Goal: Task Accomplishment & Management: Complete application form

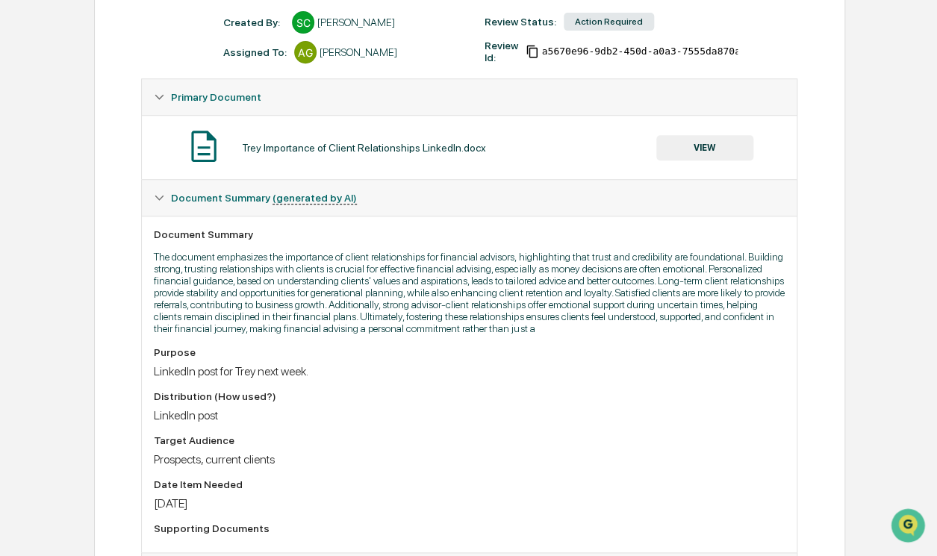
click at [110, 141] on div "Review Comments Actions Activity Log Created By: ‎ ‎ SC Samantha Core Assigned …" at bounding box center [469, 317] width 751 height 748
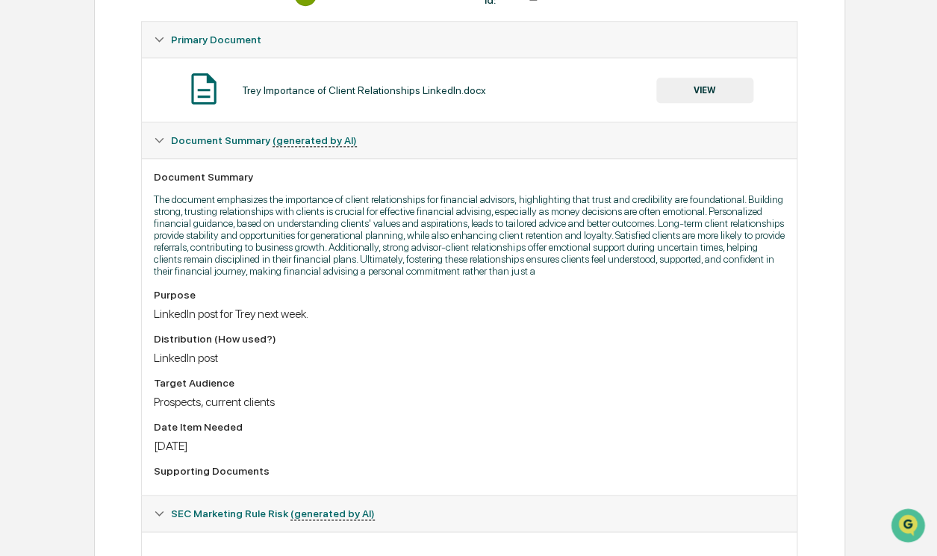
scroll to position [284, 0]
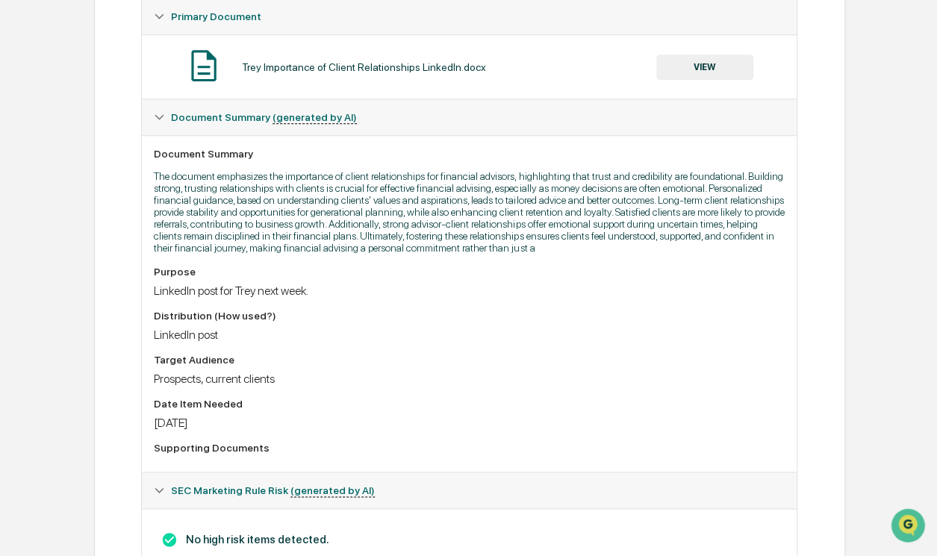
click at [701, 66] on button "VIEW" at bounding box center [704, 66] width 97 height 25
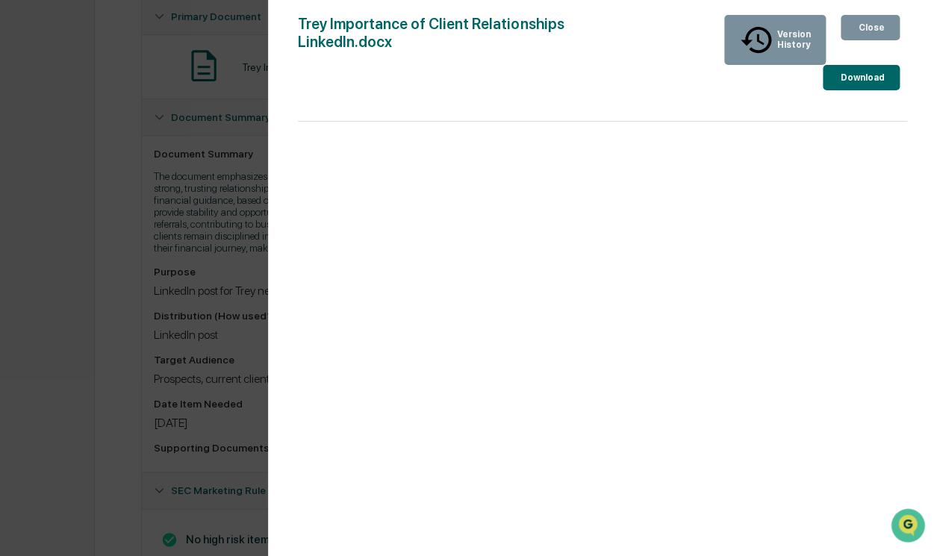
click at [823, 65] on button "Download" at bounding box center [861, 77] width 77 height 25
click at [161, 143] on div "Version History 09/05/2025, 02:45 PM Samantha Core Trey Importance of Client Re…" at bounding box center [468, 278] width 937 height 556
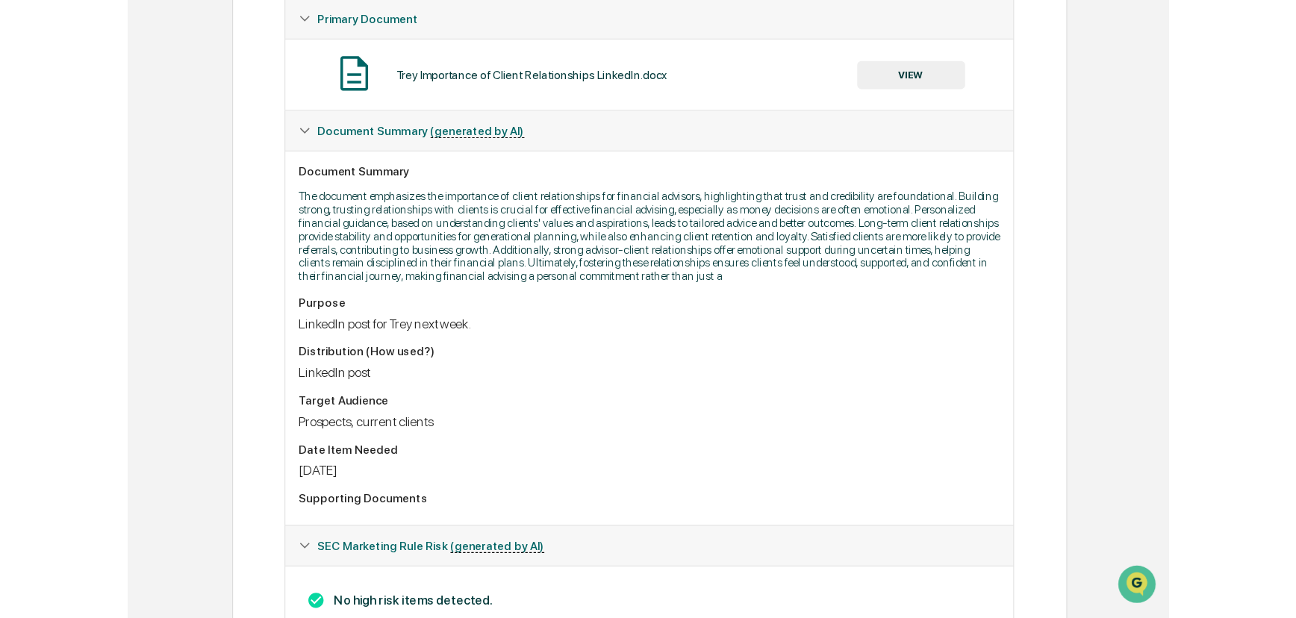
scroll to position [0, 0]
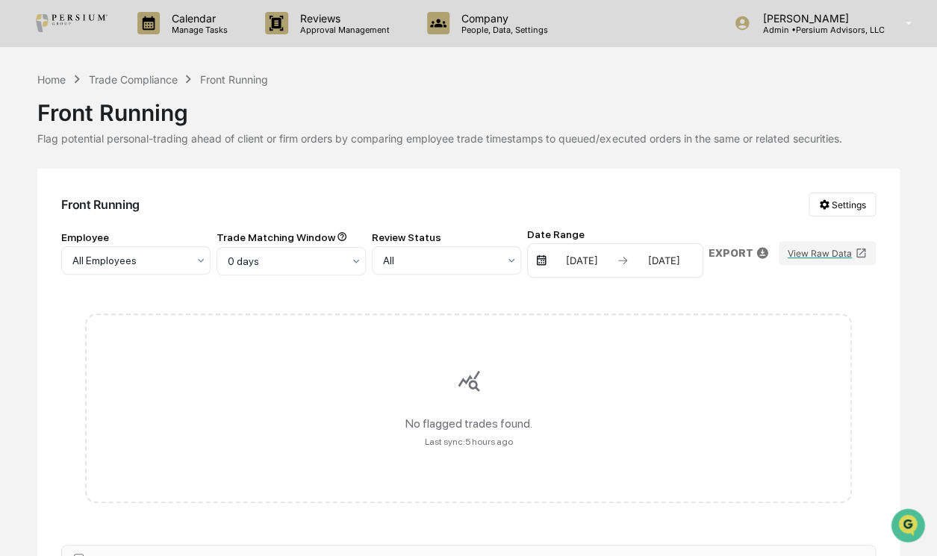
click at [157, 77] on div "Trade Compliance" at bounding box center [132, 79] width 89 height 13
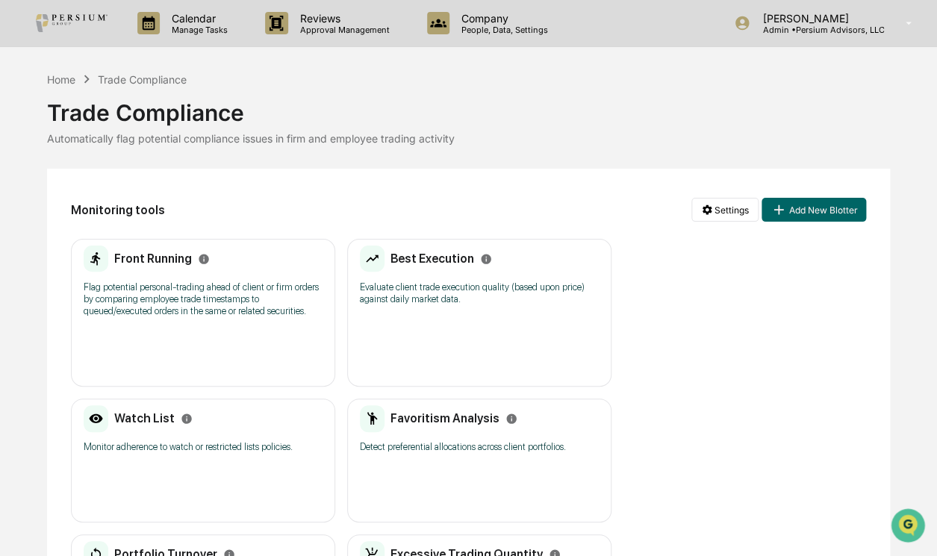
click at [155, 268] on div "Front Running" at bounding box center [147, 259] width 126 height 27
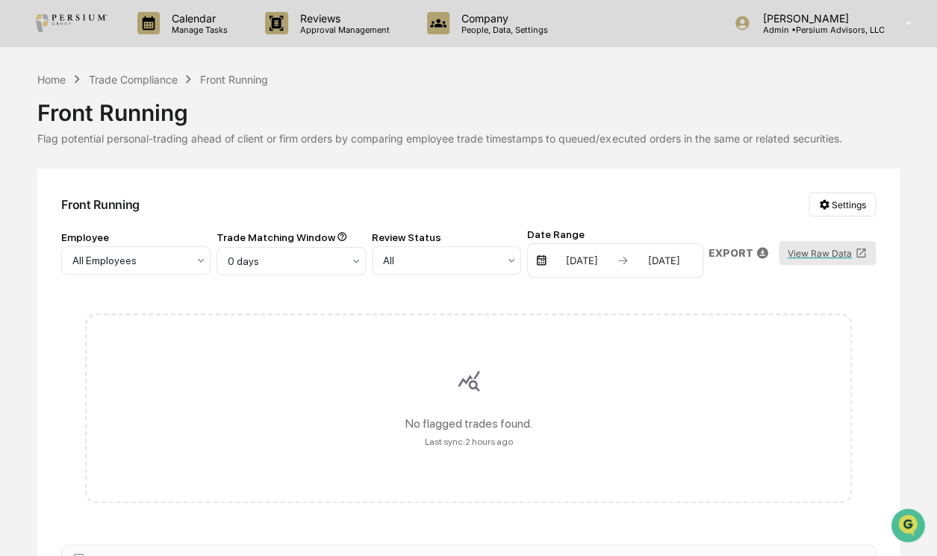
click at [814, 249] on button "View Raw Data" at bounding box center [827, 253] width 97 height 24
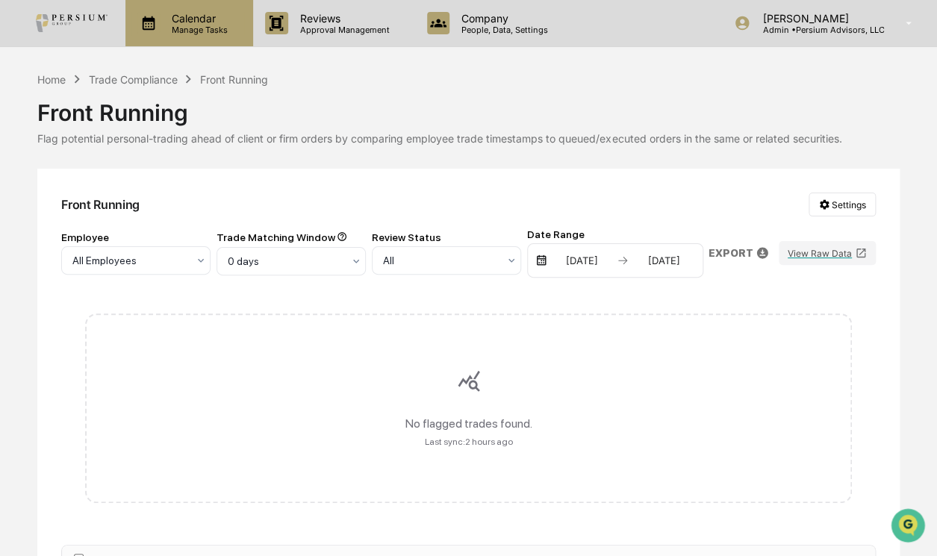
click at [187, 34] on p "Manage Tasks" at bounding box center [197, 30] width 75 height 10
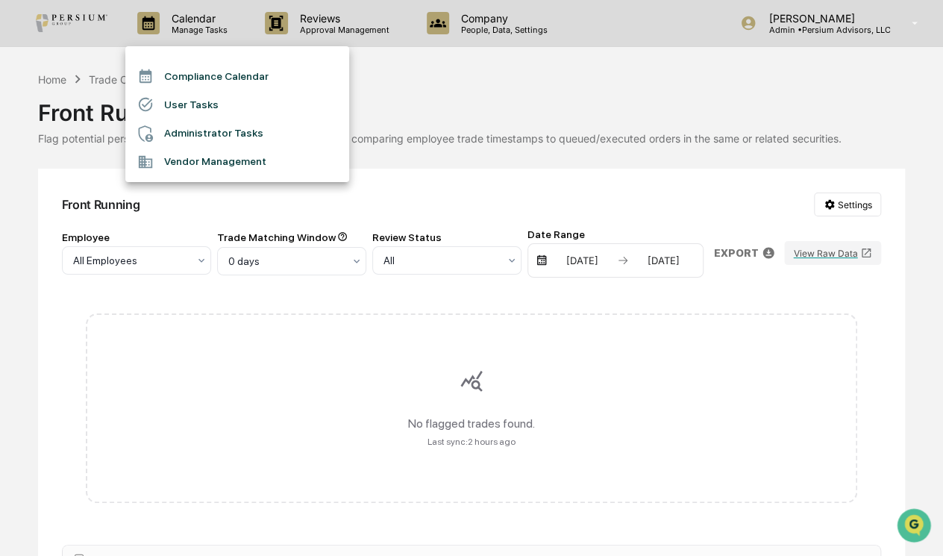
click at [191, 127] on li "Administrator Tasks" at bounding box center [237, 133] width 224 height 28
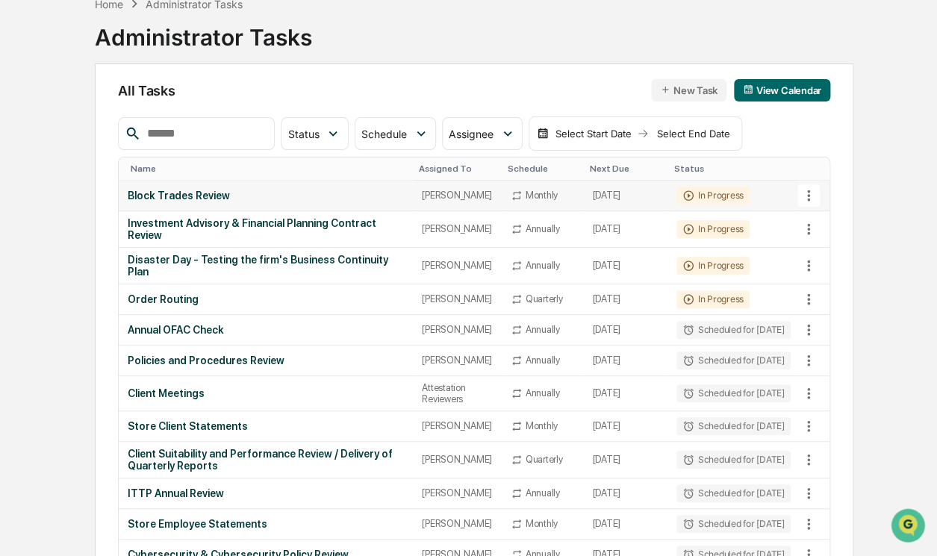
scroll to position [67, 0]
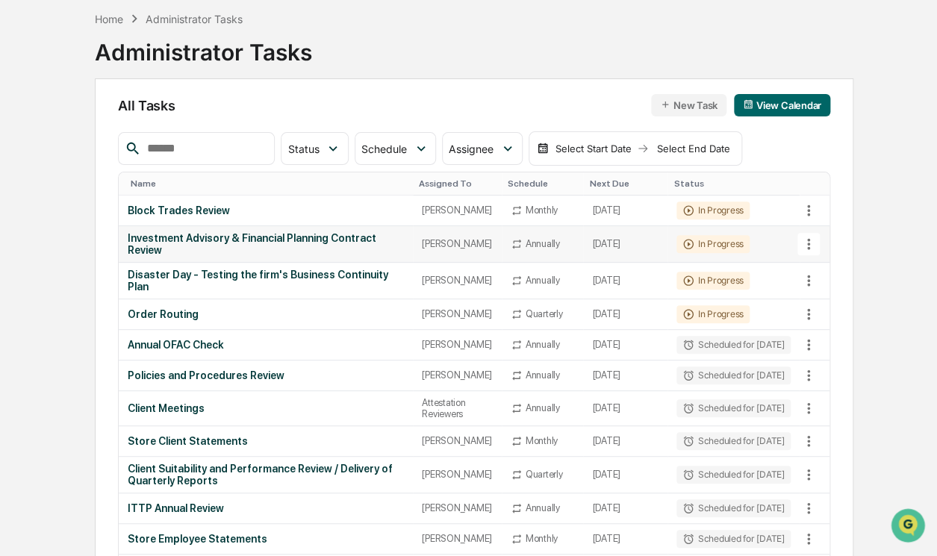
click at [249, 234] on div "Investment Advisory & Financial Planning Contract Review" at bounding box center [266, 244] width 276 height 24
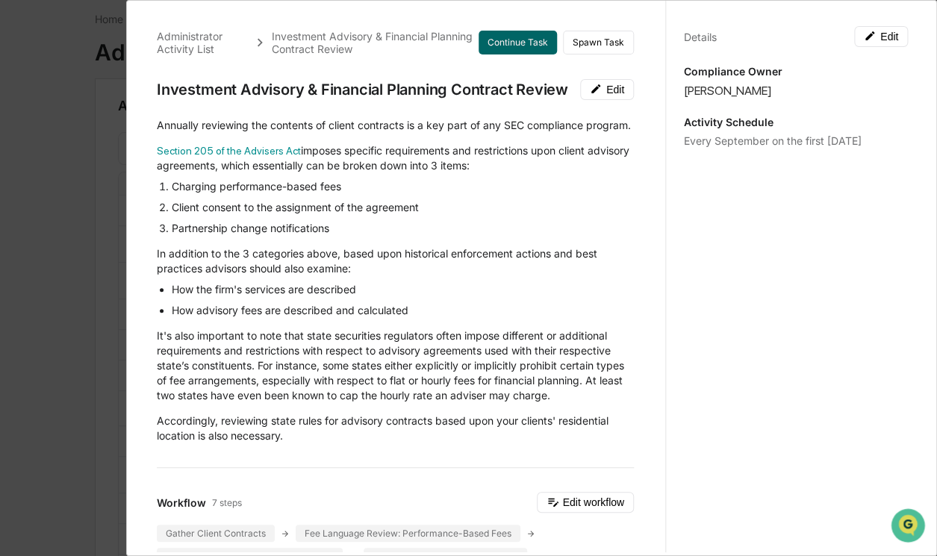
click at [903, 304] on div "Details Edit Compliance Owner Alison Gould Activity Schedule Every September on…" at bounding box center [795, 292] width 261 height 592
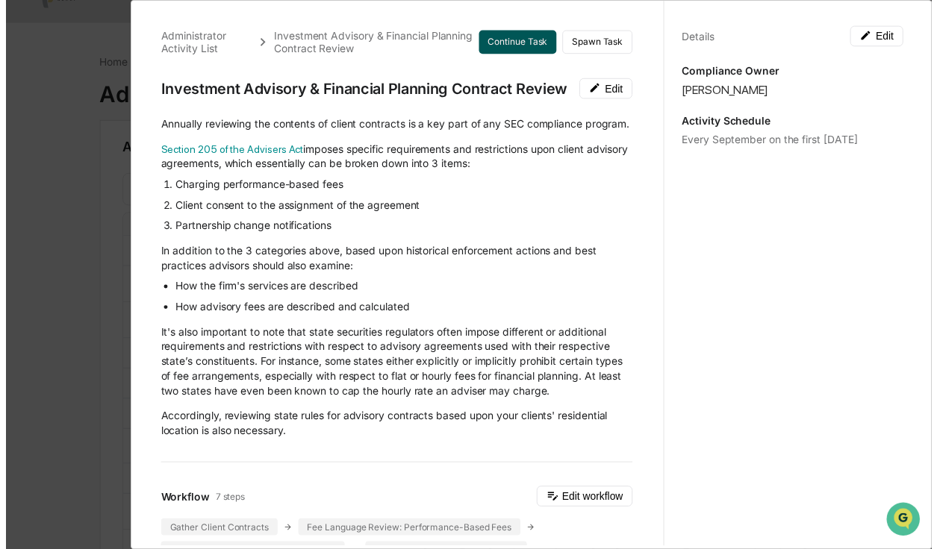
scroll to position [0, 0]
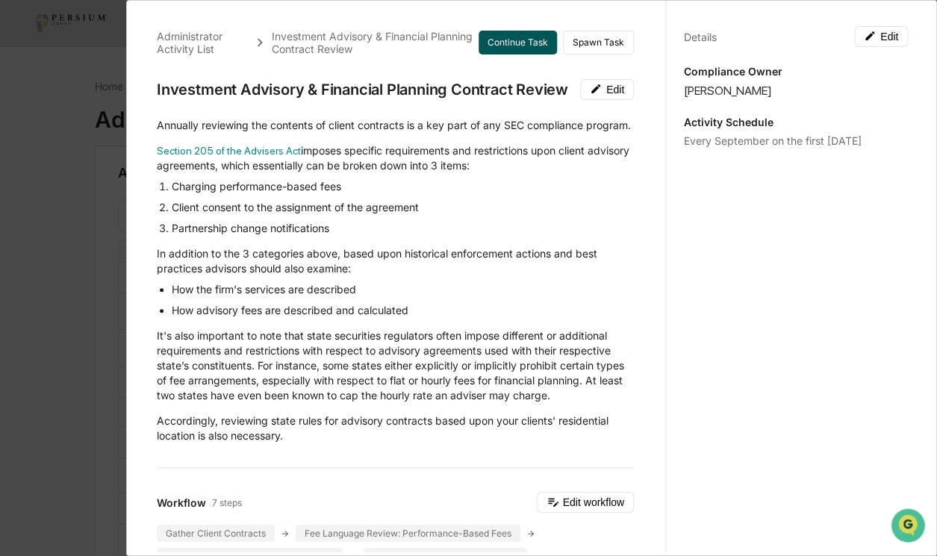
click at [508, 49] on button "Continue Task" at bounding box center [517, 43] width 78 height 24
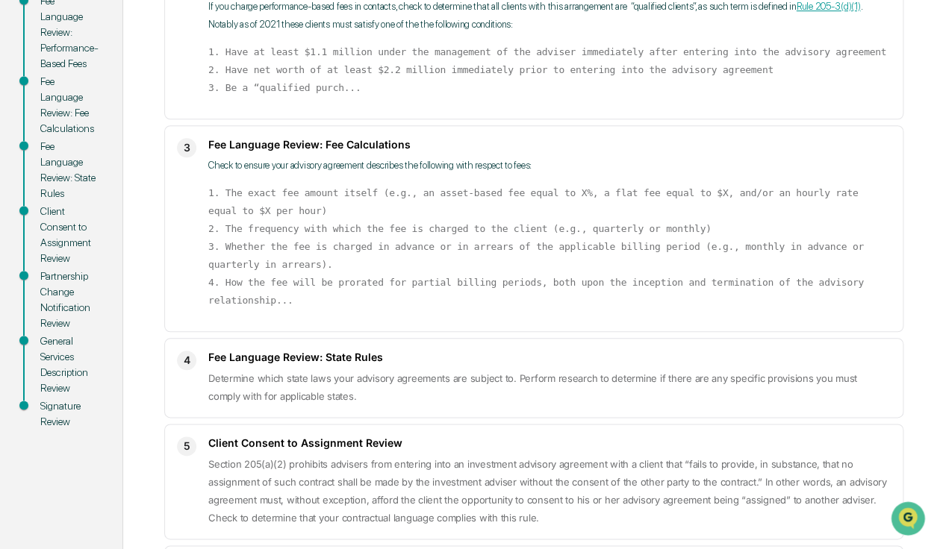
scroll to position [339, 0]
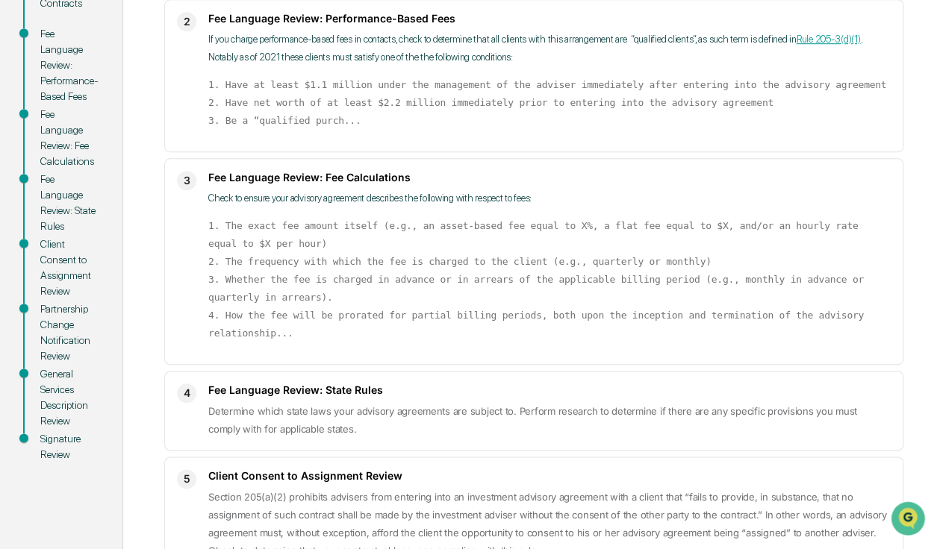
click at [481, 338] on div "3 Fee Language Review: Fee Calculations Check to ensure your advisory agreement…" at bounding box center [533, 261] width 739 height 207
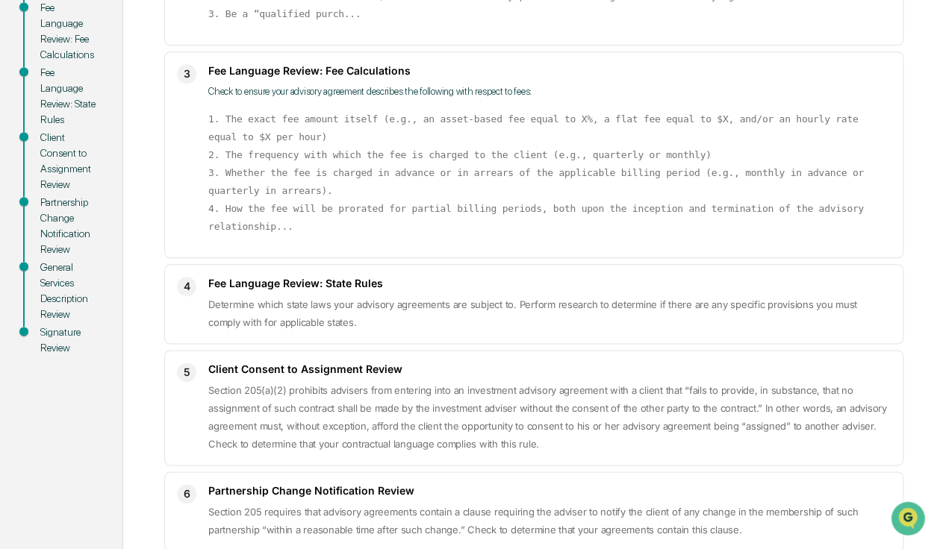
scroll to position [475, 0]
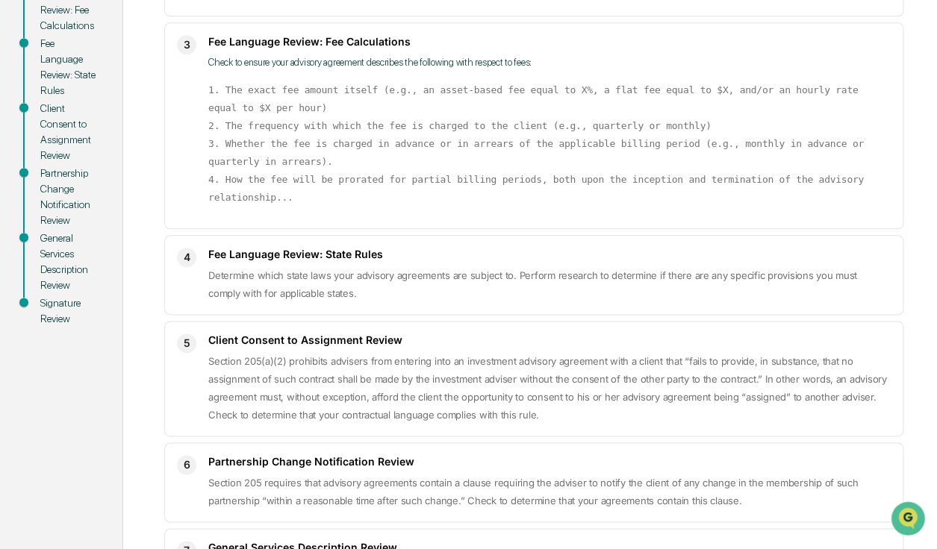
click at [918, 82] on div "Steps Edit Steps 1 Gather Client Contracts Collect all active client contracts …" at bounding box center [532, 241] width 821 height 1076
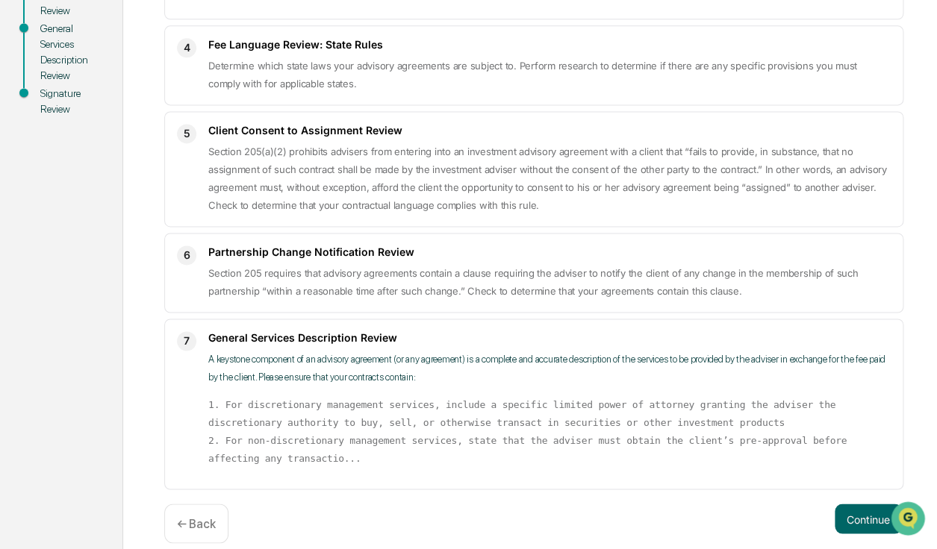
scroll to position [687, 0]
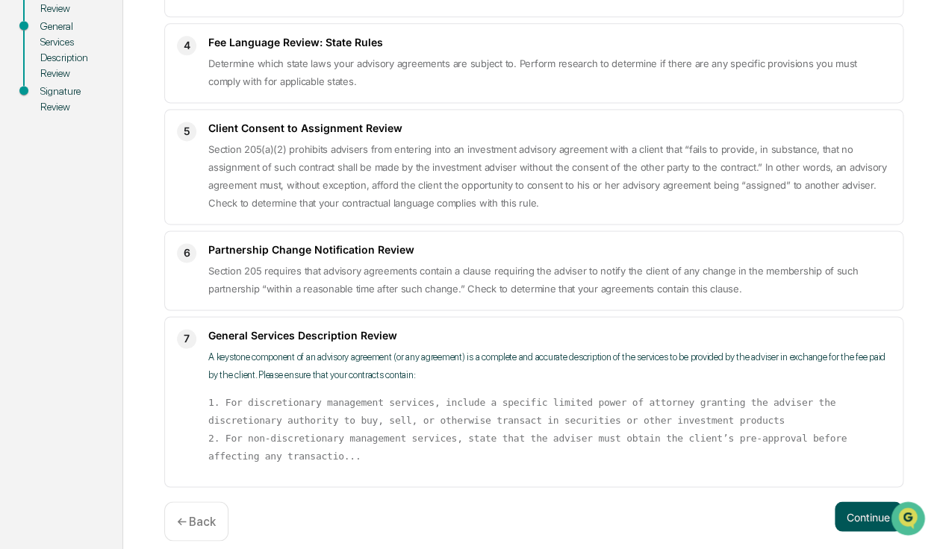
click at [861, 502] on button "Continue" at bounding box center [868, 517] width 67 height 30
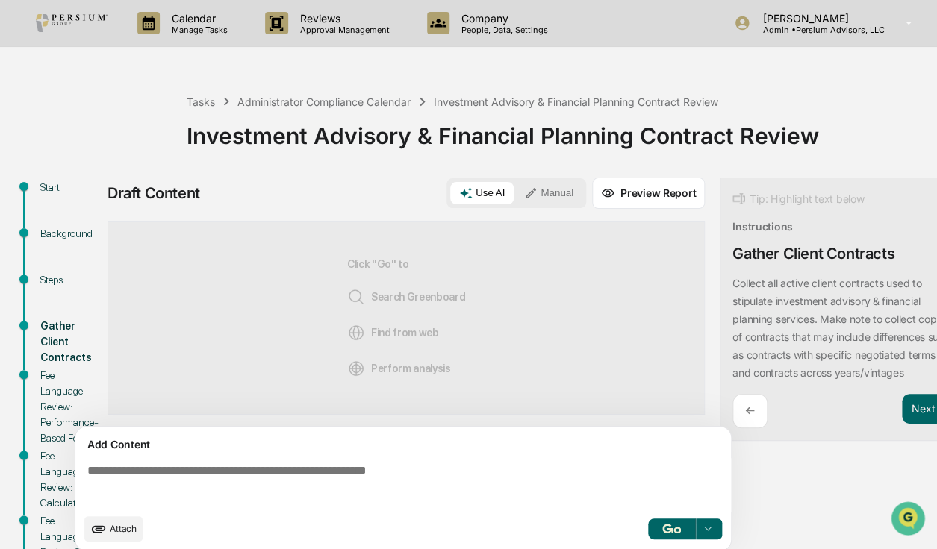
scroll to position [67, 0]
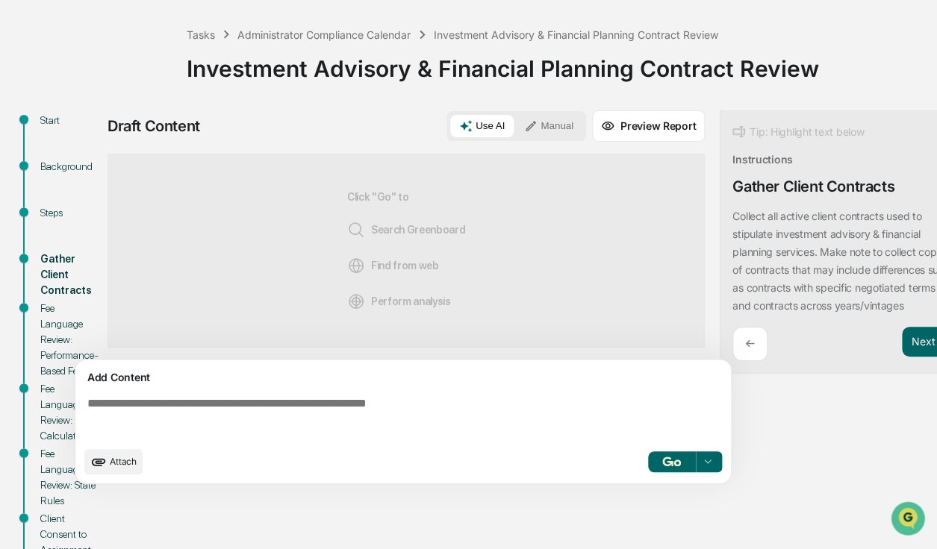
click at [853, 24] on div "Tasks Administrator Compliance Calendar Investment Advisory & Financial Plannin…" at bounding box center [558, 57] width 743 height 107
click at [121, 467] on span "Attach" at bounding box center [123, 461] width 27 height 11
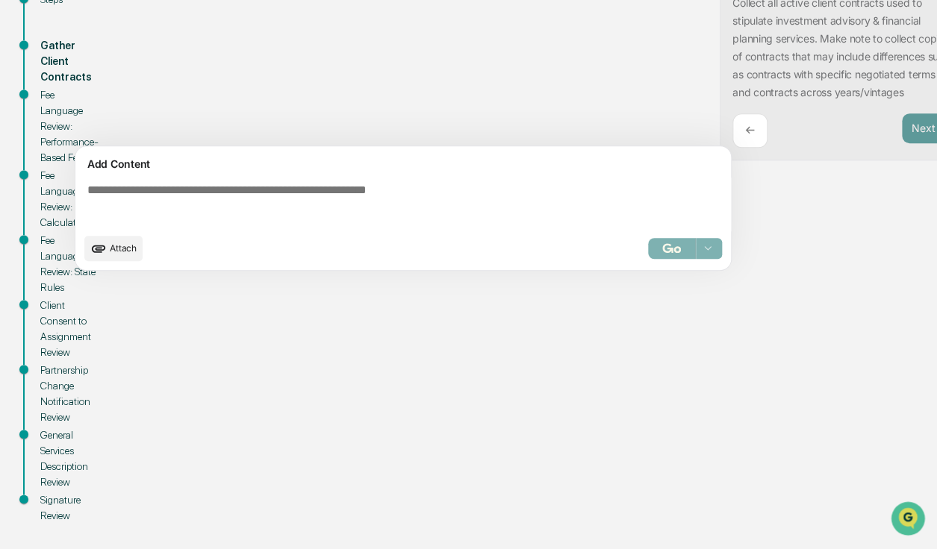
scroll to position [284, 0]
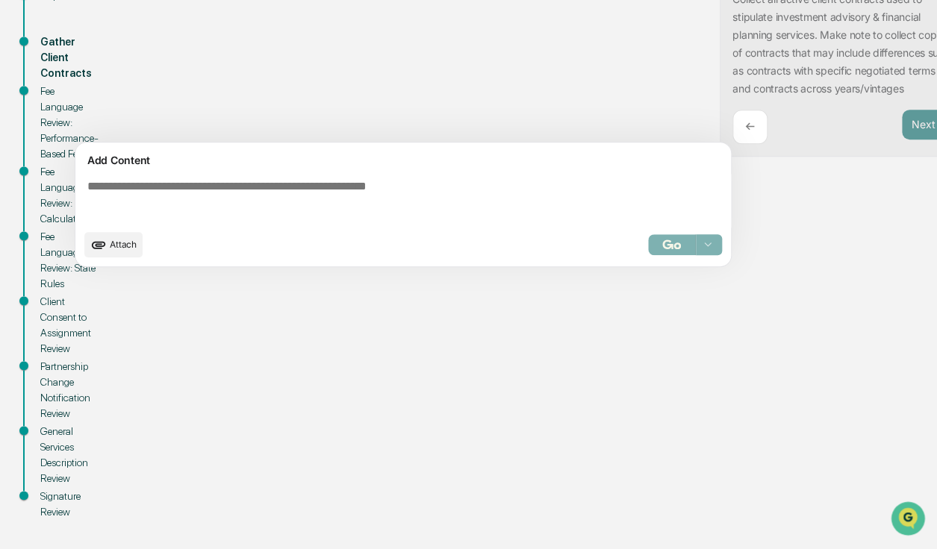
click at [116, 250] on span "Attach" at bounding box center [123, 244] width 27 height 11
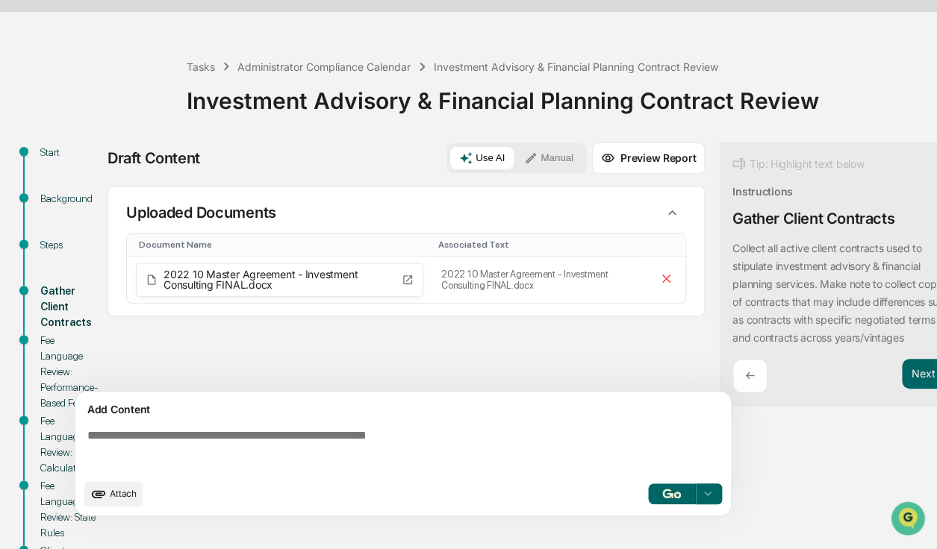
scroll to position [67, 0]
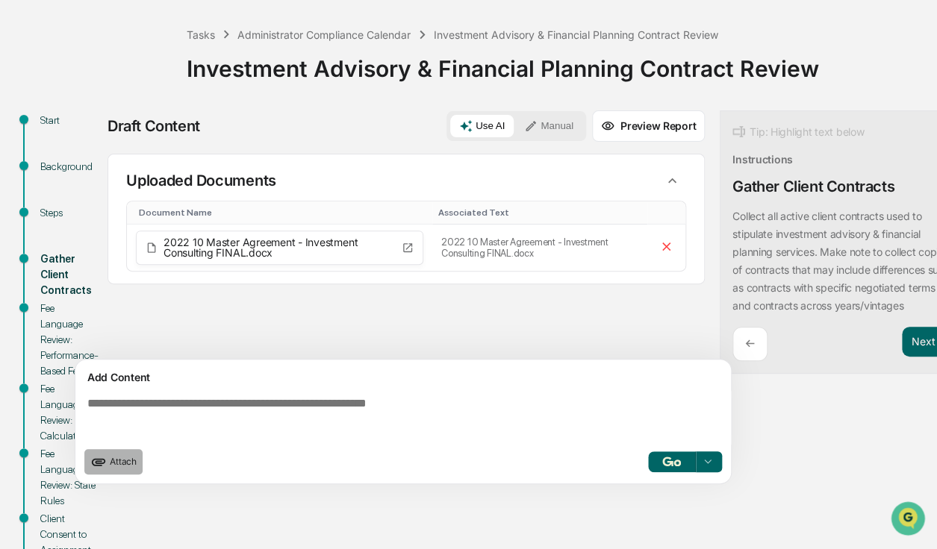
click at [111, 462] on button "Attach" at bounding box center [113, 461] width 58 height 25
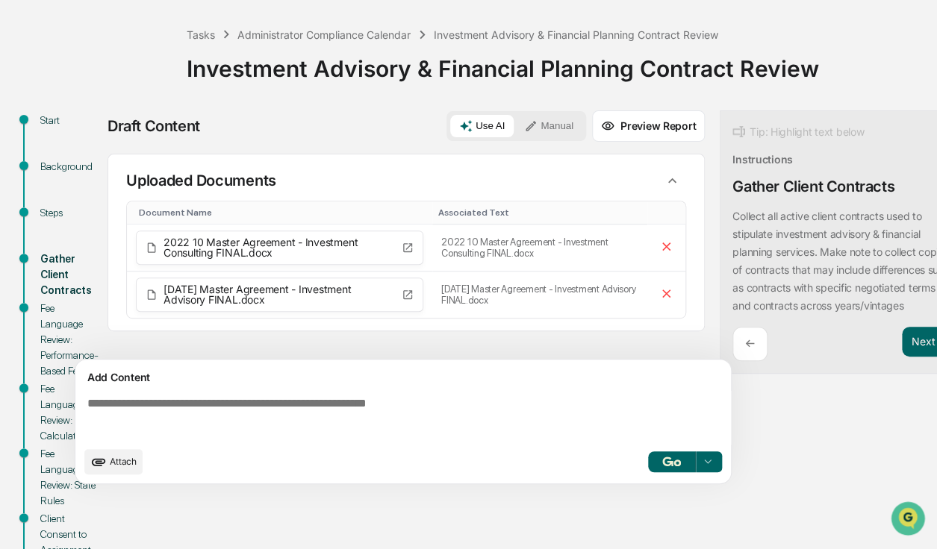
click at [113, 467] on span "Attach" at bounding box center [123, 461] width 27 height 11
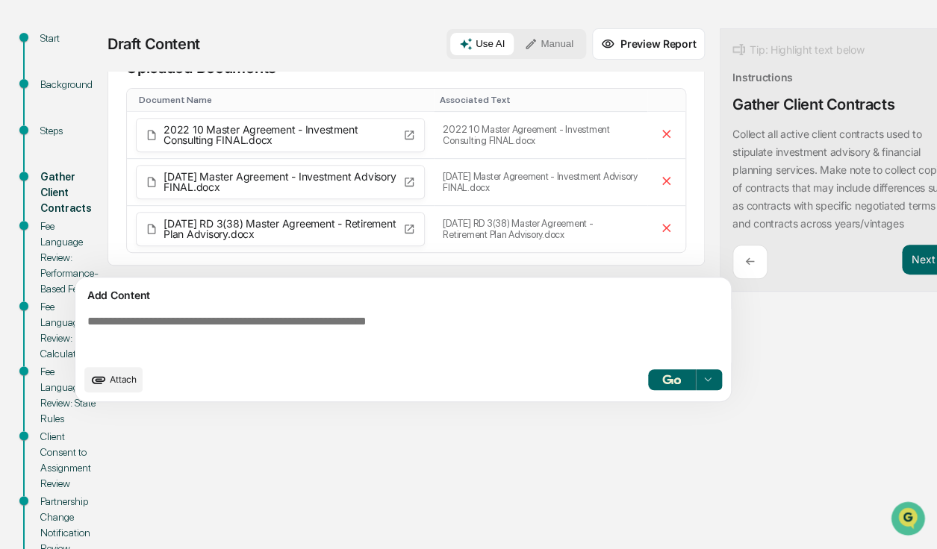
scroll to position [22, 0]
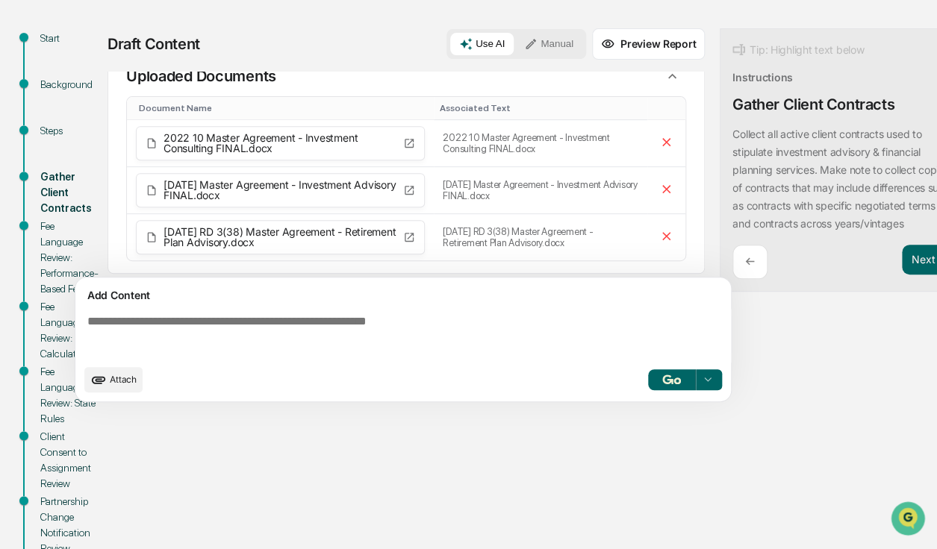
click at [117, 385] on span "Attach" at bounding box center [123, 379] width 27 height 11
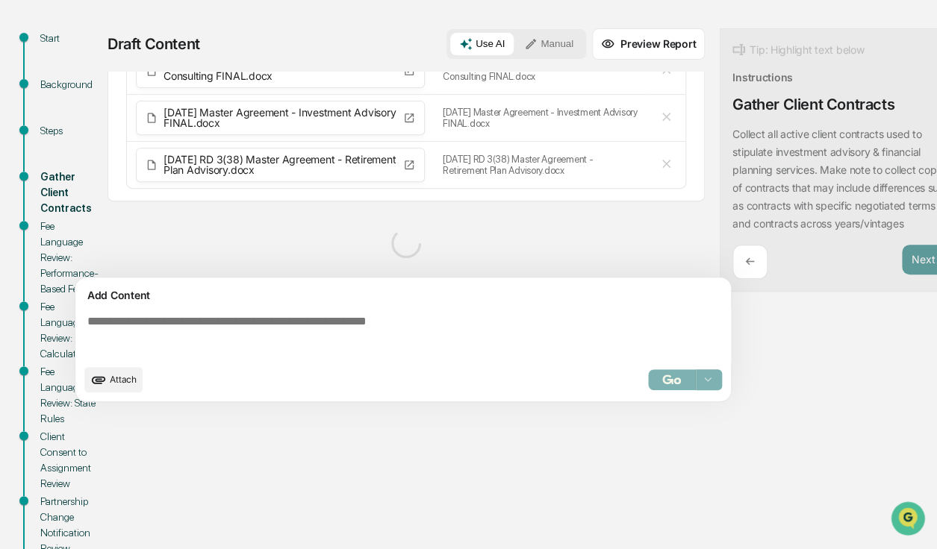
scroll to position [69, 0]
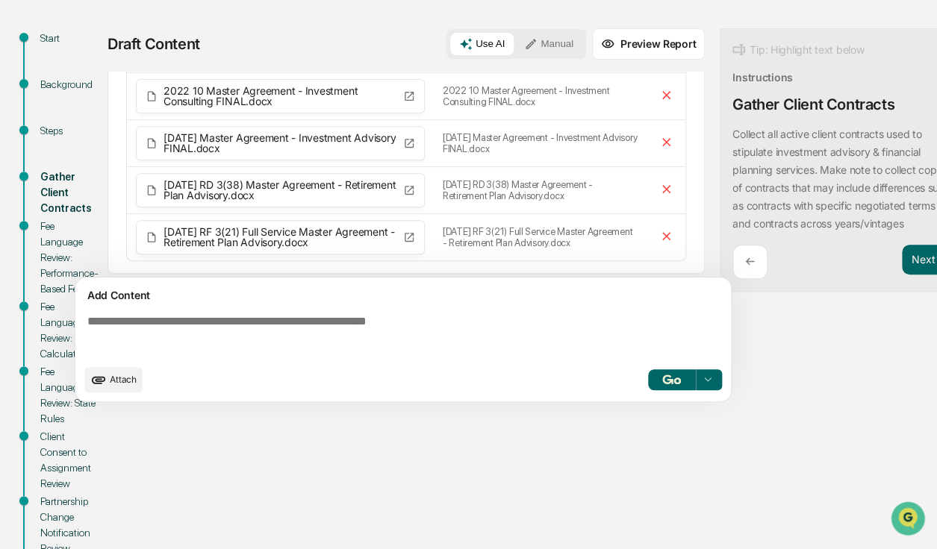
click at [116, 385] on span "Attach" at bounding box center [123, 379] width 27 height 11
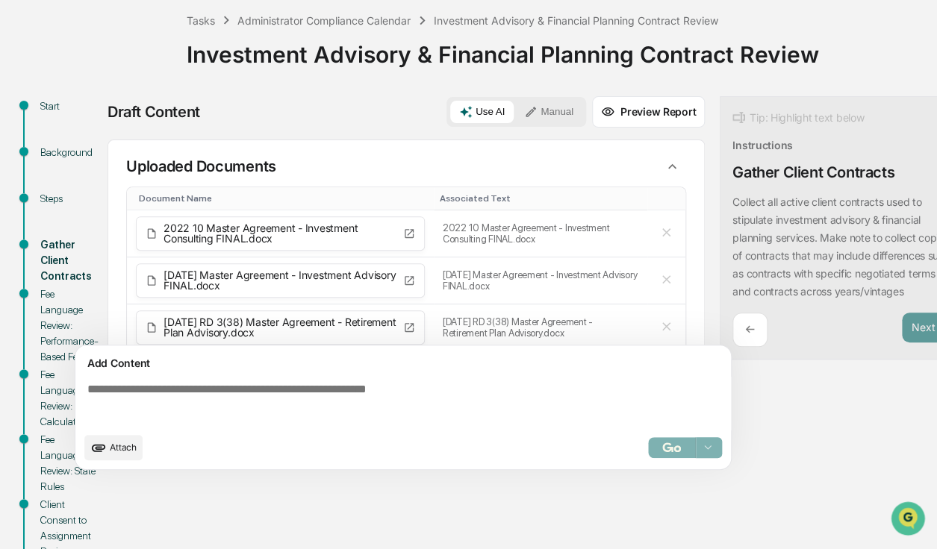
scroll to position [0, 0]
click at [324, 93] on div "Tasks Administrator Compliance Calendar Investment Advisory & Financial Plannin…" at bounding box center [558, 43] width 743 height 107
click at [679, 452] on img "button" at bounding box center [671, 448] width 18 height 10
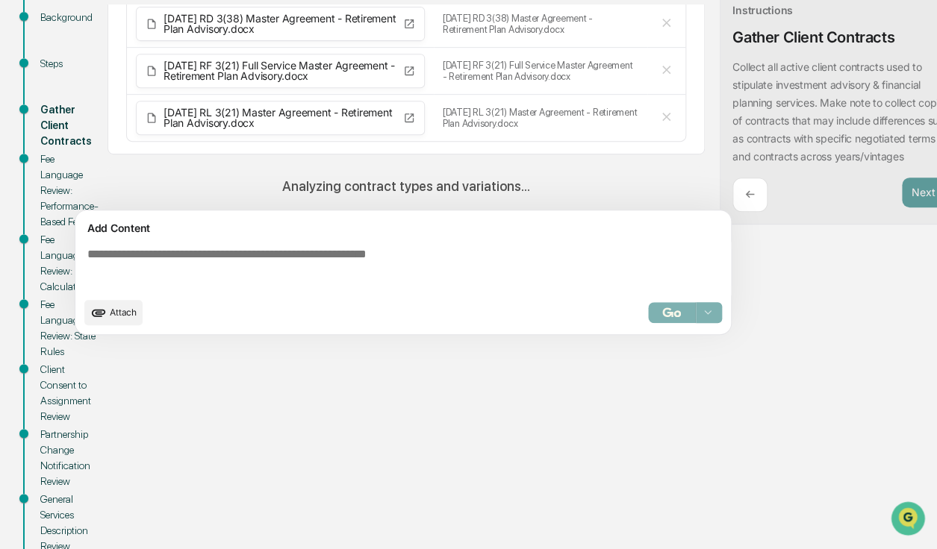
scroll to position [174, 0]
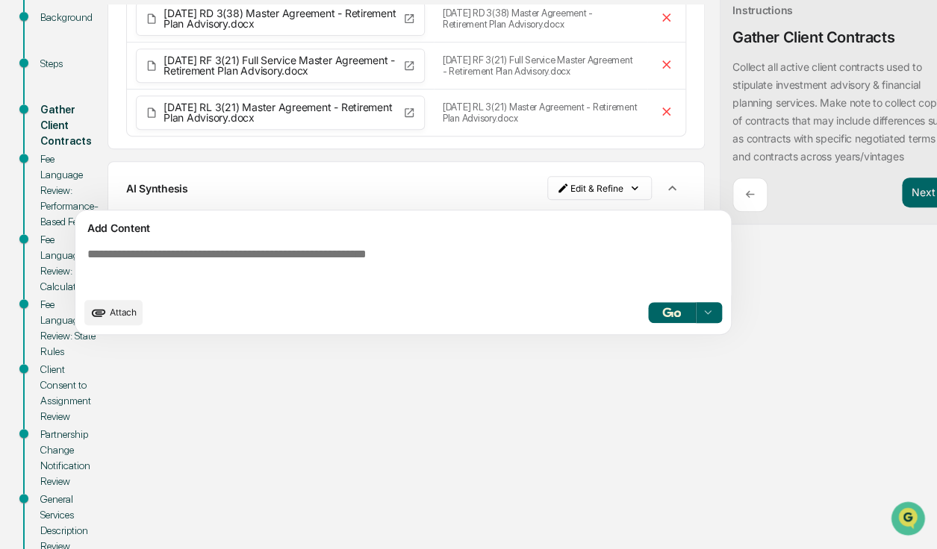
click at [867, 302] on div "Draft Content Use AI Manual Preview Report Sources Uploaded Documents Document …" at bounding box center [525, 152] width 836 height 383
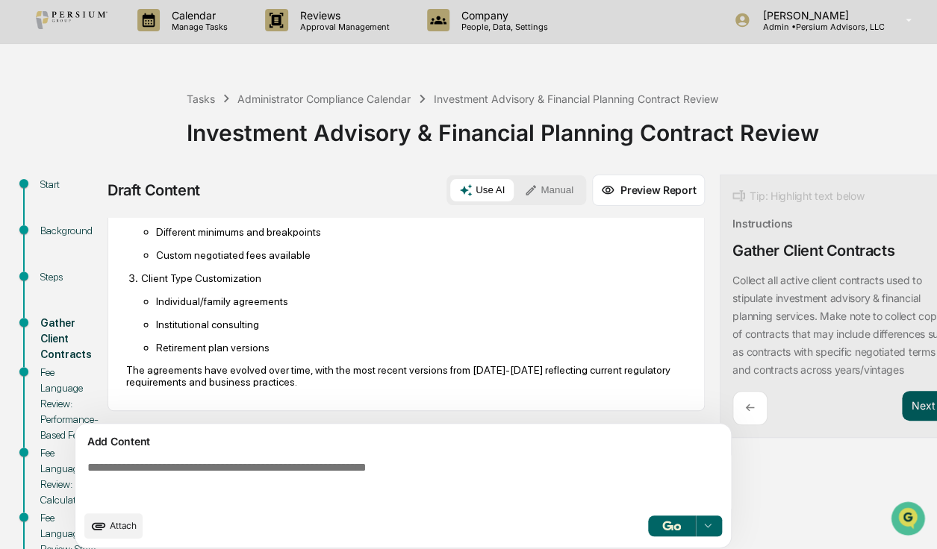
scroll to position [0, 0]
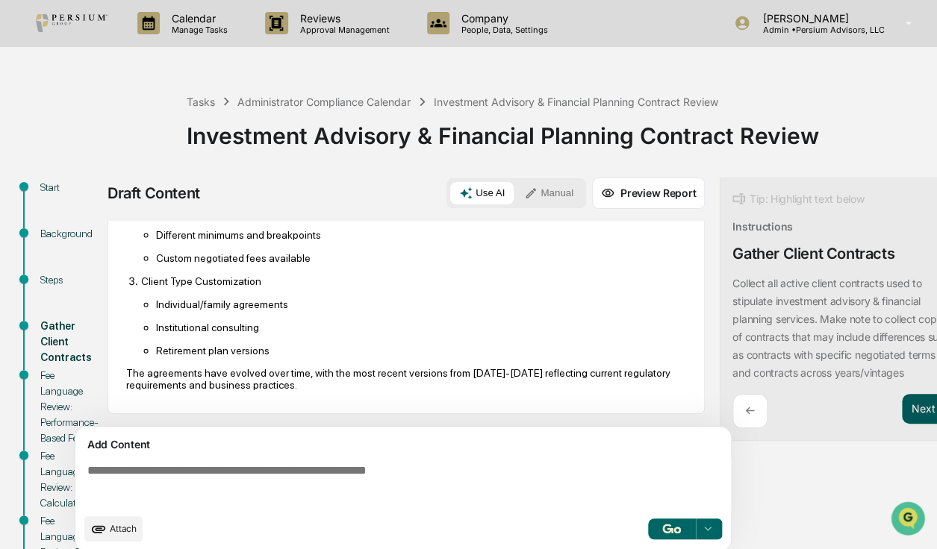
click at [914, 411] on div "Tip: Highlight text below Instructions Gather Client Contracts Collect all acti…" at bounding box center [844, 310] width 249 height 264
click at [918, 425] on button "Next ➔" at bounding box center [929, 409] width 54 height 31
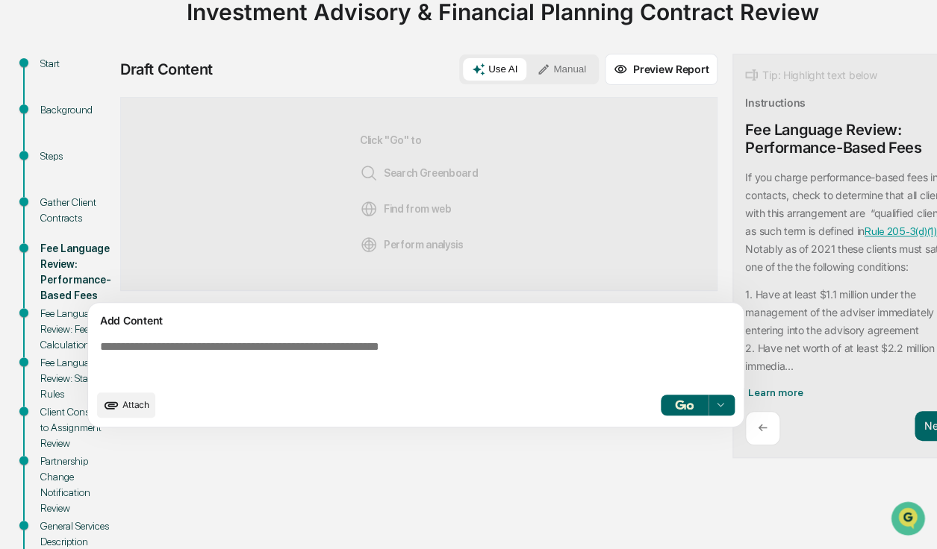
scroll to position [135, 0]
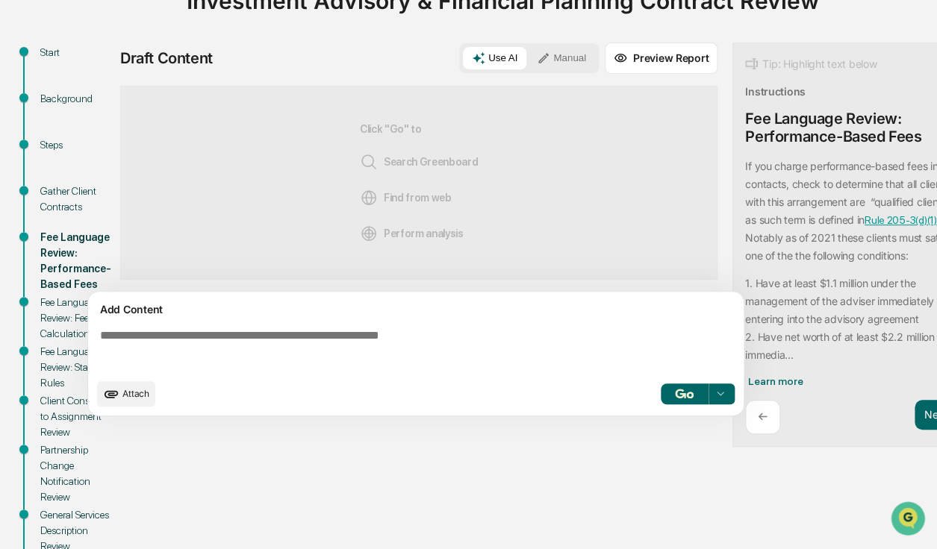
click at [328, 340] on textarea at bounding box center [418, 350] width 649 height 54
click at [552, 57] on button "Manual" at bounding box center [561, 58] width 67 height 22
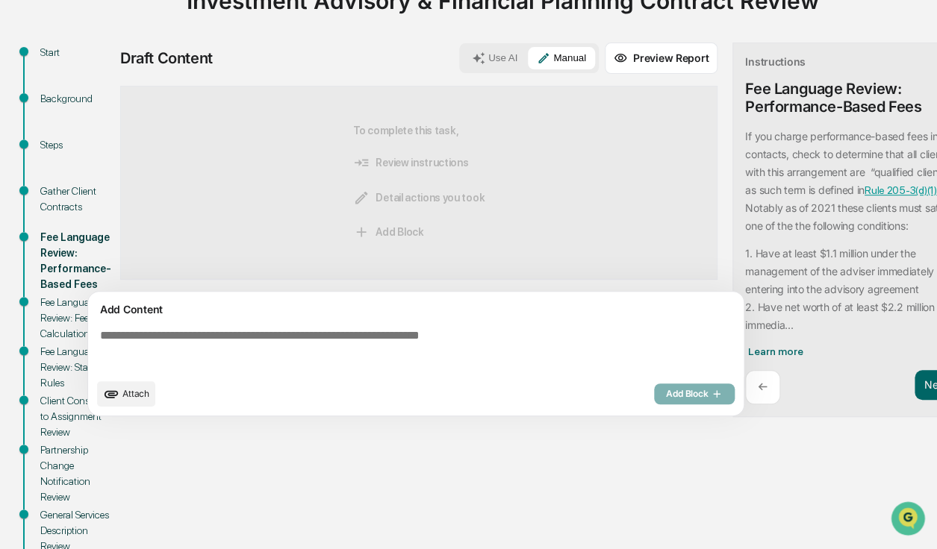
click at [416, 343] on textarea at bounding box center [418, 350] width 649 height 54
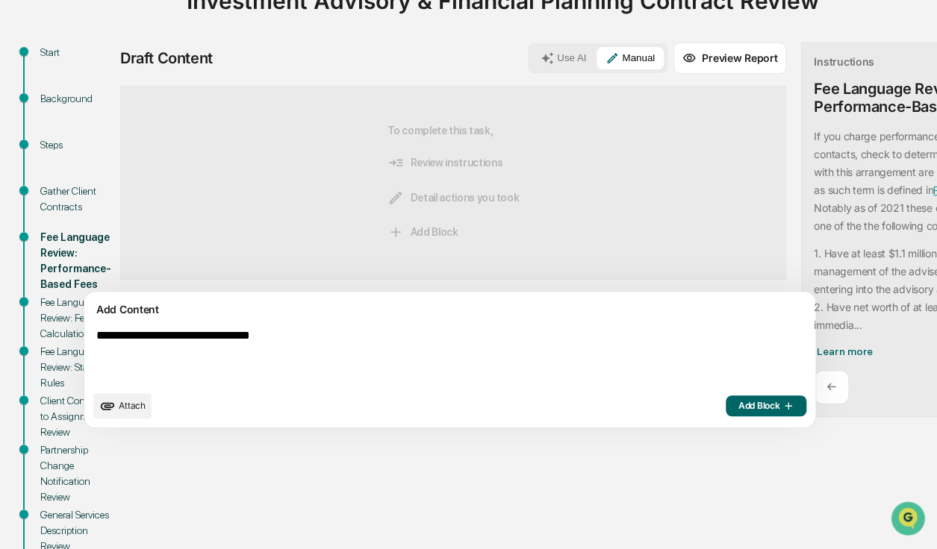
type textarea "**********"
click at [726, 417] on button "Add Block" at bounding box center [766, 406] width 81 height 21
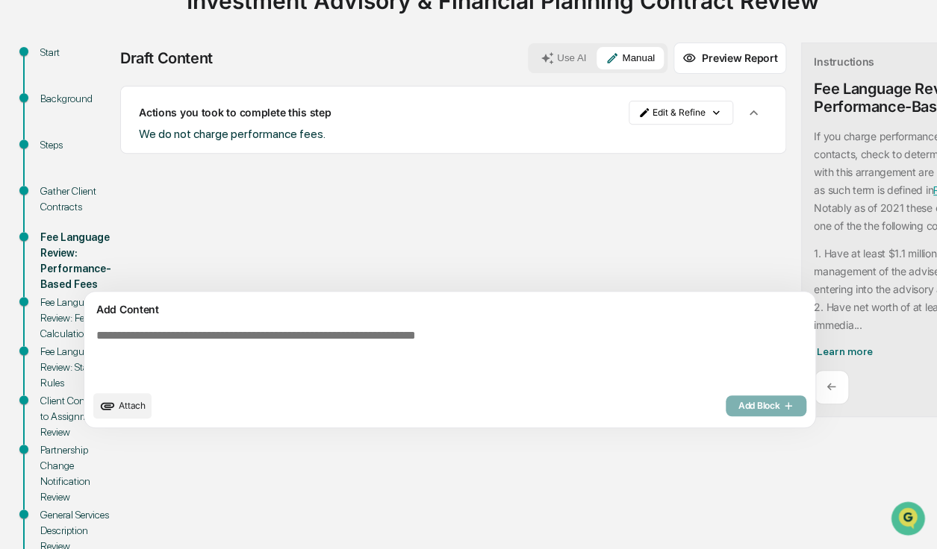
click at [796, 431] on div "Draft Content Use AI Manual Preview Report Sources Actions you took to complete…" at bounding box center [538, 240] width 836 height 395
click at [817, 352] on span "Learn more" at bounding box center [844, 352] width 55 height 12
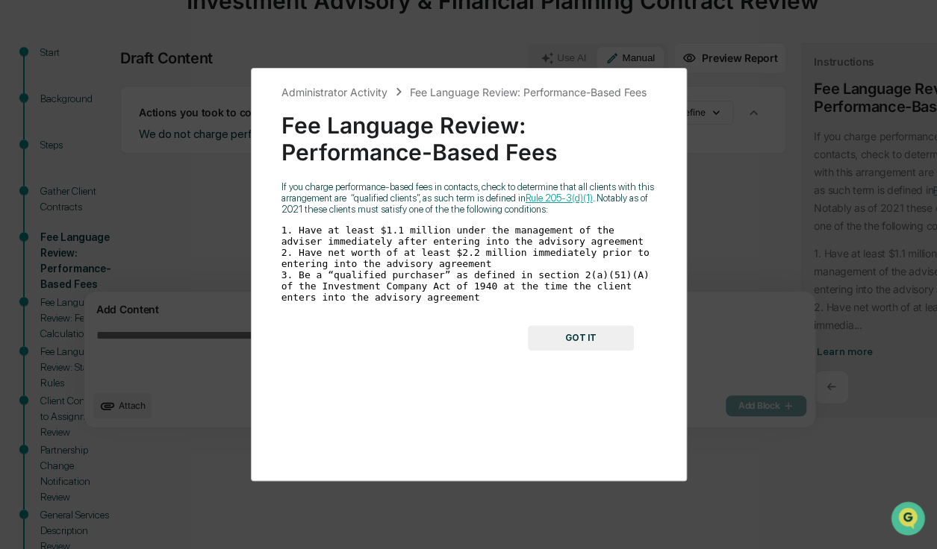
click at [599, 341] on button "GOT IT" at bounding box center [581, 337] width 106 height 25
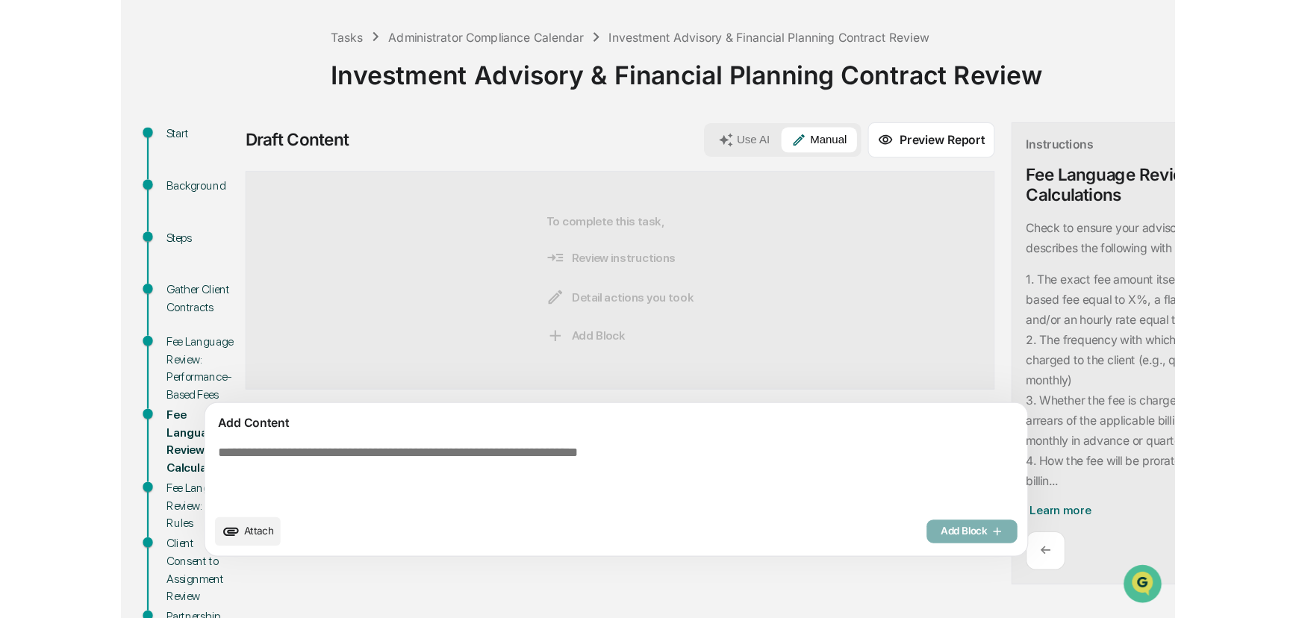
scroll to position [67, 0]
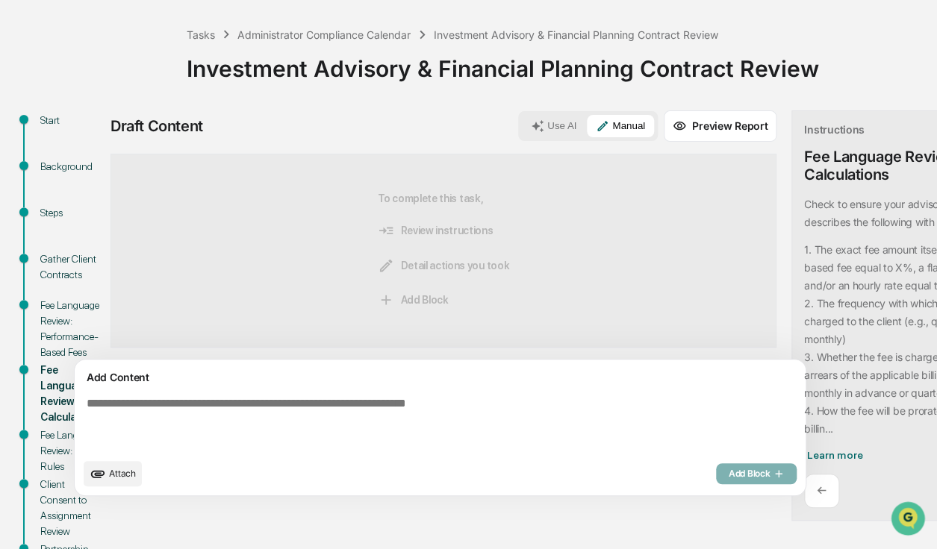
click at [522, 124] on button "Use AI" at bounding box center [553, 126] width 63 height 22
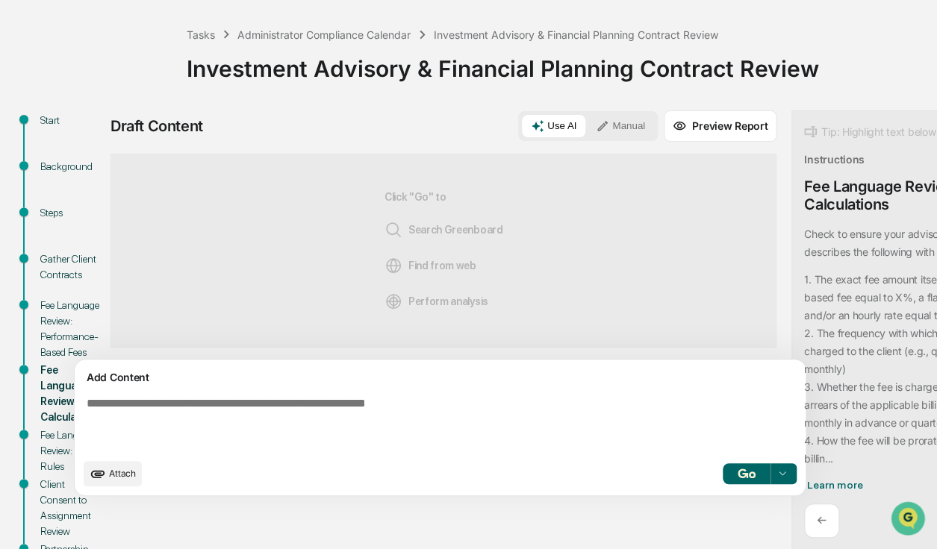
click at [587, 122] on button "Manual" at bounding box center [620, 126] width 67 height 22
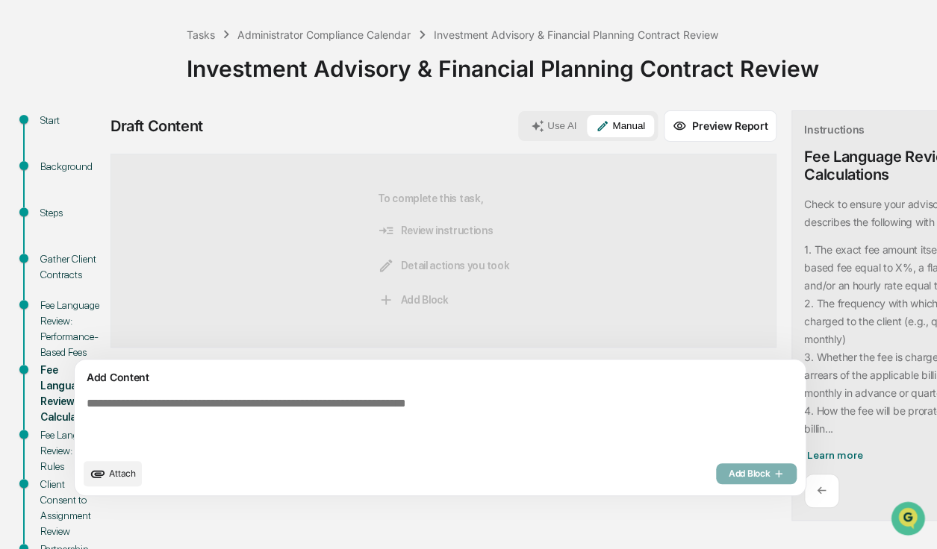
click at [257, 409] on textarea at bounding box center [405, 424] width 649 height 66
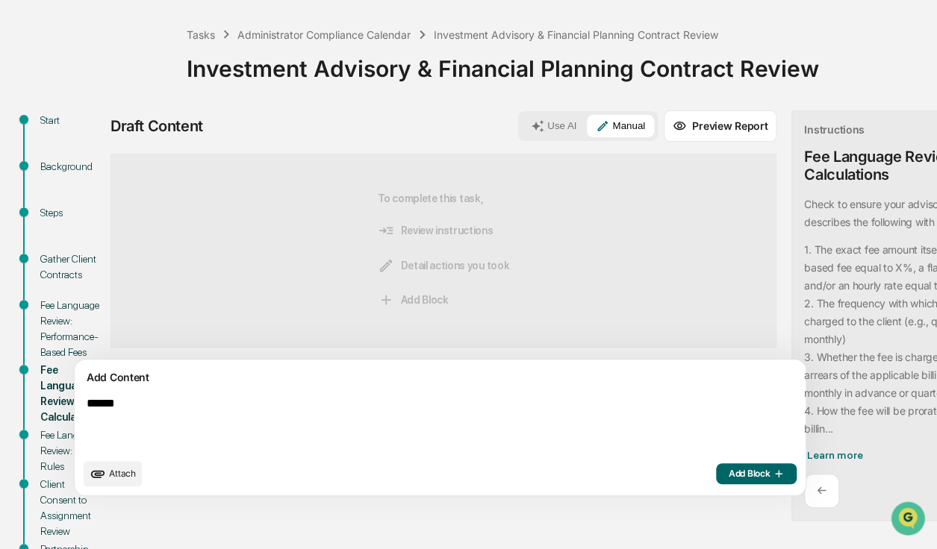
type textarea "*****"
click at [804, 489] on div "←" at bounding box center [821, 491] width 35 height 35
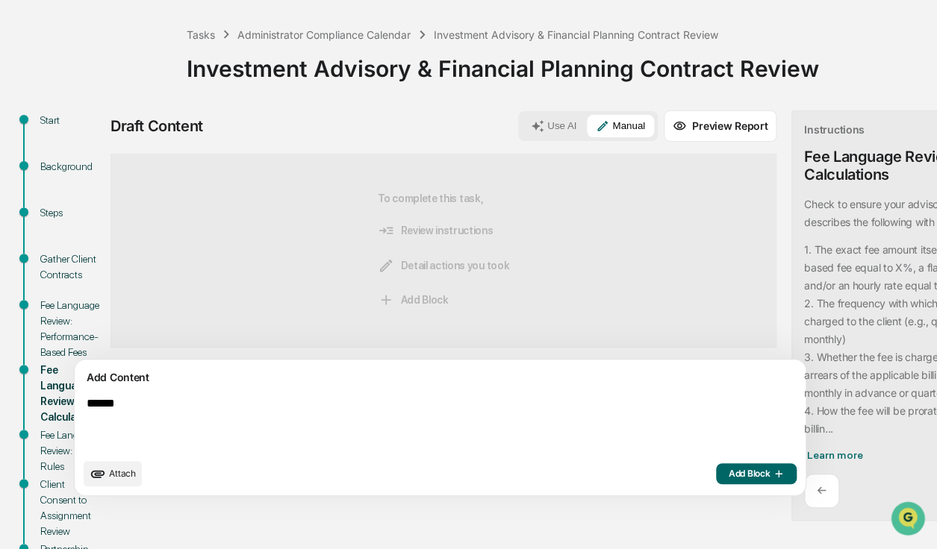
click at [814, 237] on div "Check to ensure your advisory agreement describes the following with respect to…" at bounding box center [913, 317] width 218 height 243
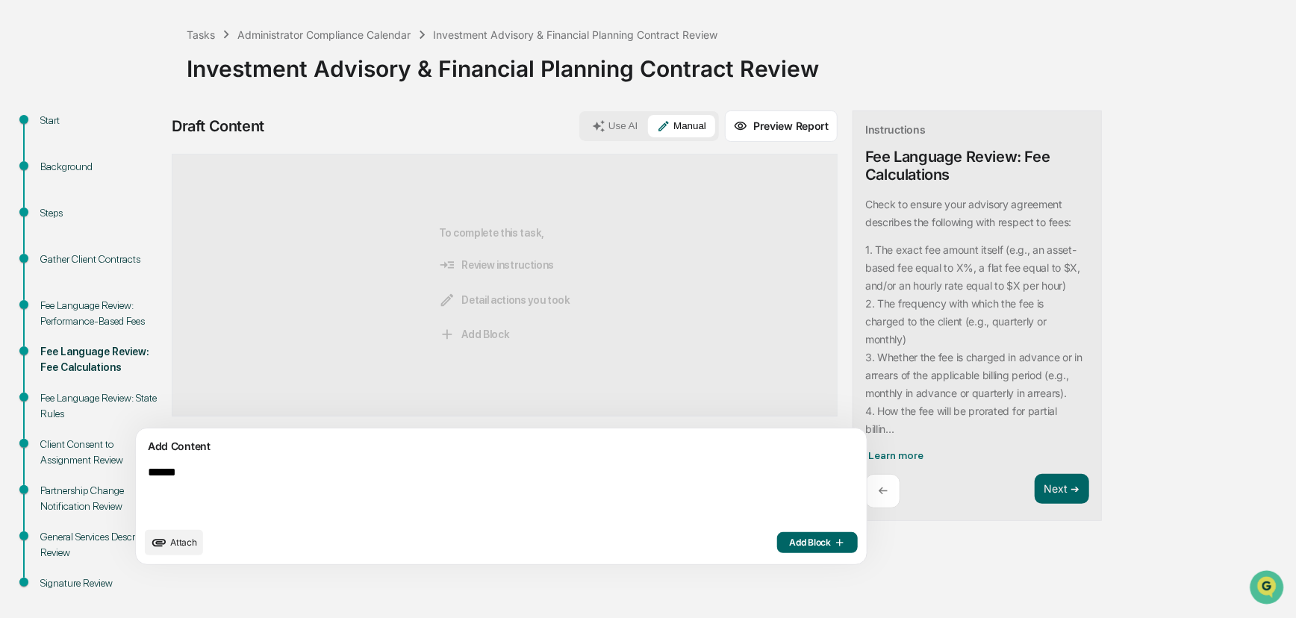
click at [896, 287] on code "1. The exact fee amount itself (e.g., an asset-based fee equal to X%, a flat fe…" at bounding box center [974, 339] width 218 height 197
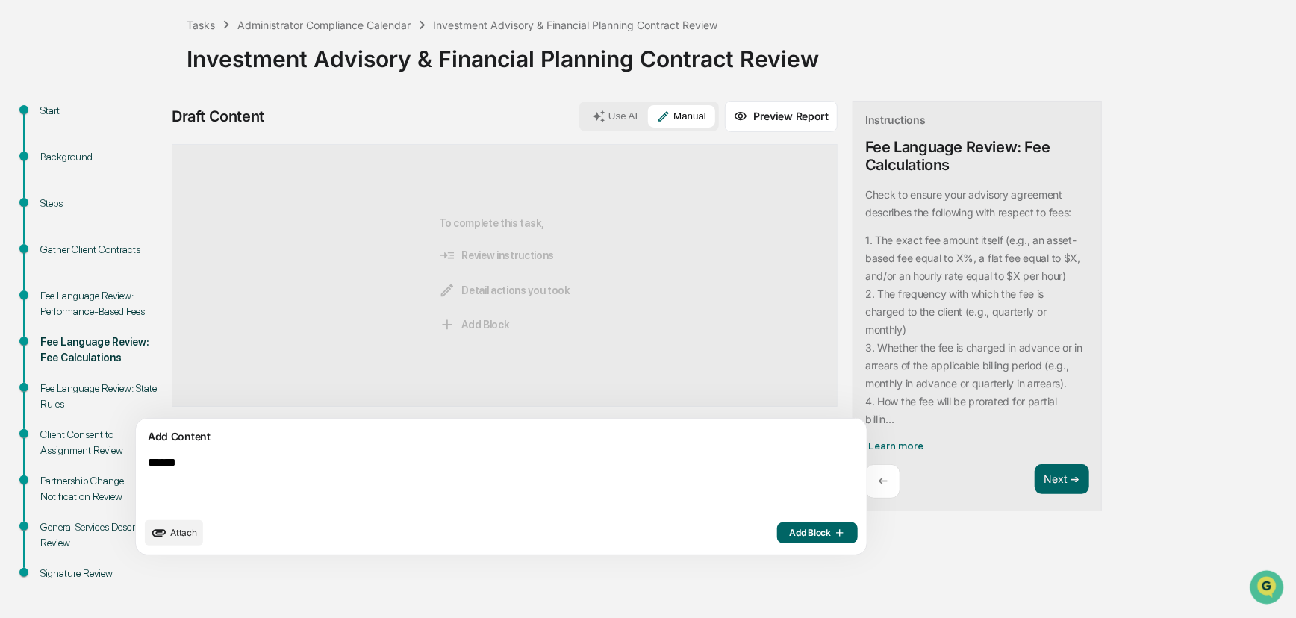
scroll to position [85, 0]
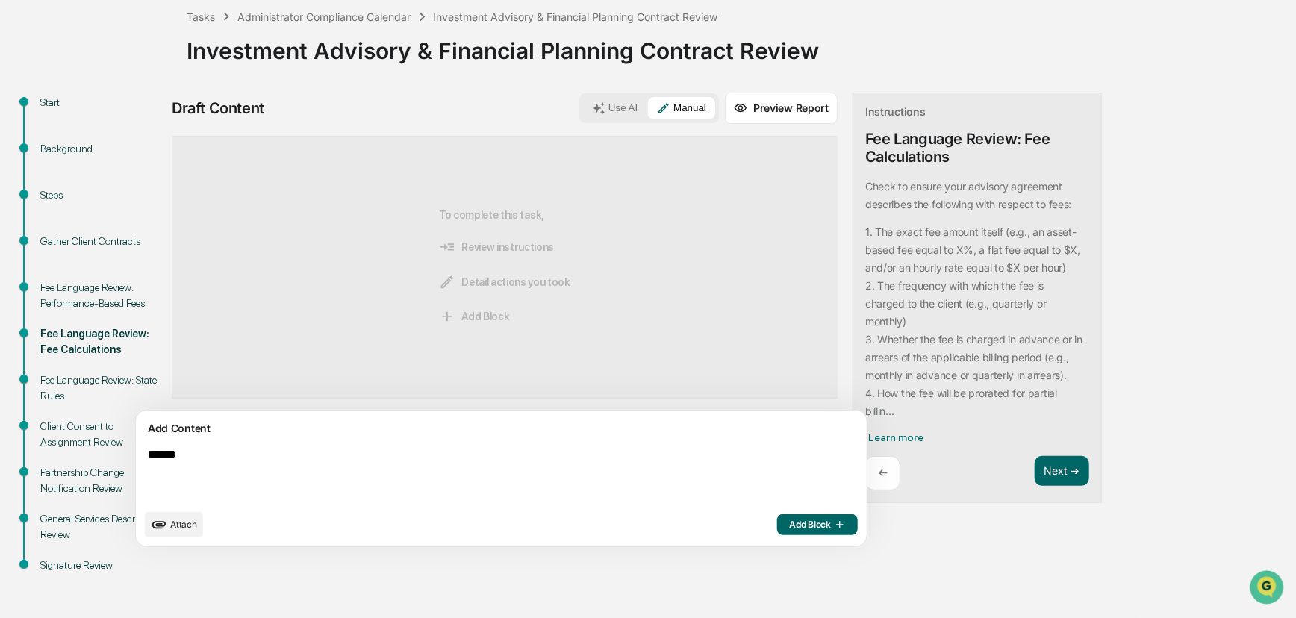
click at [902, 303] on code "1. The exact fee amount itself (e.g., an asset-based fee equal to X%, a flat fe…" at bounding box center [974, 321] width 218 height 197
click at [325, 453] on textarea "*****" at bounding box center [466, 475] width 649 height 66
click at [789, 524] on span "Add Block" at bounding box center [817, 525] width 57 height 12
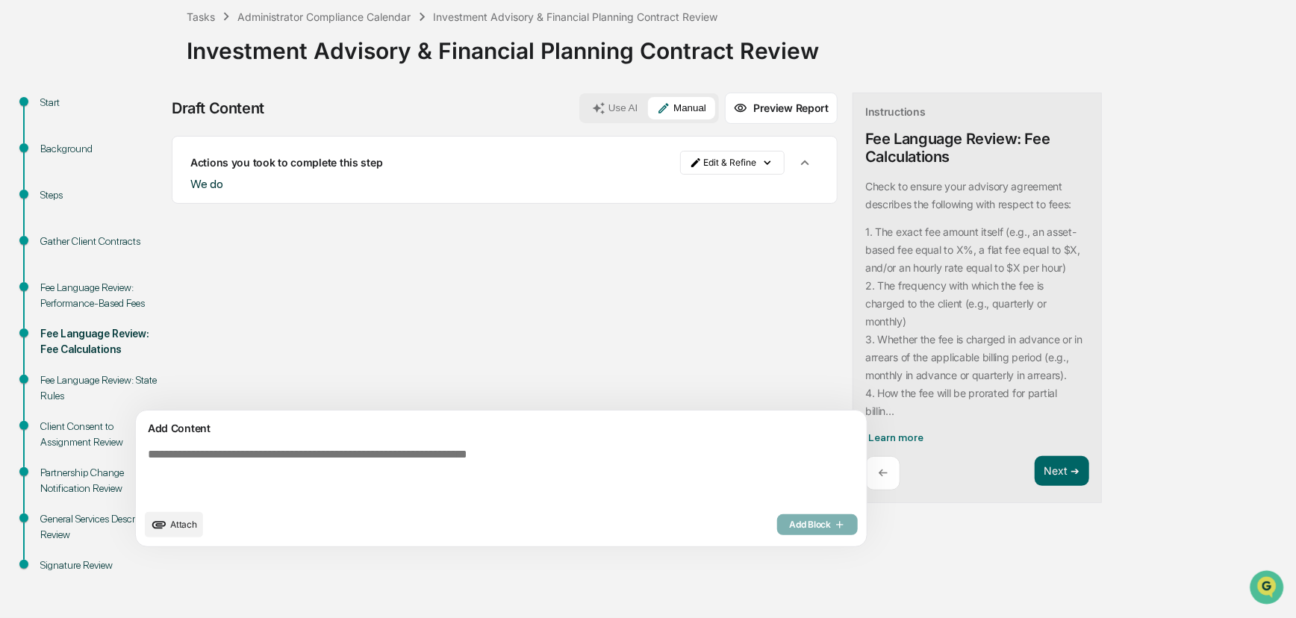
click at [936, 311] on div "Start Background Steps Gather Client Contracts Fee Language Review: Performance…" at bounding box center [647, 355] width 1281 height 525
click at [680, 166] on html "Calendar Manage Tasks Reviews Approval Management Company People, Data, Setting…" at bounding box center [651, 224] width 1303 height 618
click at [665, 186] on div "Edit Result" at bounding box center [666, 193] width 110 height 24
click at [691, 163] on button "Cancel" at bounding box center [715, 163] width 48 height 24
click at [542, 168] on div "Actions you took to complete this step" at bounding box center [435, 162] width 490 height 13
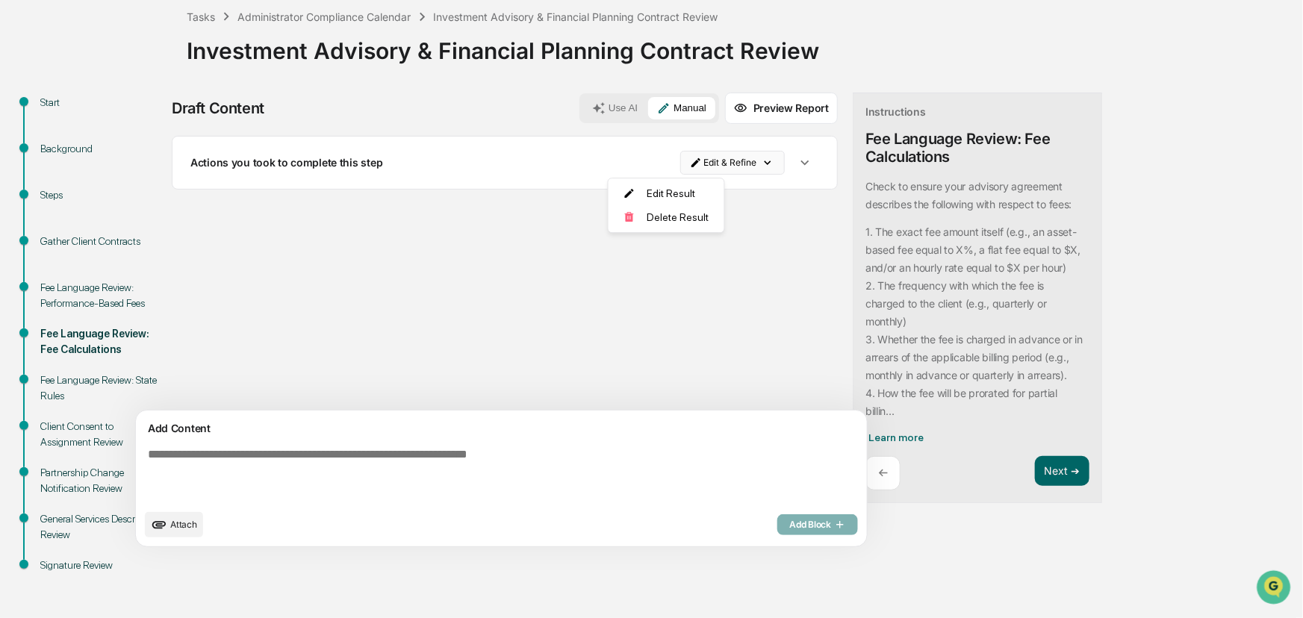
click at [643, 155] on html "Calendar Manage Tasks Reviews Approval Management Company People, Data, Setting…" at bounding box center [651, 224] width 1303 height 618
click at [658, 183] on div "Edit Result" at bounding box center [666, 193] width 110 height 24
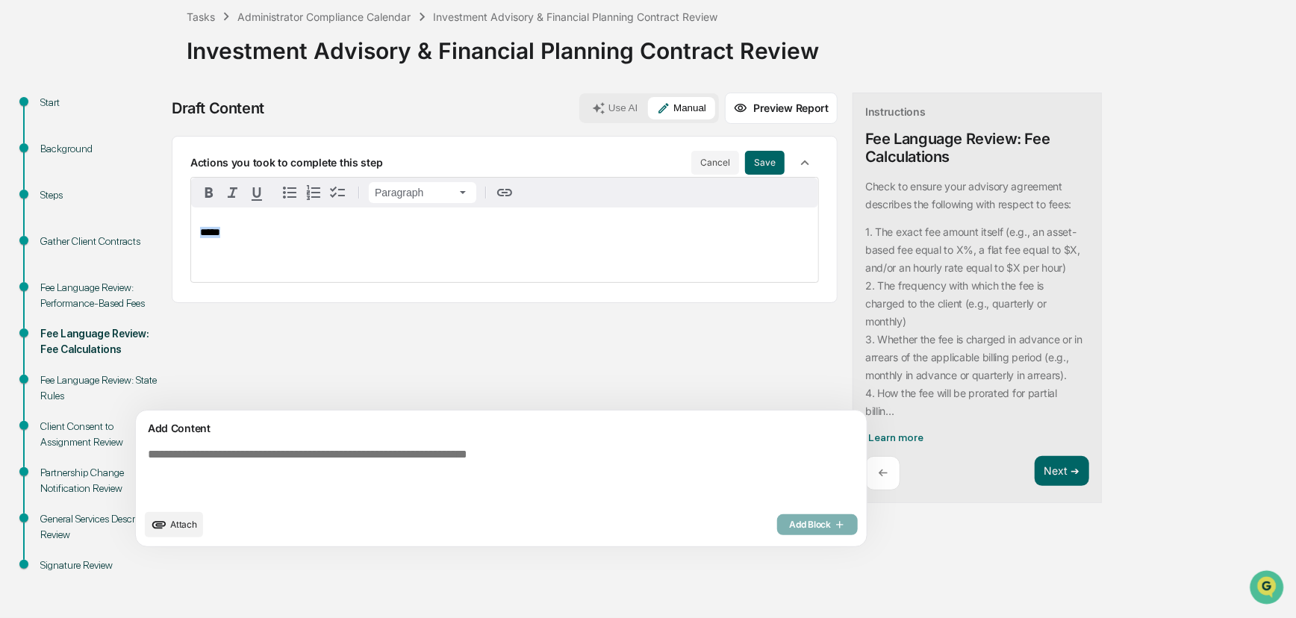
drag, startPoint x: 356, startPoint y: 245, endPoint x: 171, endPoint y: 219, distance: 187.0
click at [171, 219] on div "Start Background Steps Gather Client Contracts Fee Language Review: Performance…" at bounding box center [647, 355] width 1281 height 525
click at [745, 158] on button "Save" at bounding box center [765, 163] width 40 height 24
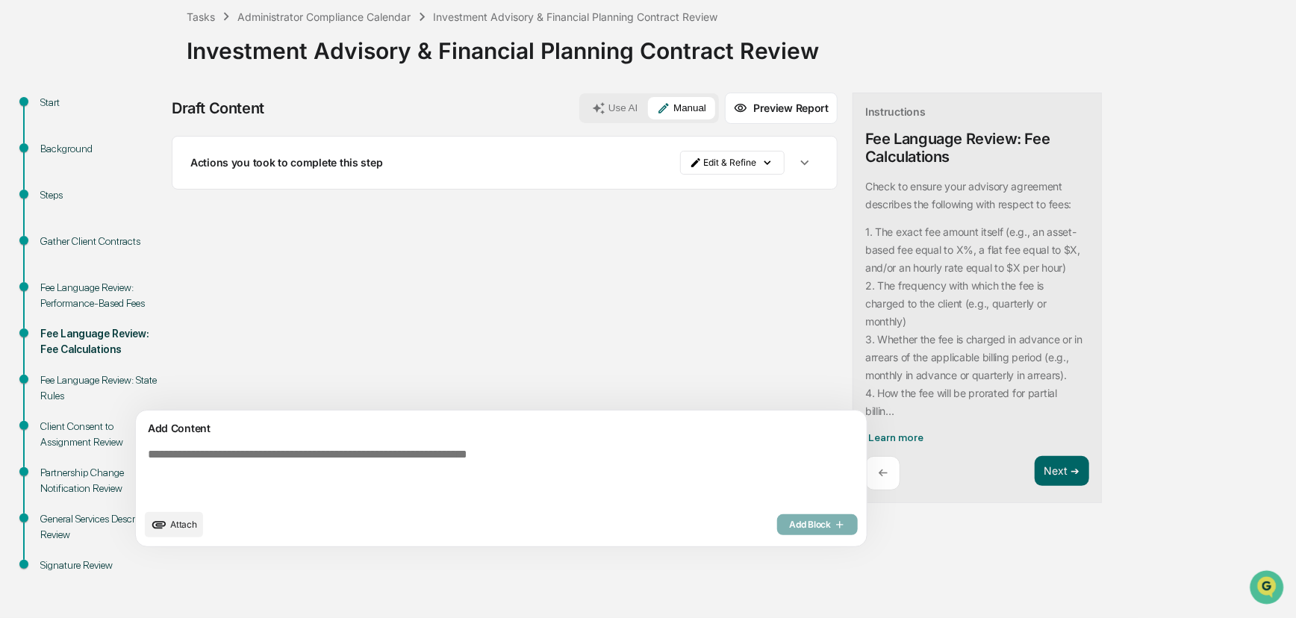
click at [551, 159] on div "Actions you took to complete this step" at bounding box center [435, 162] width 490 height 13
click at [868, 440] on span "Learn more" at bounding box center [895, 437] width 55 height 12
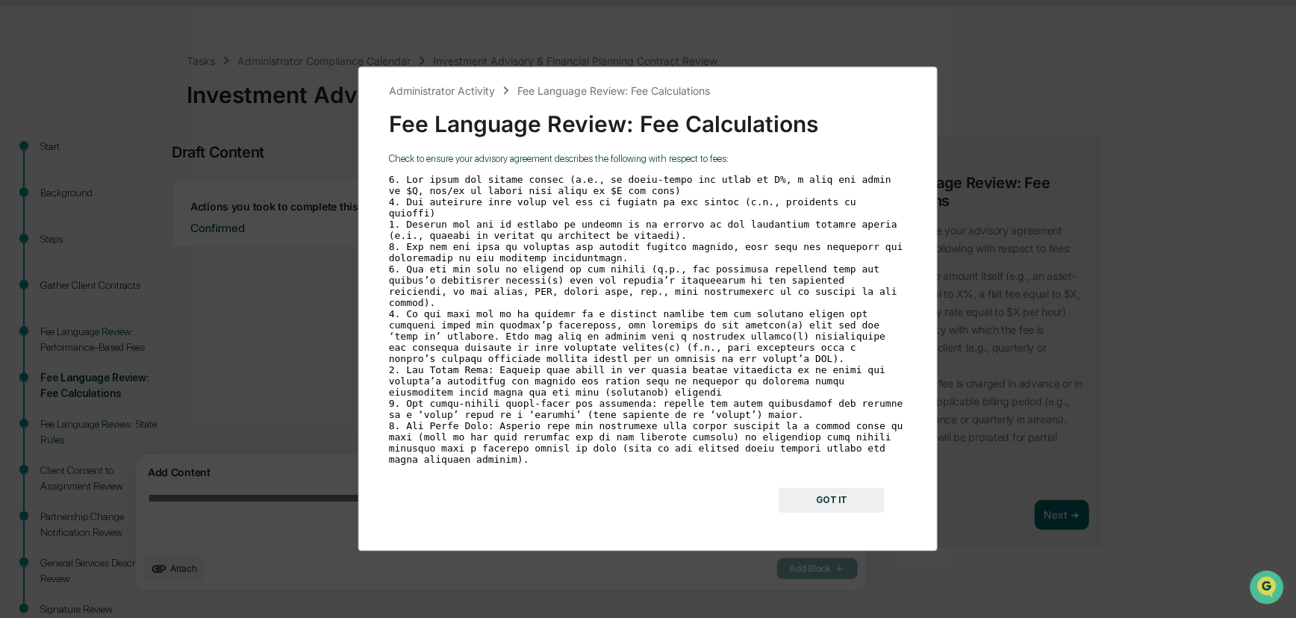
scroll to position [17, 0]
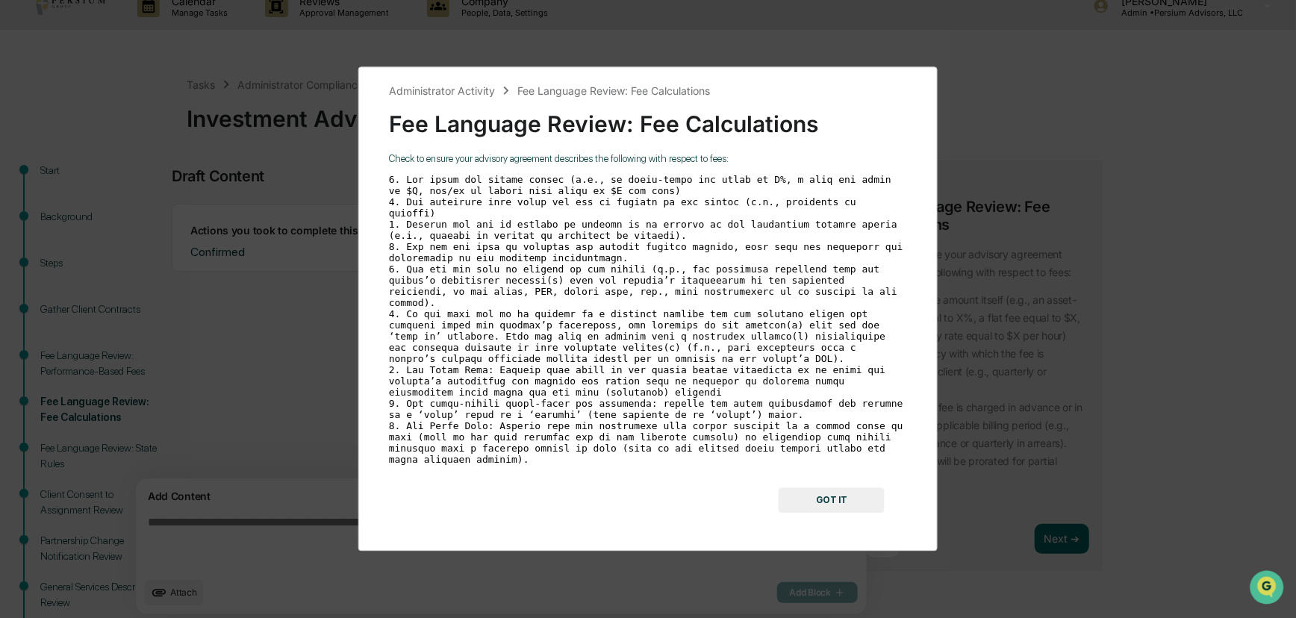
click at [823, 490] on button "GOT IT" at bounding box center [832, 500] width 106 height 25
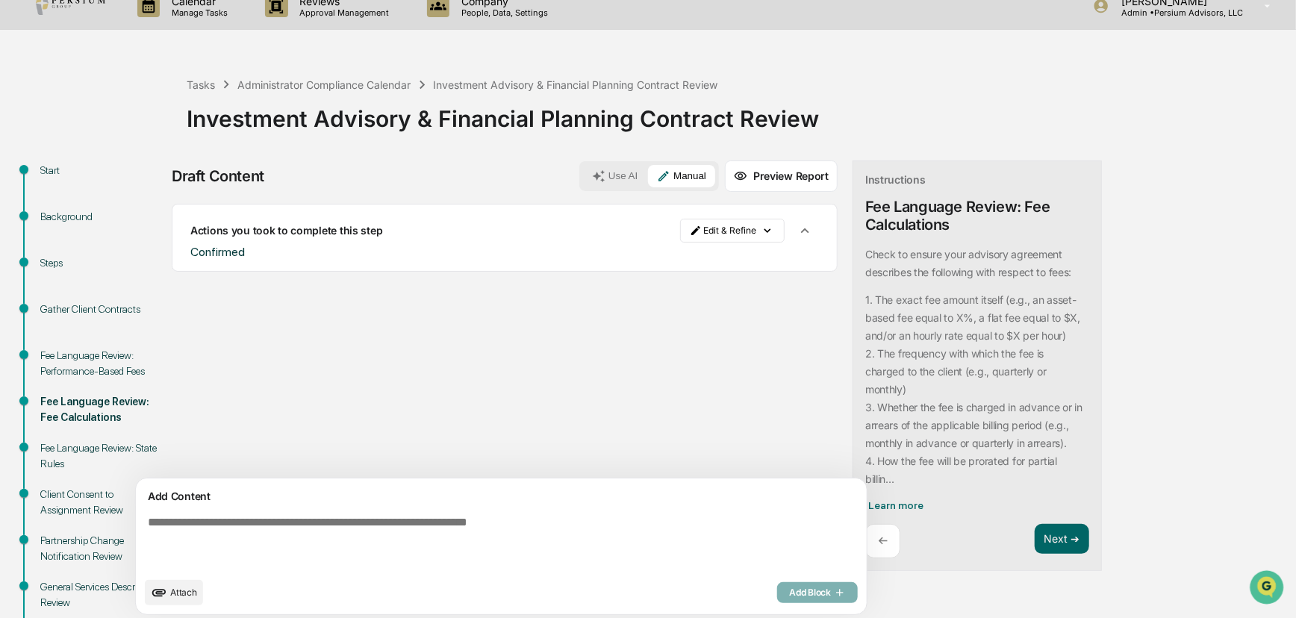
click at [583, 169] on button "Use AI" at bounding box center [614, 176] width 63 height 22
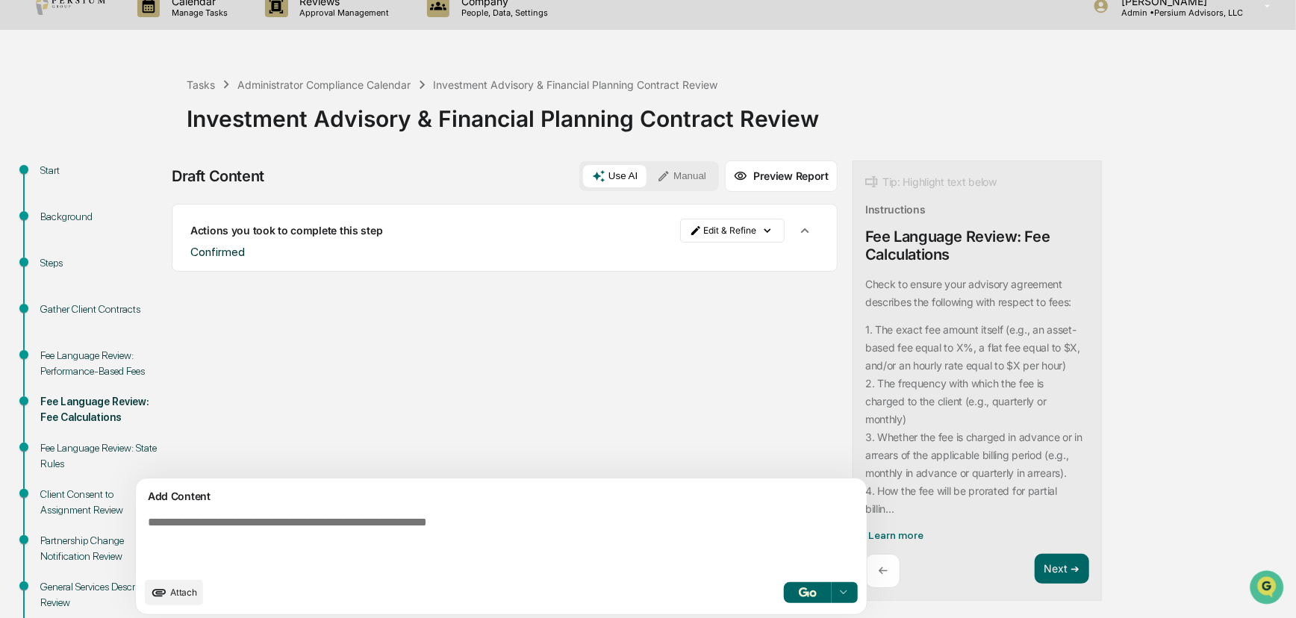
click at [384, 521] on textarea at bounding box center [466, 543] width 649 height 66
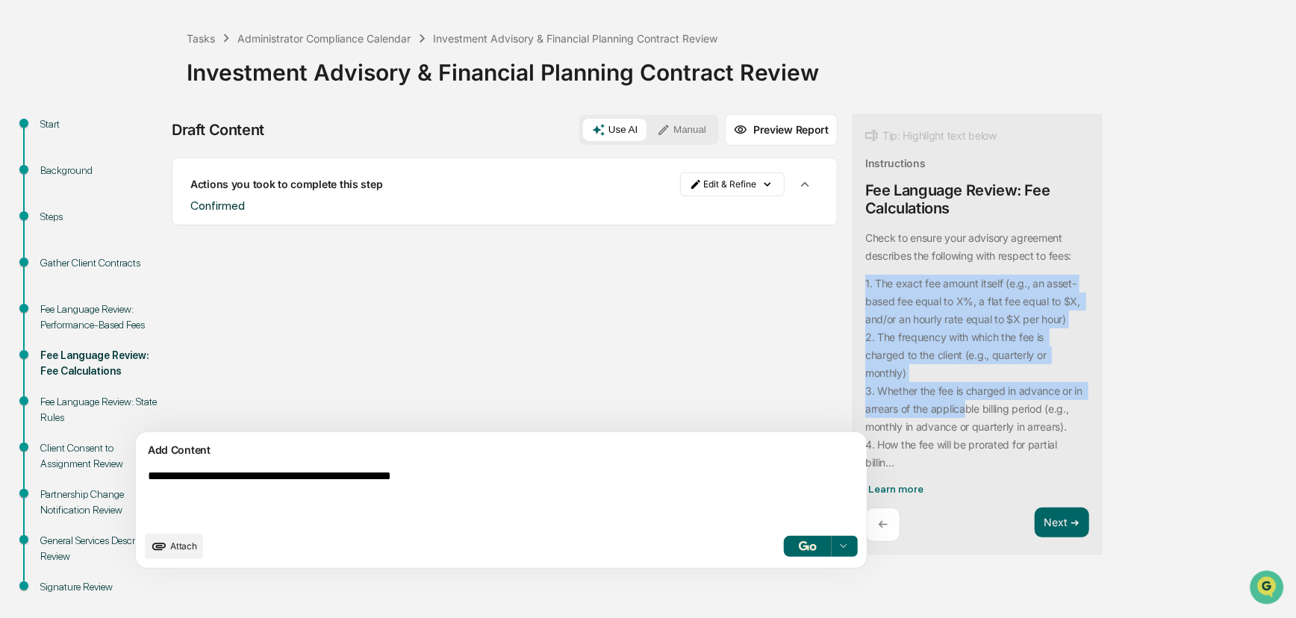
scroll to position [85, 0]
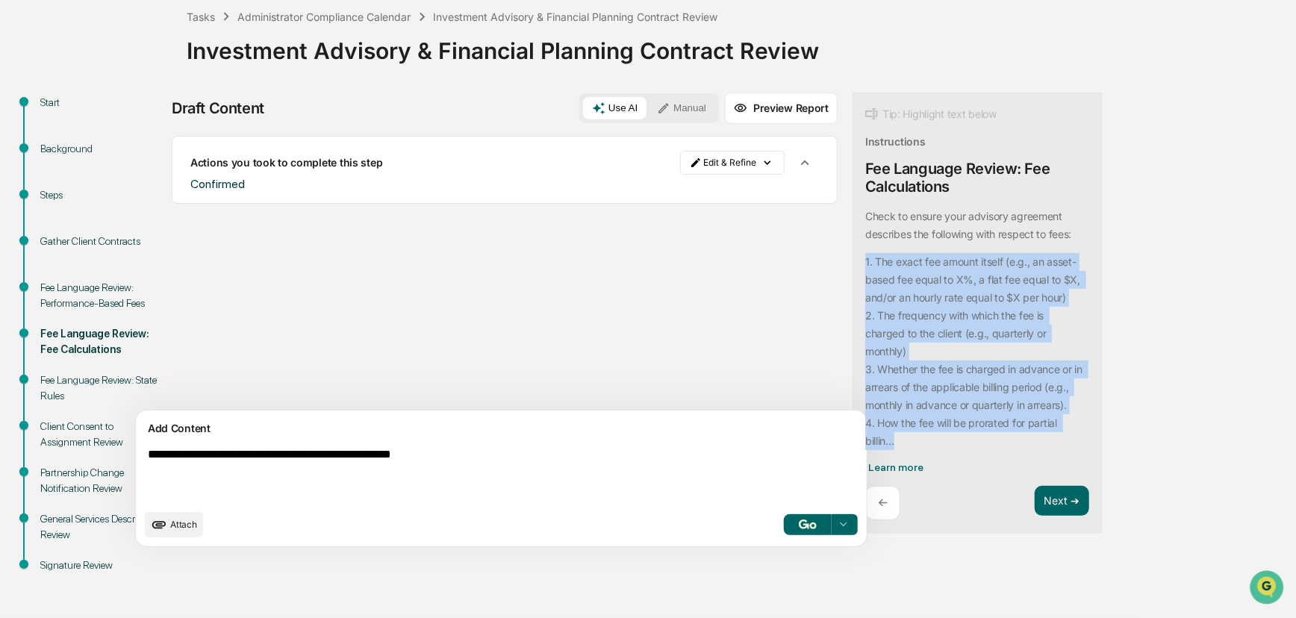
drag, startPoint x: 796, startPoint y: 331, endPoint x: 886, endPoint y: 444, distance: 144.6
click at [886, 444] on code "1. The exact fee amount itself (e.g., an asset-based fee equal to X%, a flat fe…" at bounding box center [974, 351] width 218 height 197
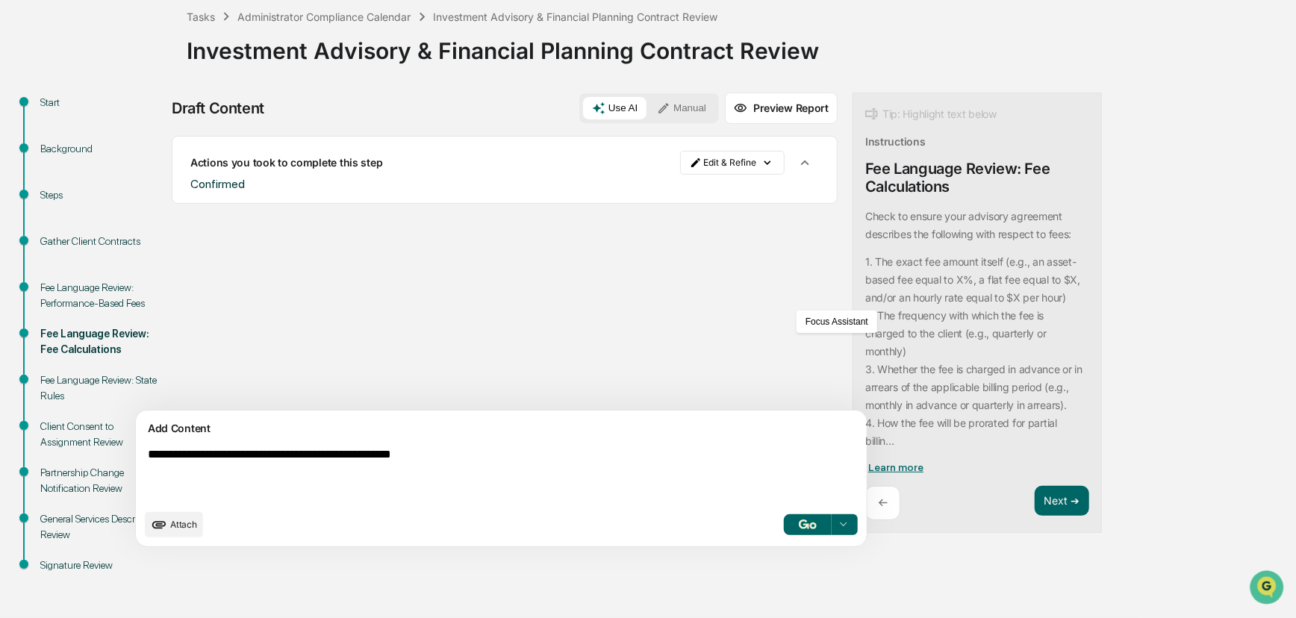
click at [868, 463] on span "Learn more" at bounding box center [895, 467] width 55 height 12
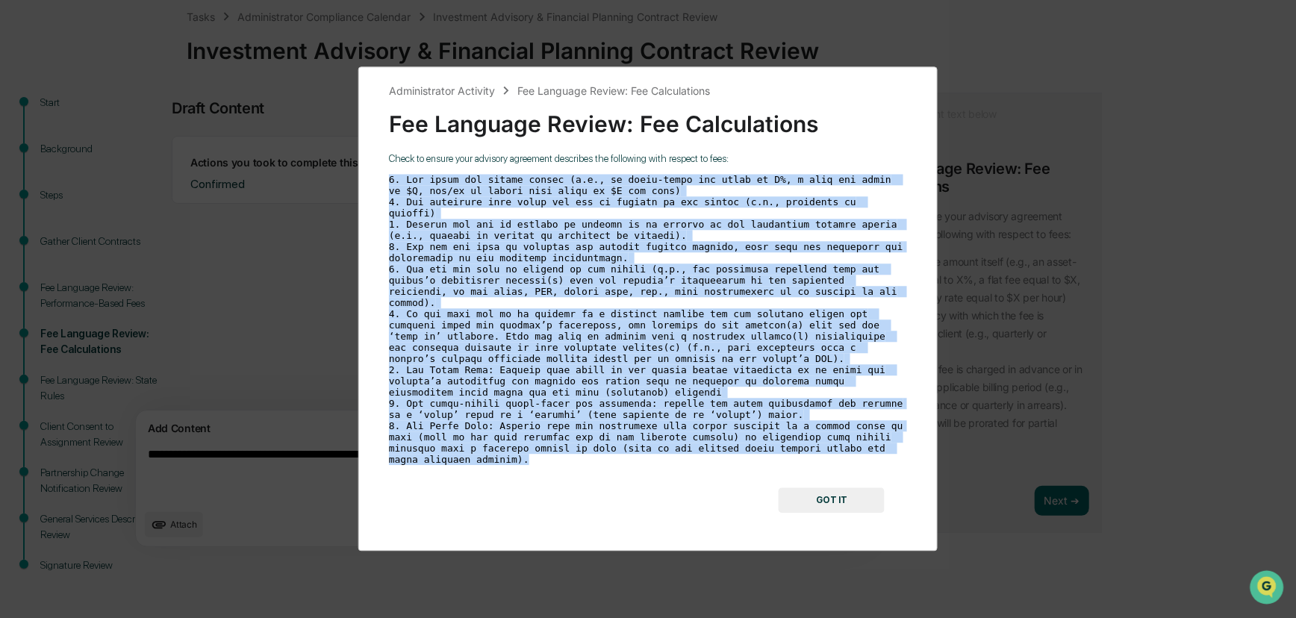
drag, startPoint x: 387, startPoint y: 191, endPoint x: 896, endPoint y: 455, distance: 573.9
click at [896, 455] on div "Administrator Activity Fee Language Review: Fee Calculations Fee Language Revie…" at bounding box center [647, 308] width 579 height 484
copy code "1. The exact fee amount itself (e.g., an asset-based fee equal to X%, a flat fe…"
click at [857, 488] on button "GOT IT" at bounding box center [832, 500] width 106 height 25
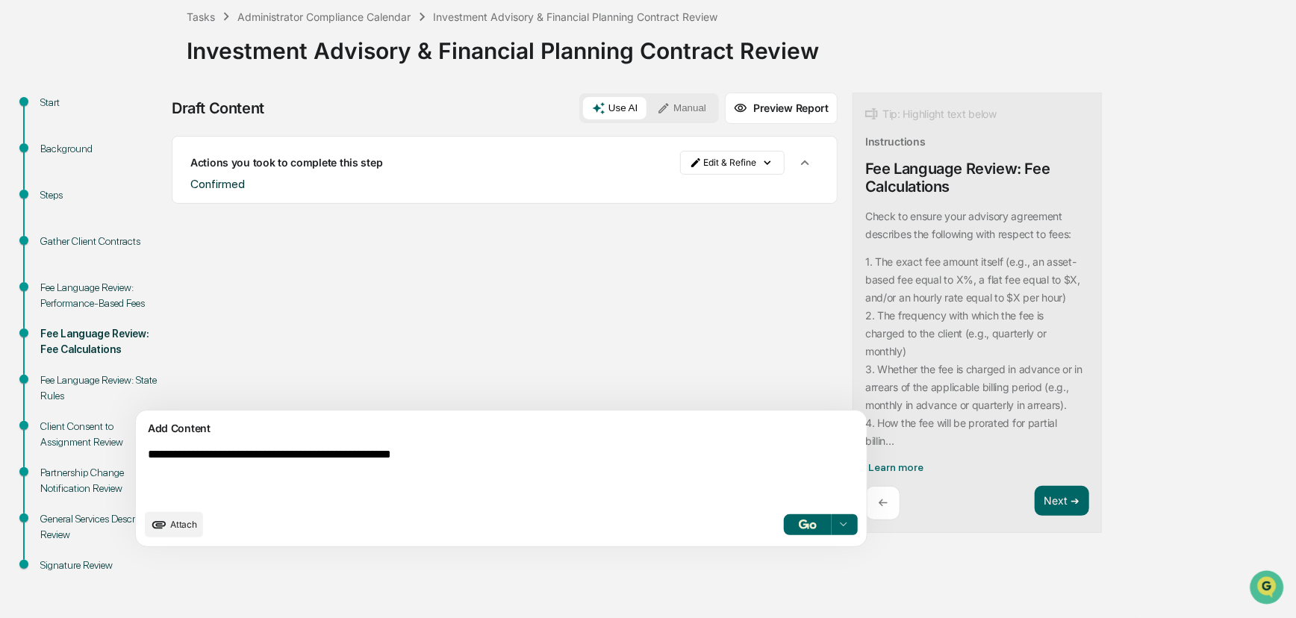
click at [320, 478] on textarea "**********" at bounding box center [466, 475] width 649 height 66
click at [514, 458] on textarea "**********" at bounding box center [466, 475] width 649 height 66
paste textarea "**********"
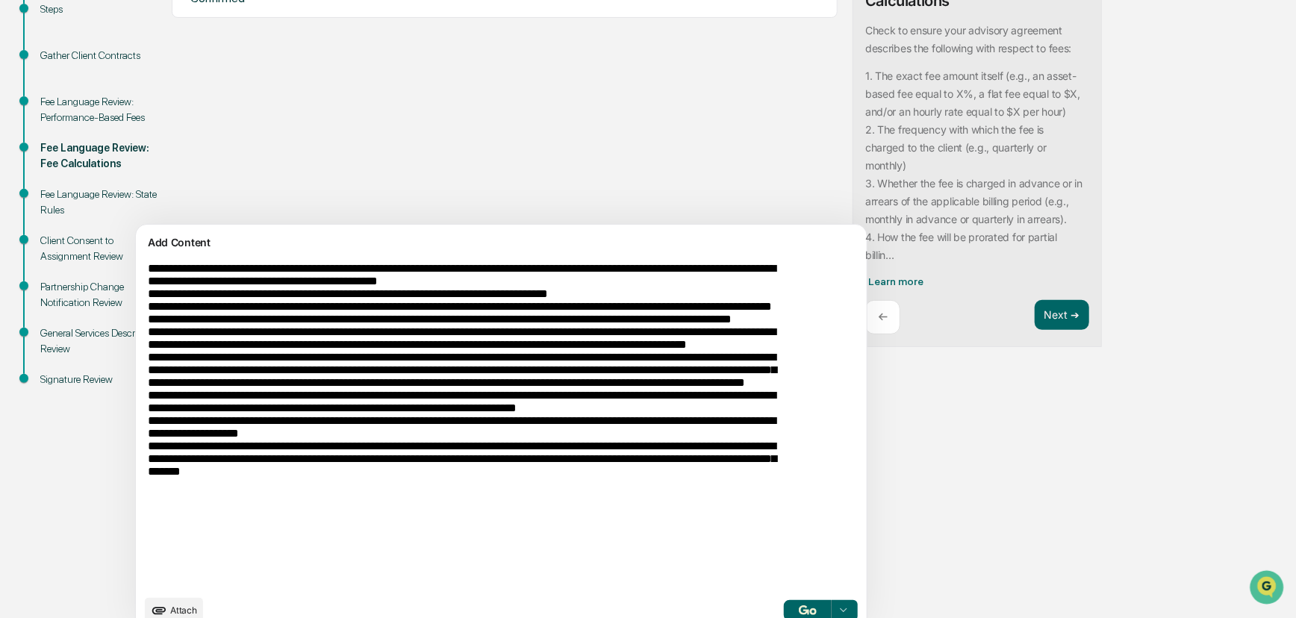
scroll to position [295, 0]
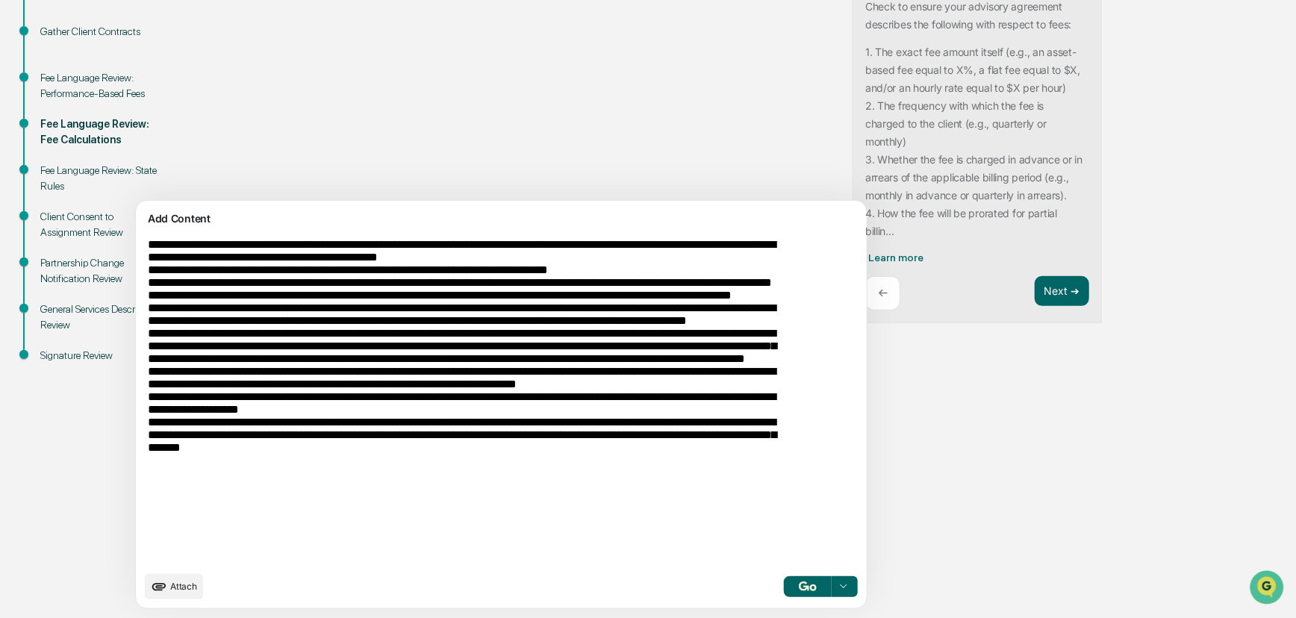
type textarea "**********"
click at [784, 555] on button "button" at bounding box center [808, 586] width 48 height 21
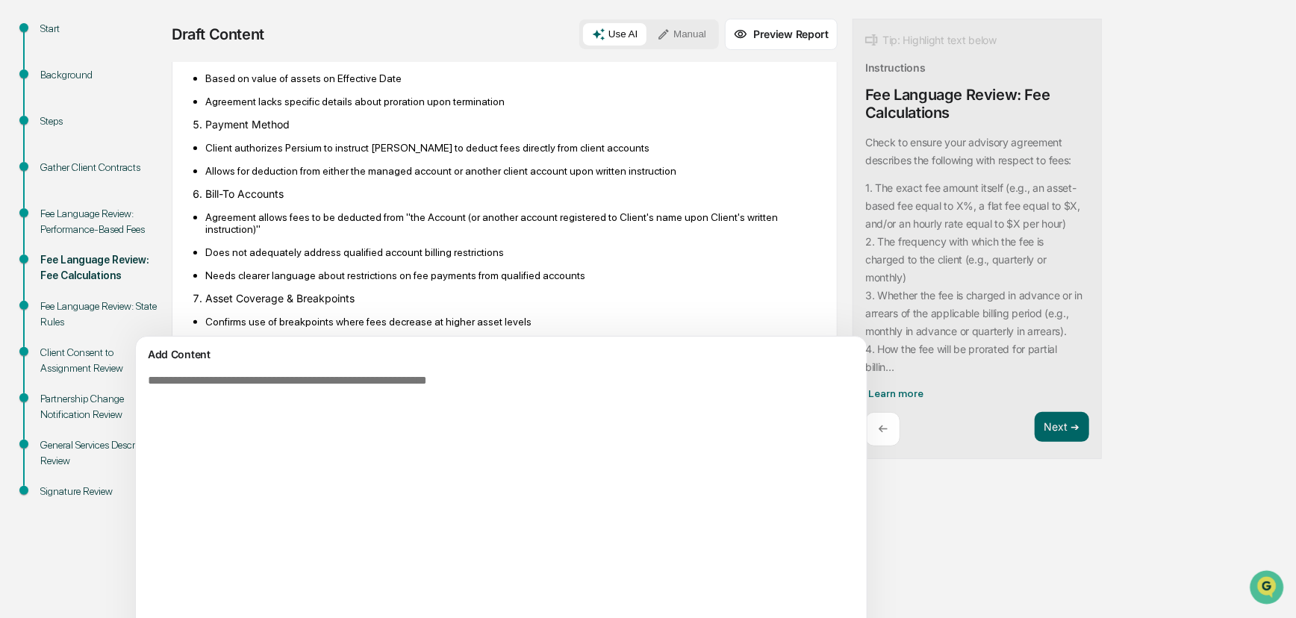
scroll to position [800, 0]
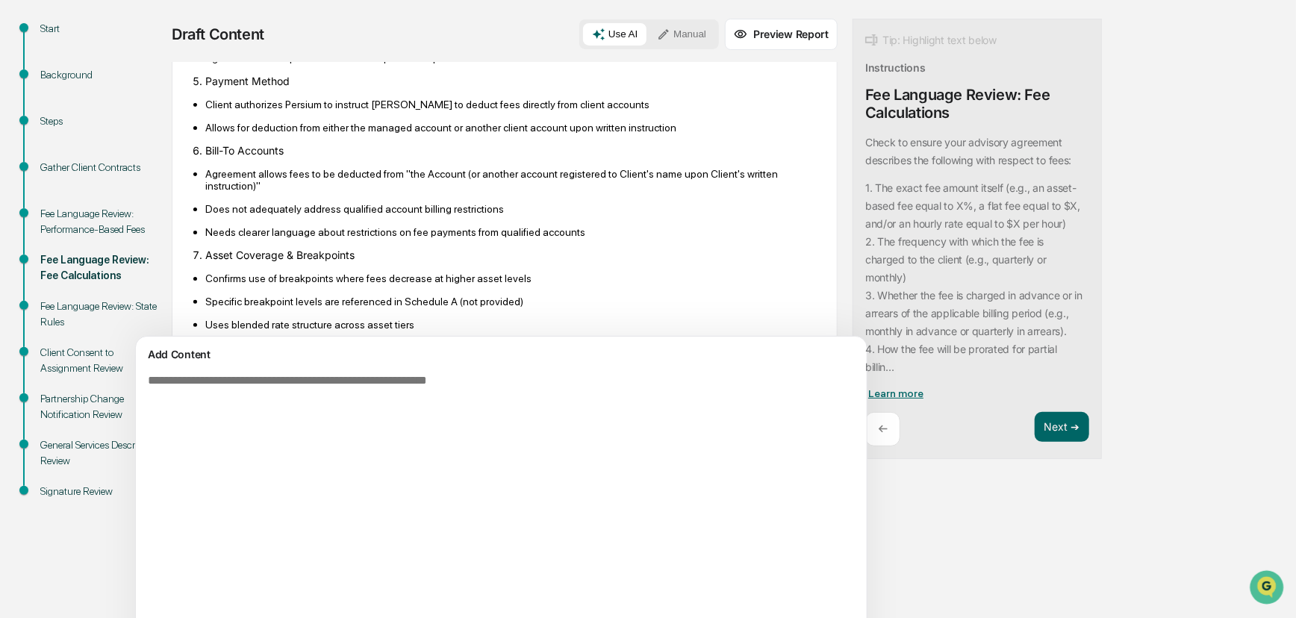
click at [868, 393] on span "Learn more" at bounding box center [895, 393] width 55 height 12
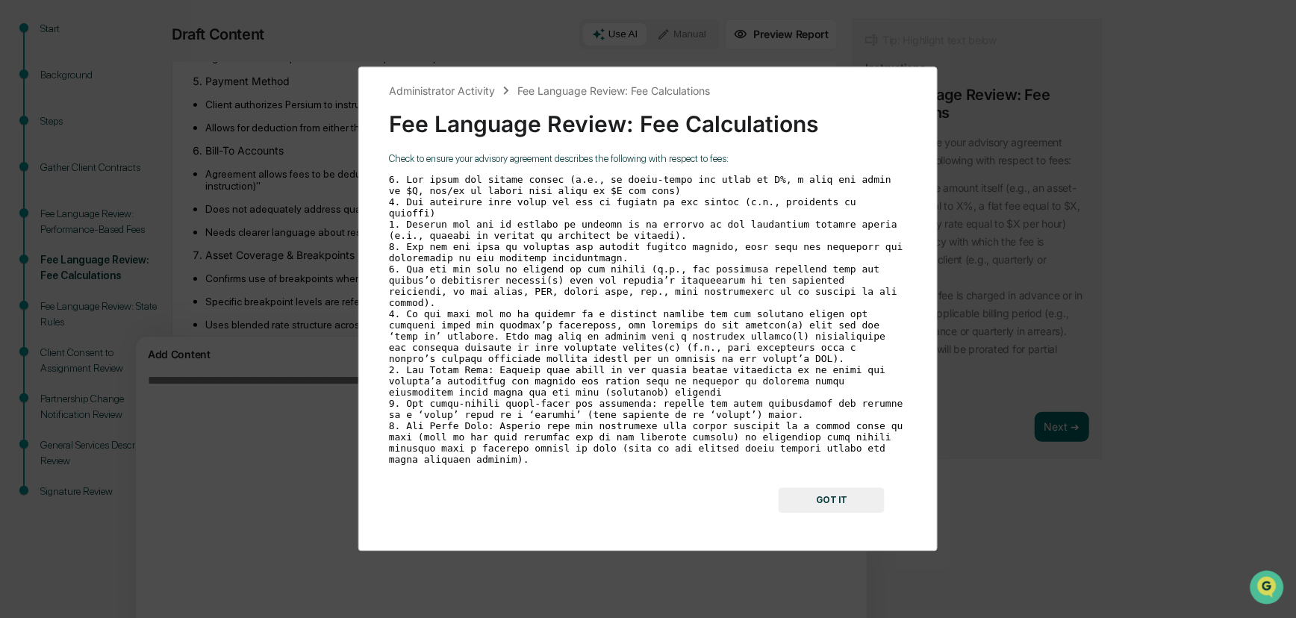
click at [936, 249] on div "Administrator Activity Fee Language Review: Fee Calculations Fee Language Revie…" at bounding box center [648, 309] width 1296 height 618
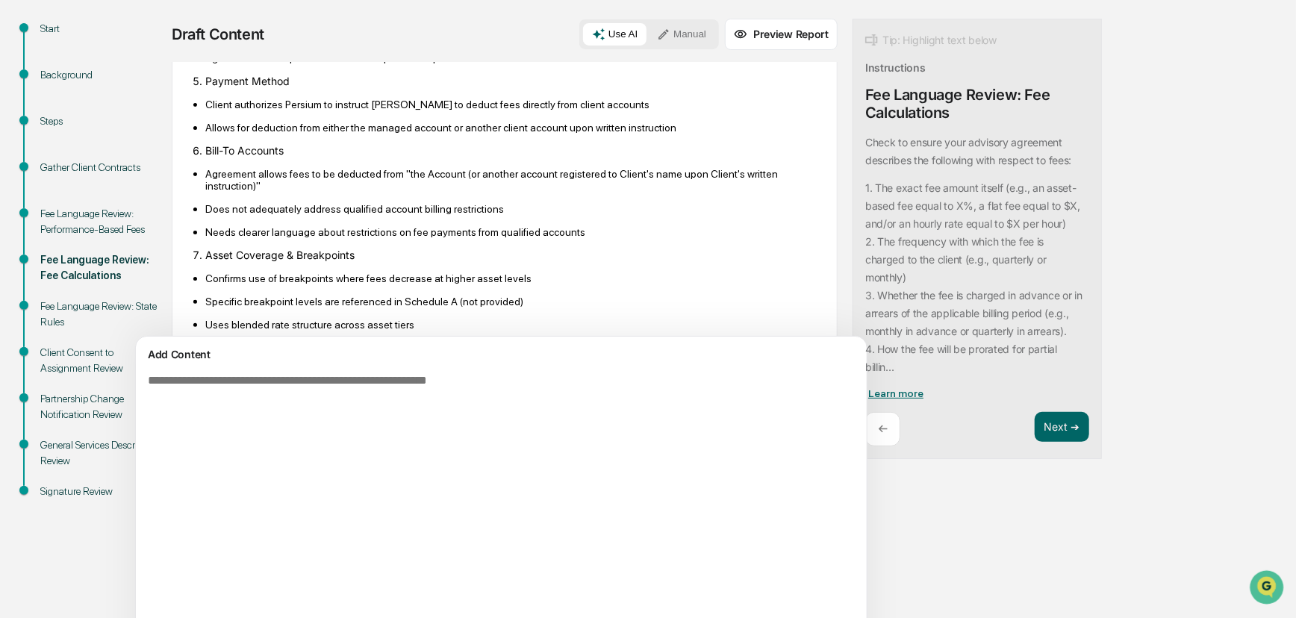
click at [868, 388] on span "Learn more" at bounding box center [895, 393] width 55 height 12
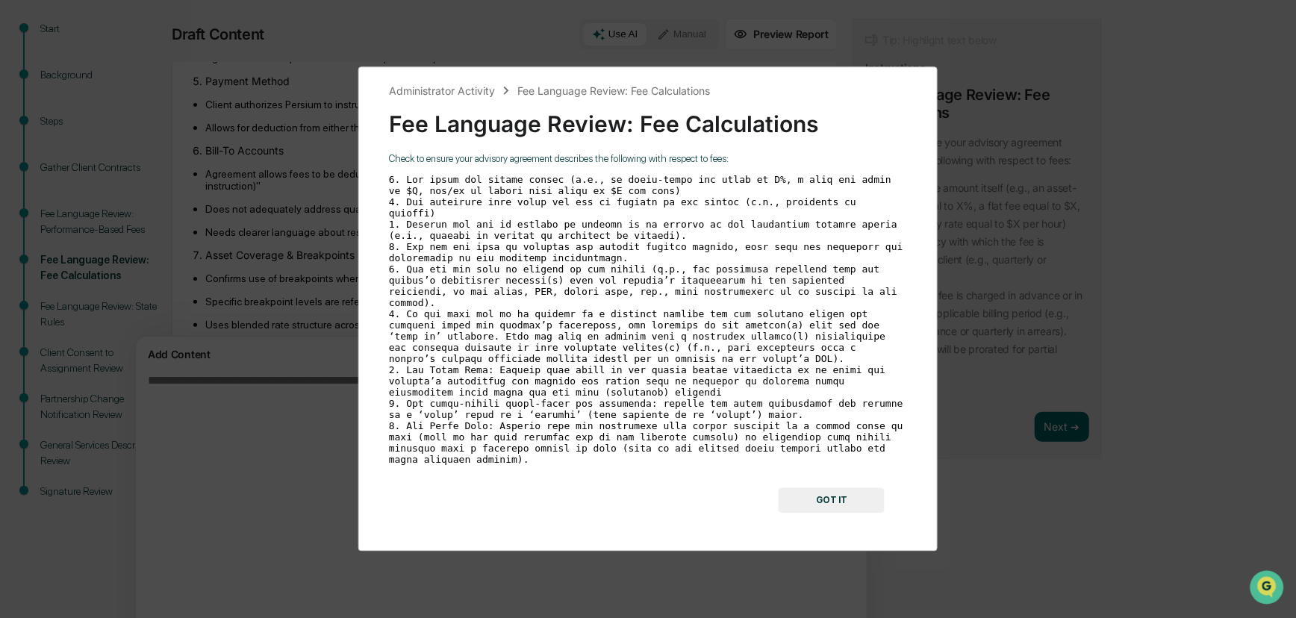
click at [550, 347] on code at bounding box center [649, 320] width 520 height 291
click at [544, 360] on code at bounding box center [649, 320] width 520 height 291
click at [821, 488] on button "GOT IT" at bounding box center [832, 500] width 106 height 25
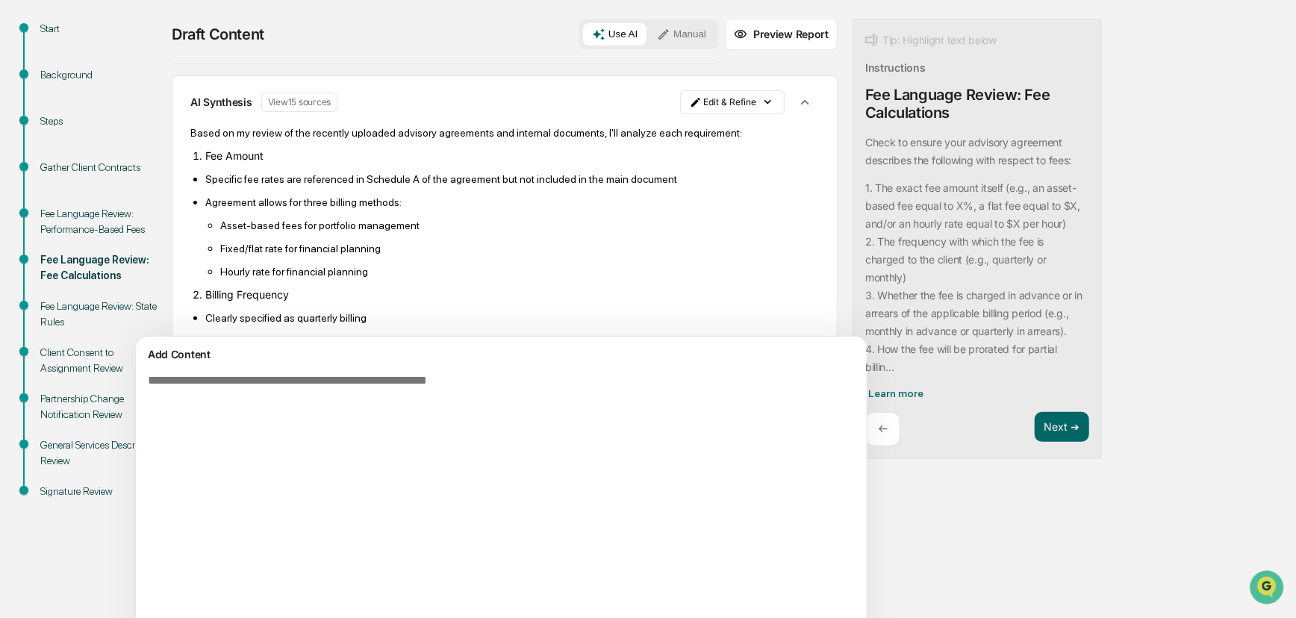
scroll to position [325, 0]
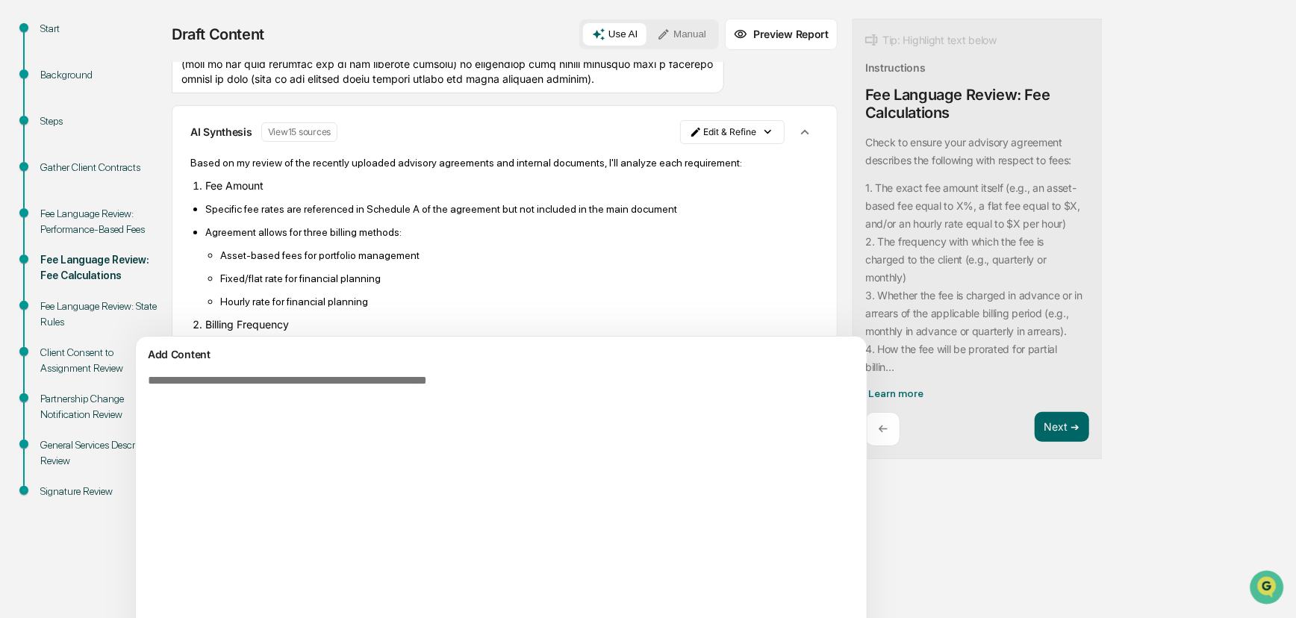
click at [283, 142] on button "View 15 sources" at bounding box center [299, 131] width 77 height 19
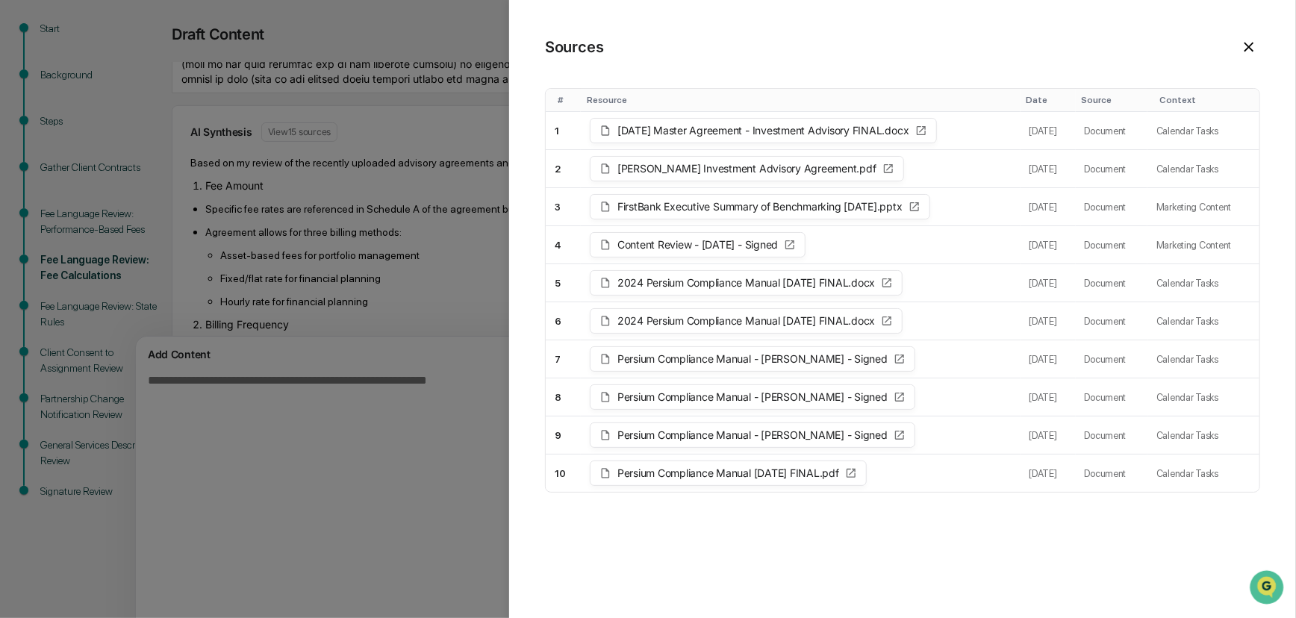
click at [891, 63] on div "Sources # Resource Date Source Context 1 2023 04 01 Master Agreement - Investme…" at bounding box center [902, 345] width 787 height 690
click at [936, 40] on icon at bounding box center [1249, 47] width 16 height 16
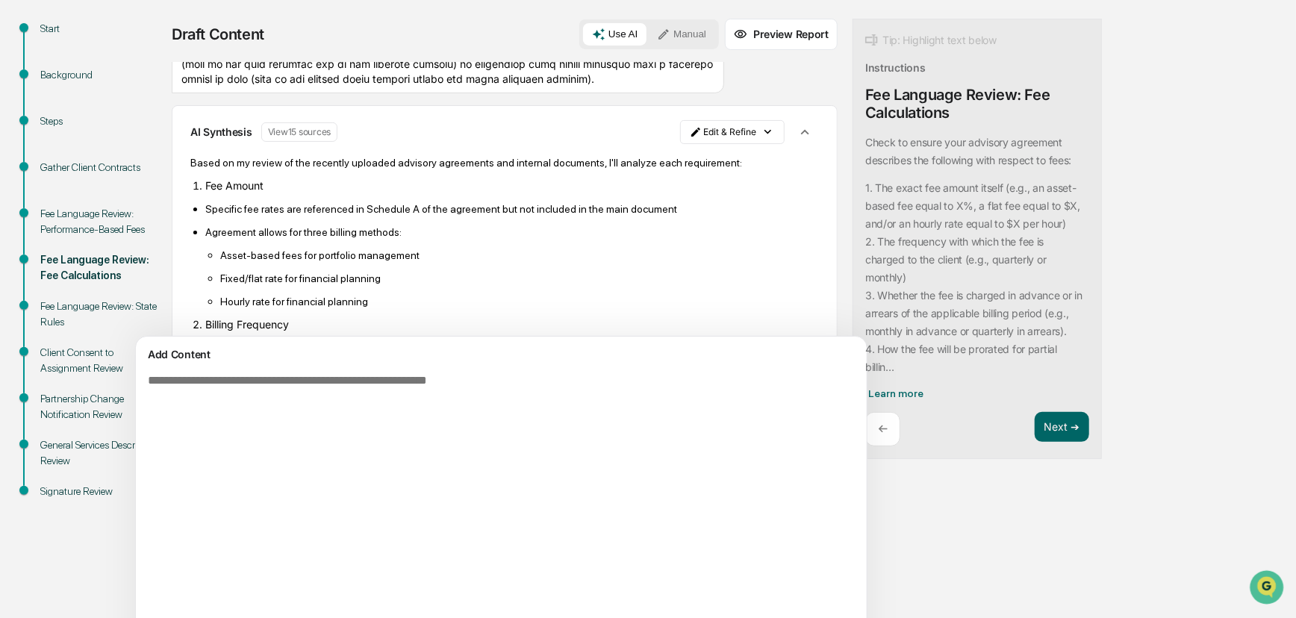
click at [380, 215] on p "Specific fee rates are referenced in Schedule A of the agreement but not includ…" at bounding box center [512, 209] width 614 height 12
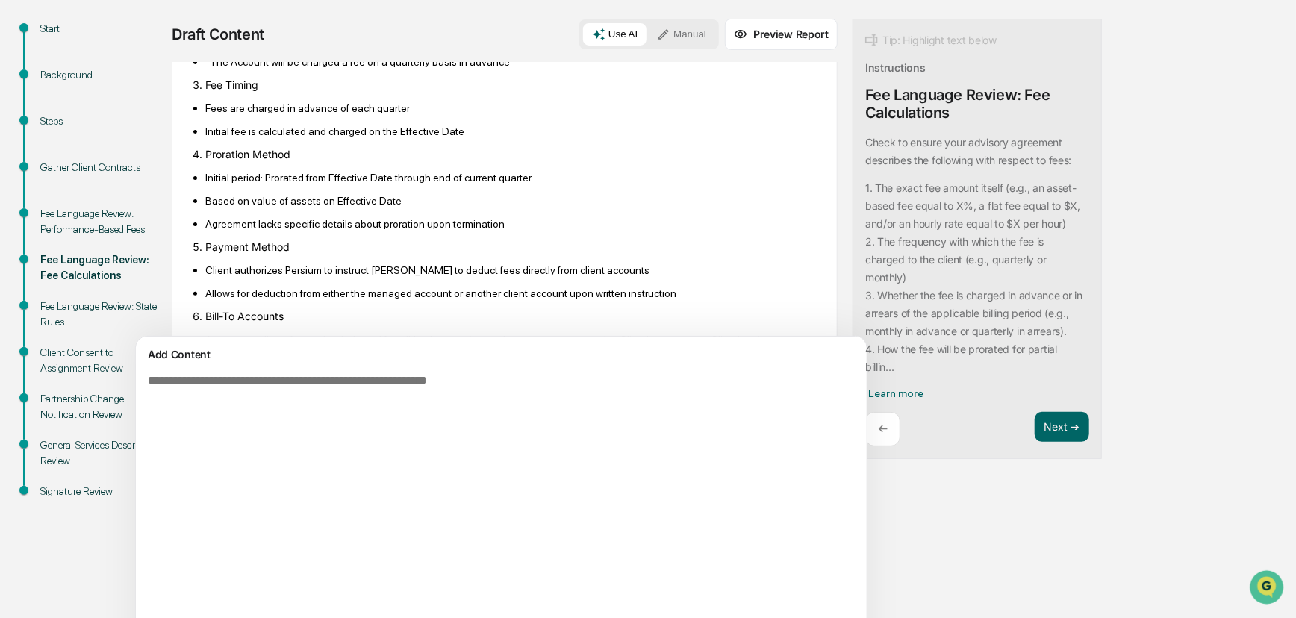
scroll to position [664, 0]
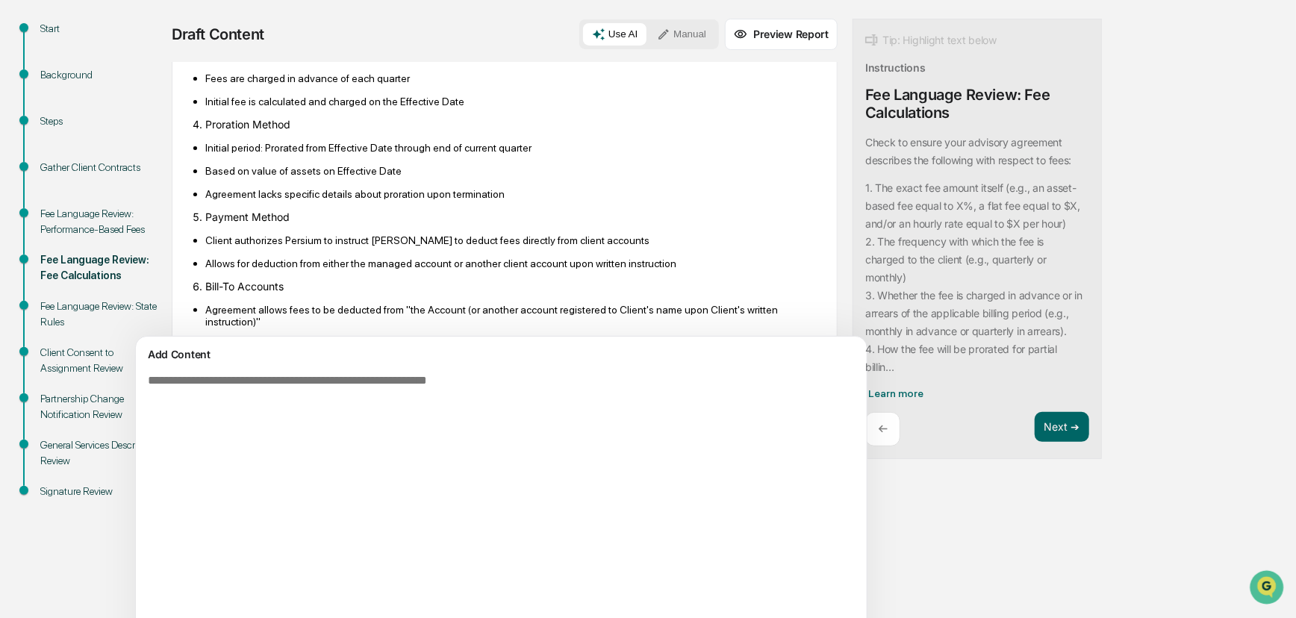
click at [463, 200] on ul "Initial period: Prorated from Effective Date through end of current quarter Bas…" at bounding box center [504, 170] width 628 height 59
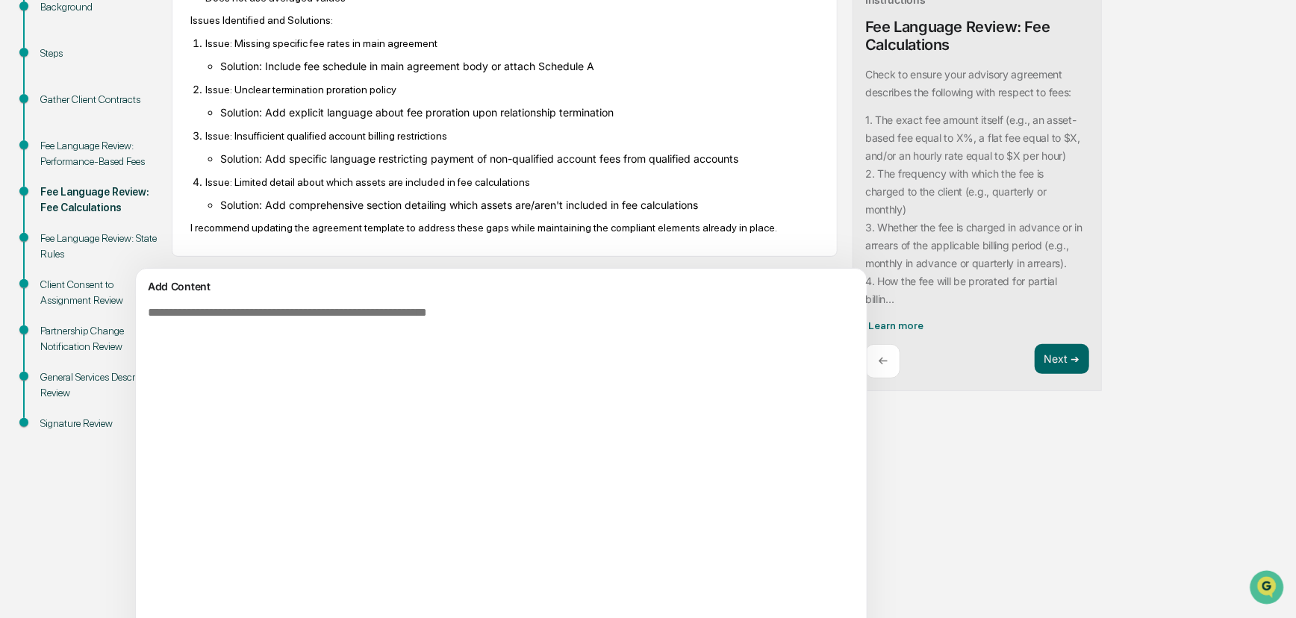
scroll to position [91, 0]
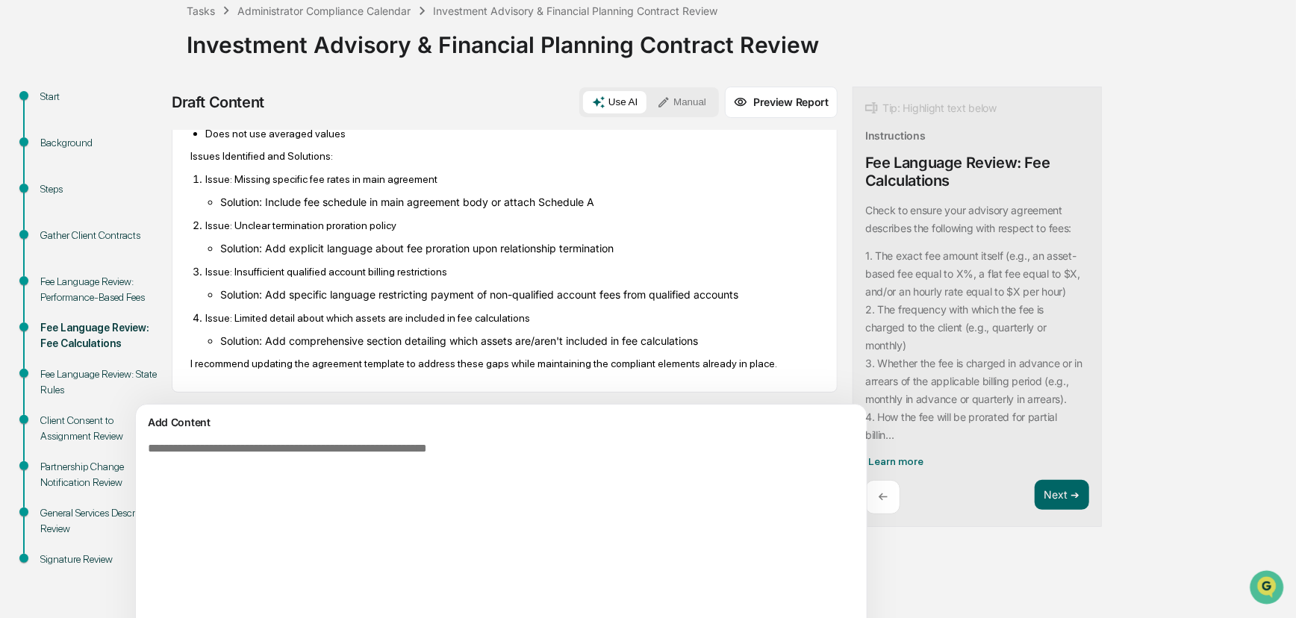
click at [648, 105] on button "Manual" at bounding box center [681, 102] width 67 height 22
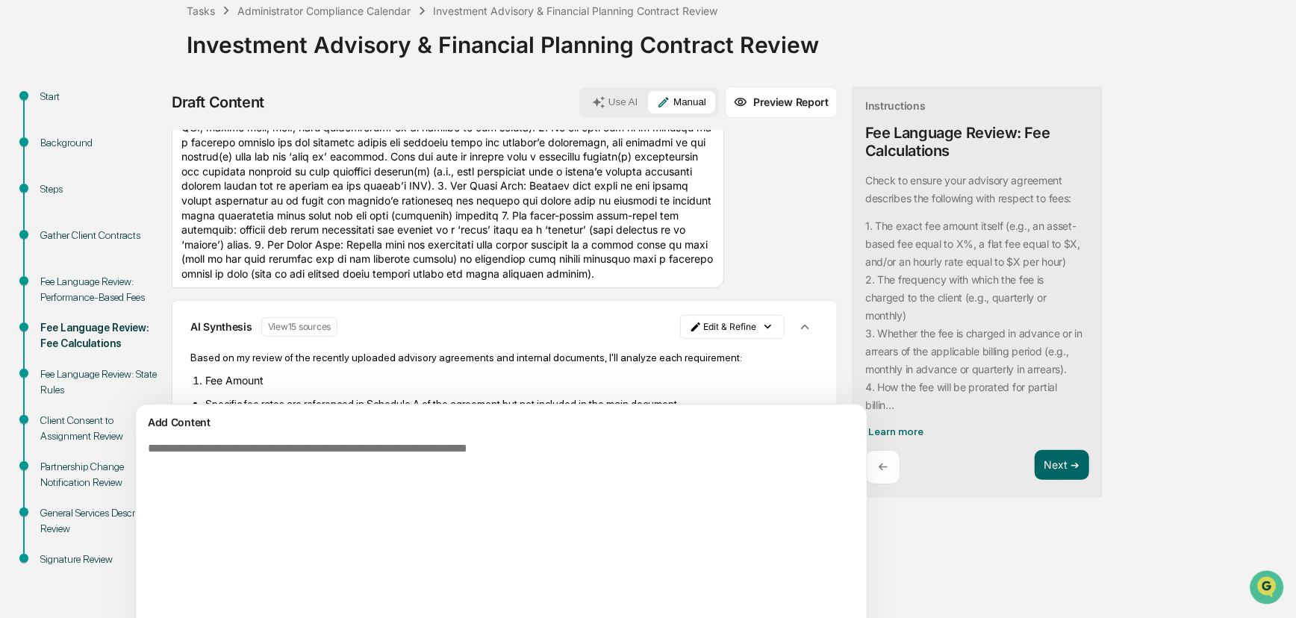
scroll to position [216, 0]
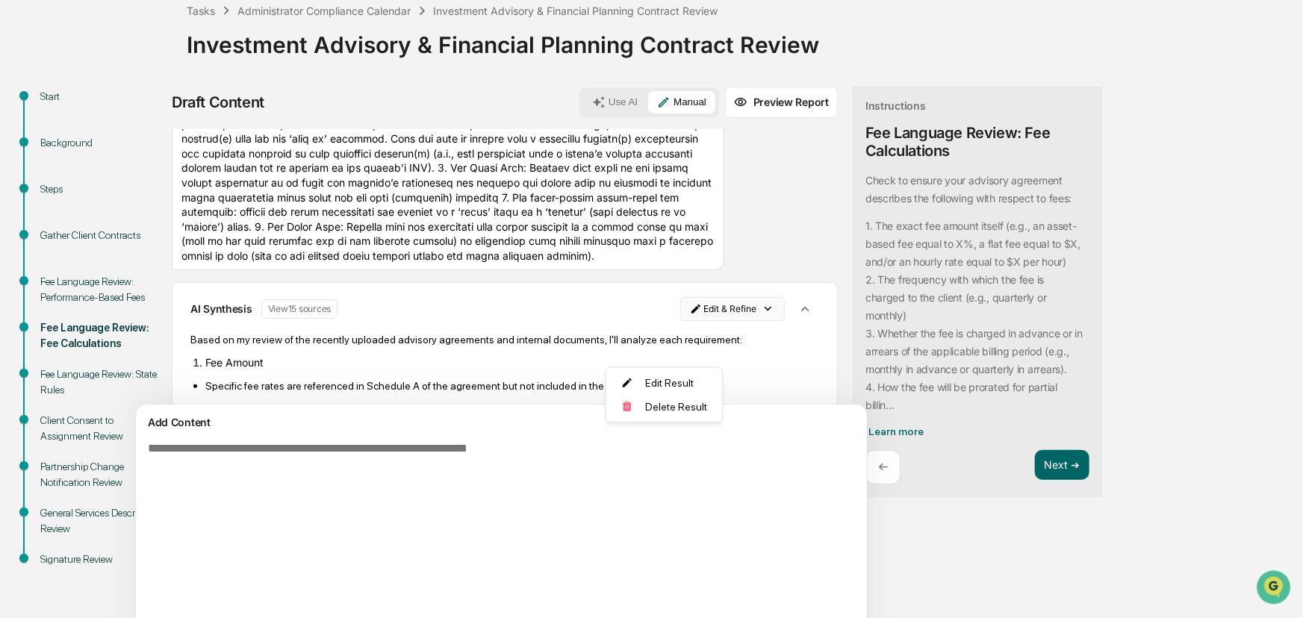
click at [656, 346] on html "Calendar Manage Tasks Reviews Approval Management Company People, Data, Setting…" at bounding box center [651, 218] width 1303 height 618
click at [655, 381] on div "Edit Result" at bounding box center [660, 383] width 110 height 24
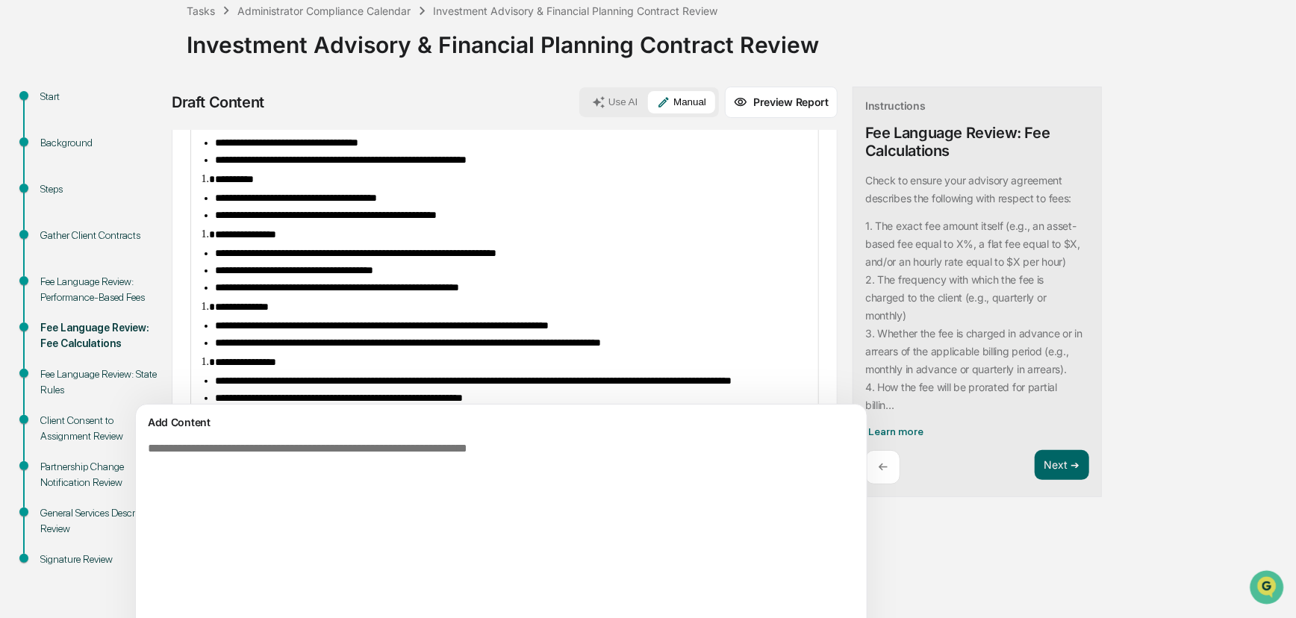
scroll to position [624, 0]
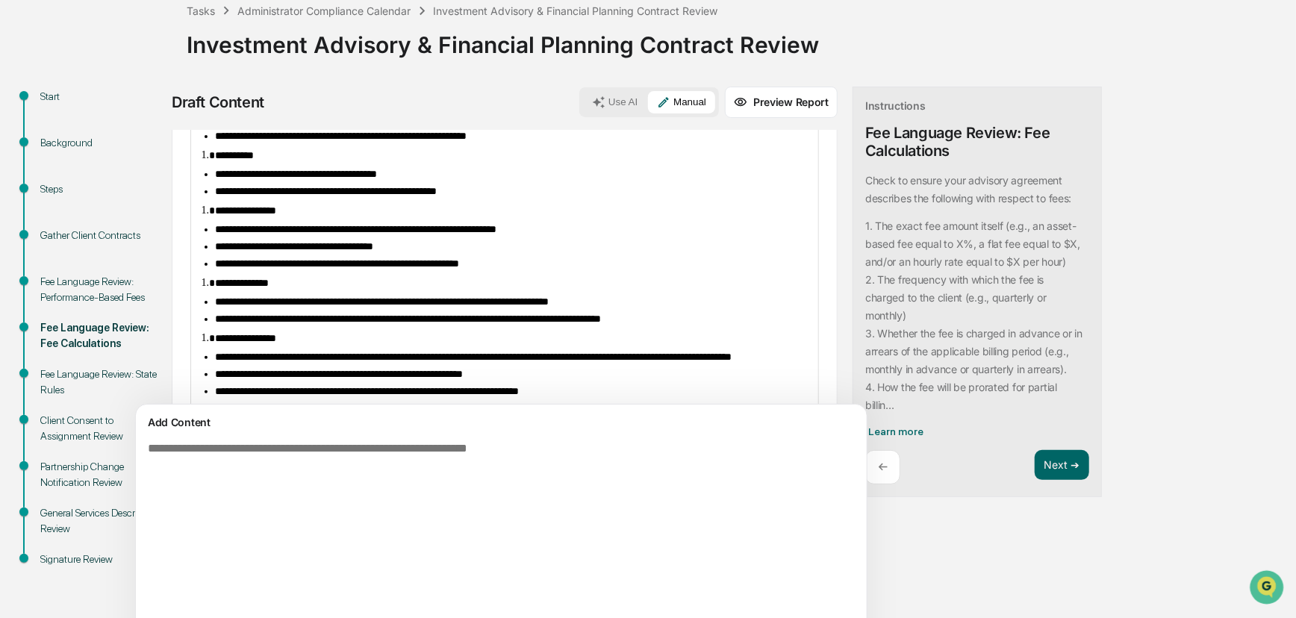
click at [516, 252] on li "**********" at bounding box center [512, 246] width 594 height 11
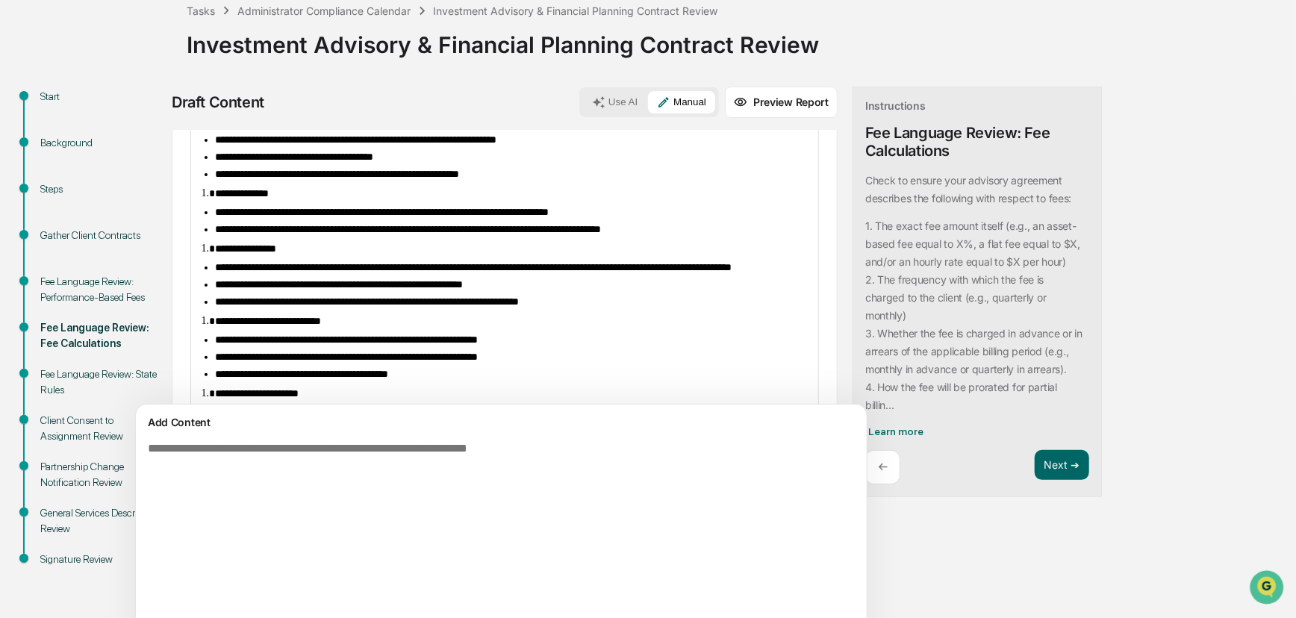
scroll to position [760, 0]
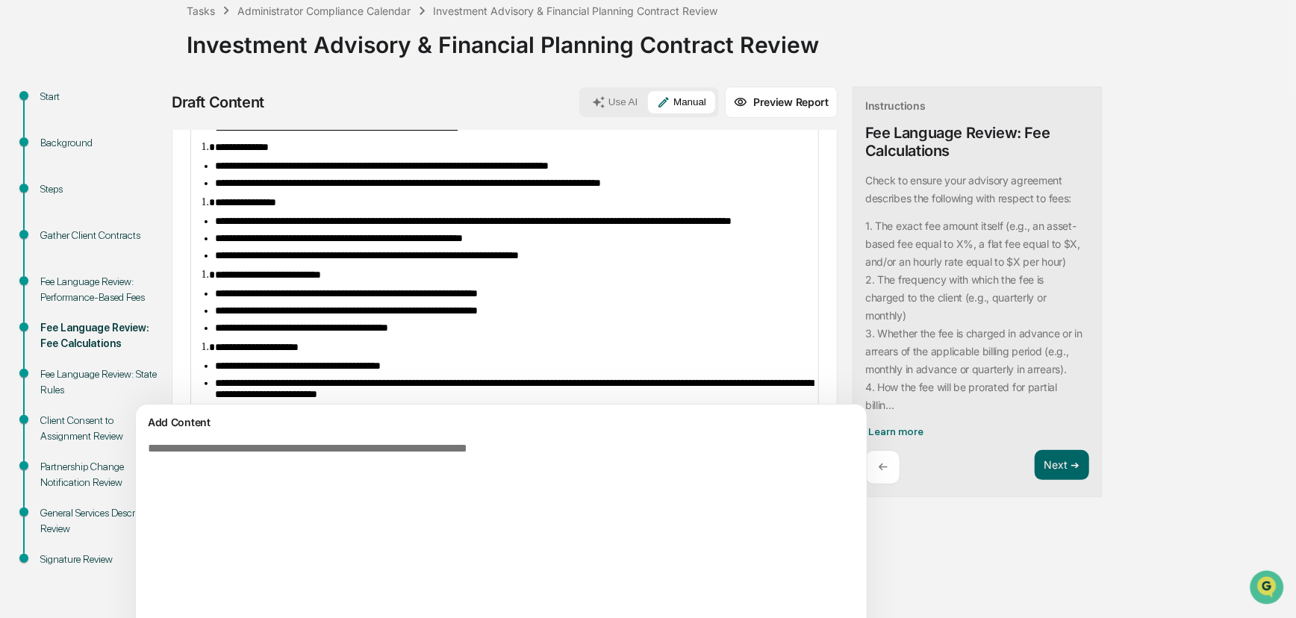
click at [467, 227] on li "**********" at bounding box center [512, 221] width 594 height 11
drag, startPoint x: 554, startPoint y: 330, endPoint x: 215, endPoint y: 332, distance: 338.9
click at [215, 244] on li "**********" at bounding box center [512, 238] width 594 height 11
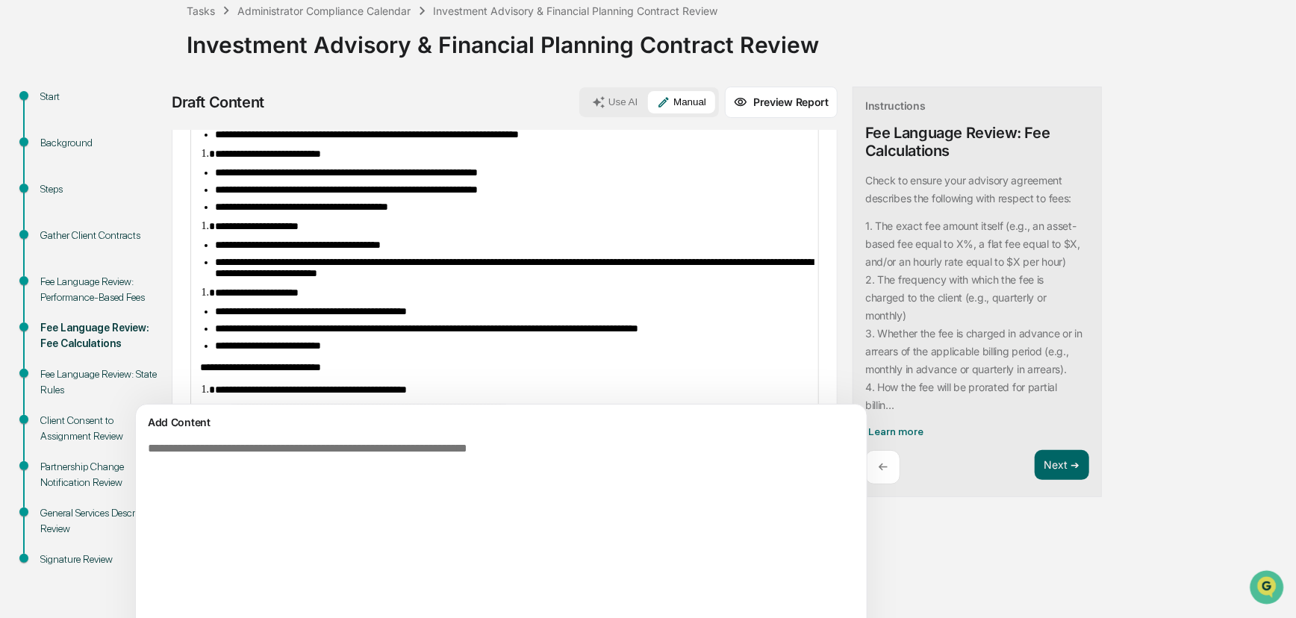
scroll to position [896, 0]
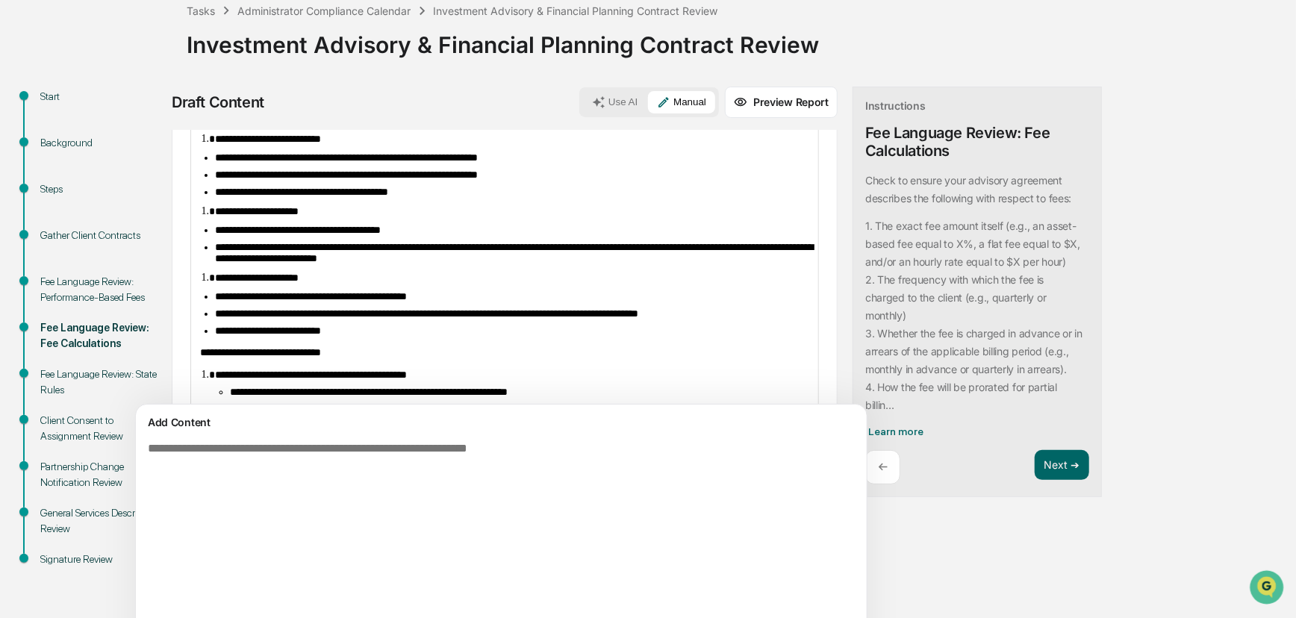
click at [486, 198] on li "**********" at bounding box center [512, 192] width 594 height 11
click at [84, 367] on div "Fee Language Review: State Rules" at bounding box center [101, 382] width 122 height 31
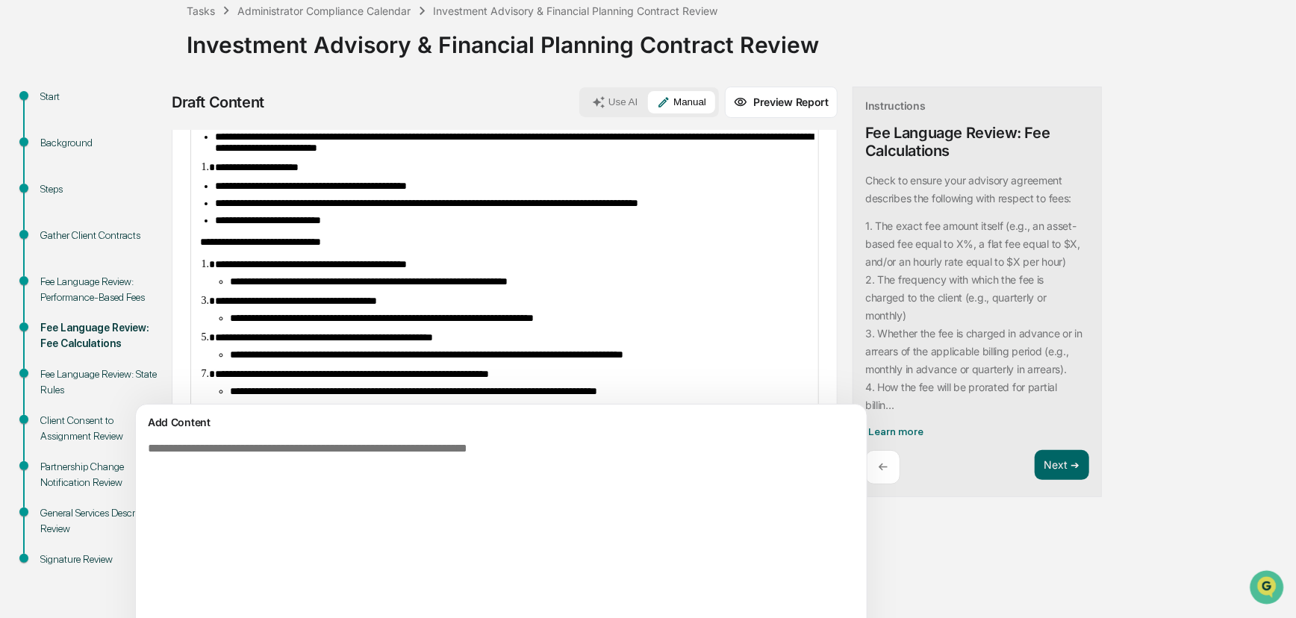
scroll to position [1235, 0]
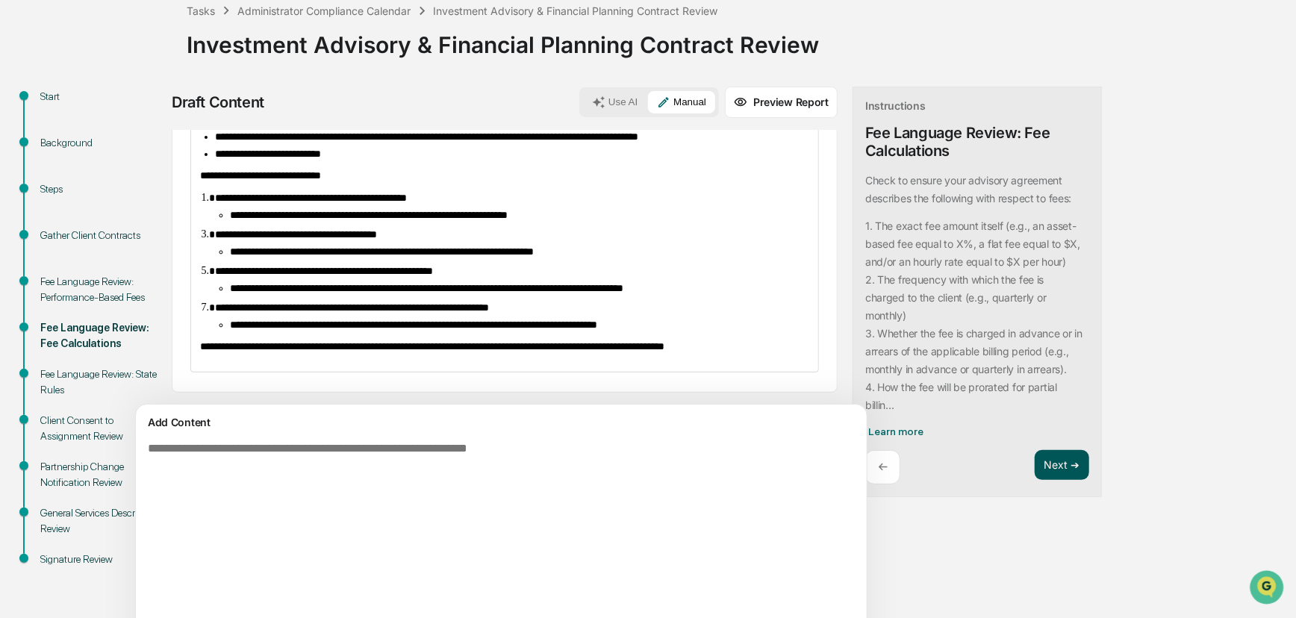
click at [936, 457] on button "Next ➔" at bounding box center [1062, 465] width 54 height 31
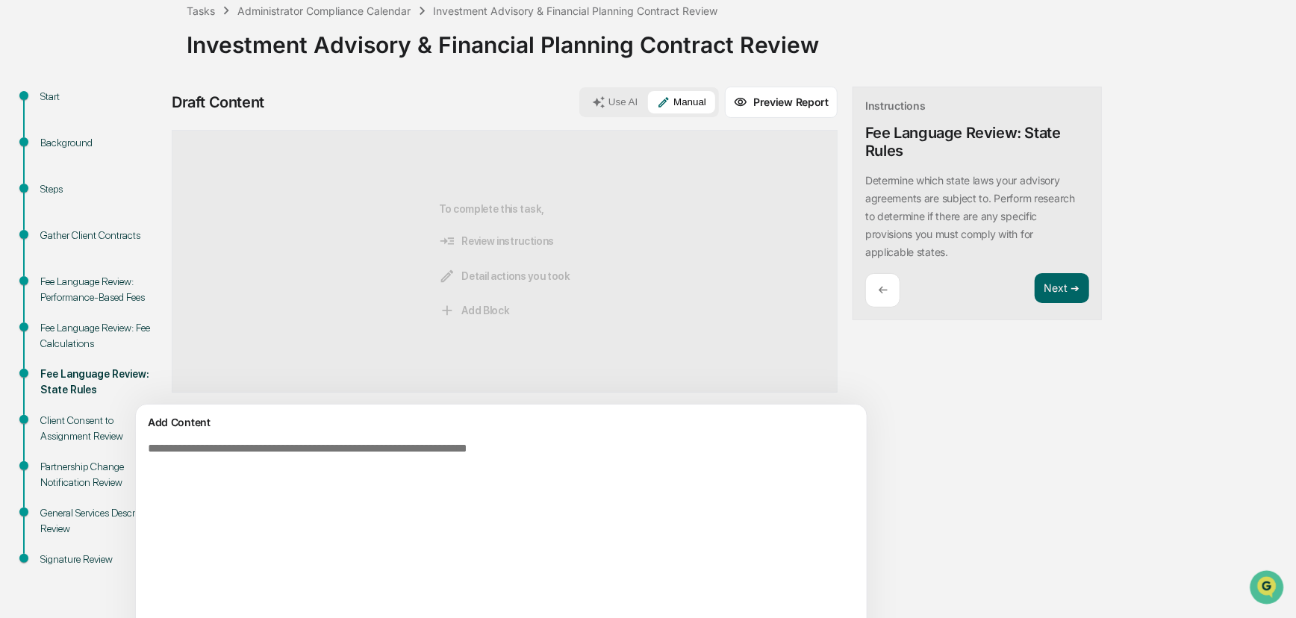
click at [936, 431] on div "Start Background Steps Gather Client Contracts Fee Language Review: Performance…" at bounding box center [647, 454] width 1281 height 735
click at [421, 465] on textarea at bounding box center [466, 604] width 649 height 337
drag, startPoint x: 338, startPoint y: 496, endPoint x: 343, endPoint y: 471, distance: 25.0
click at [341, 476] on textarea at bounding box center [466, 604] width 649 height 337
click at [349, 461] on textarea at bounding box center [466, 604] width 649 height 337
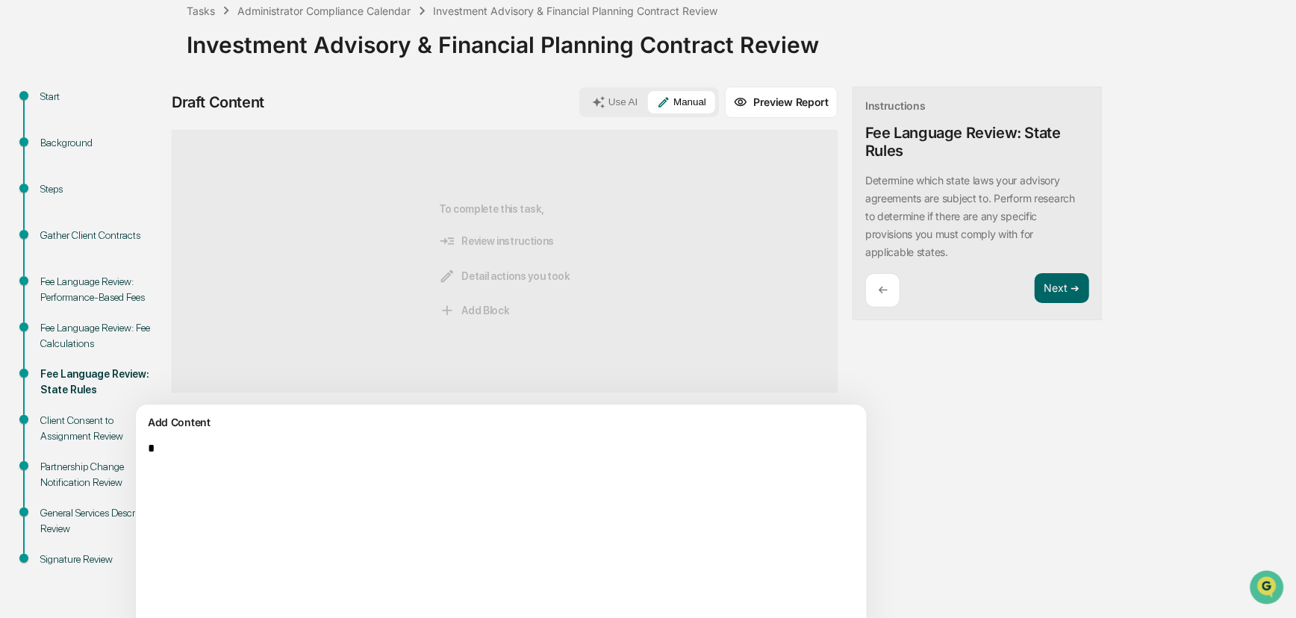
scroll to position [85, 0]
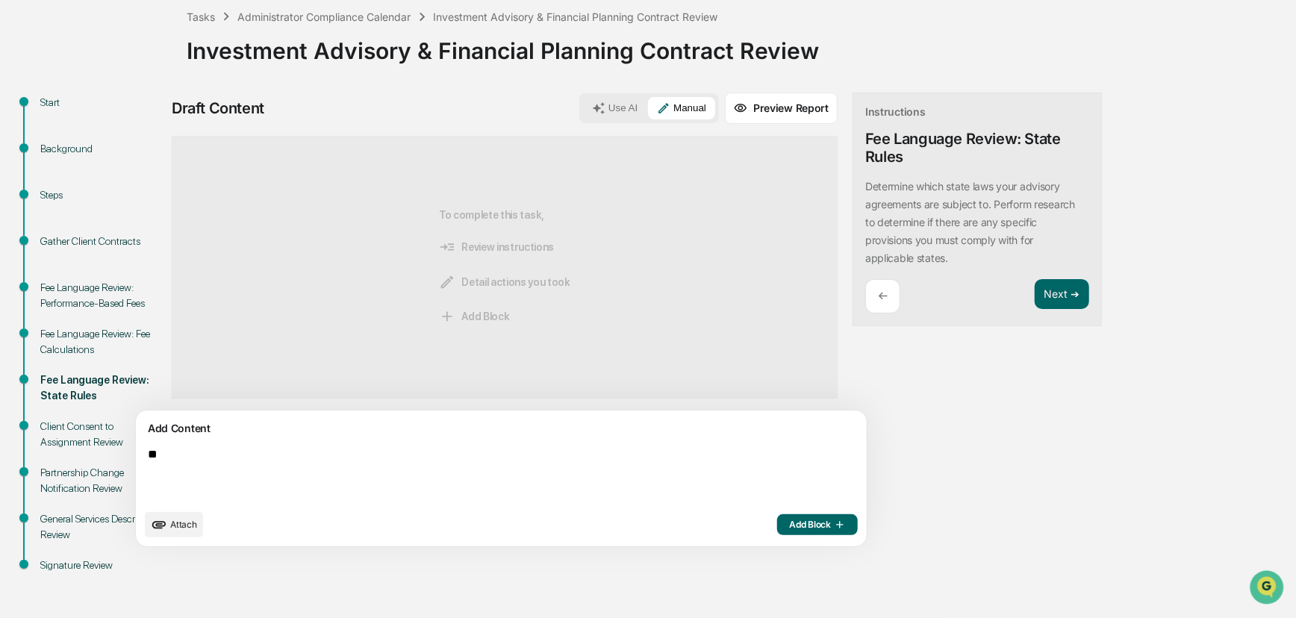
type textarea "*"
type textarea "**********"
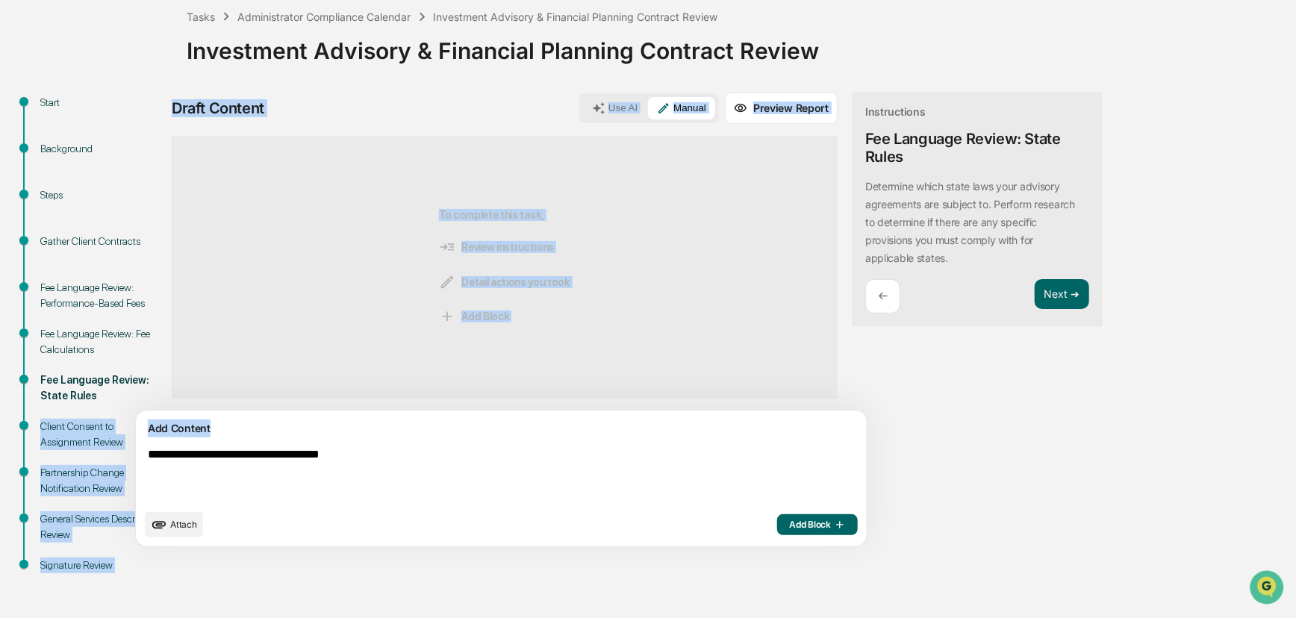
drag, startPoint x: 447, startPoint y: 438, endPoint x: 37, endPoint y: 431, distance: 410.6
click at [37, 431] on div "Start Background Steps Gather Client Contracts Fee Language Review: Performance…" at bounding box center [647, 355] width 1281 height 525
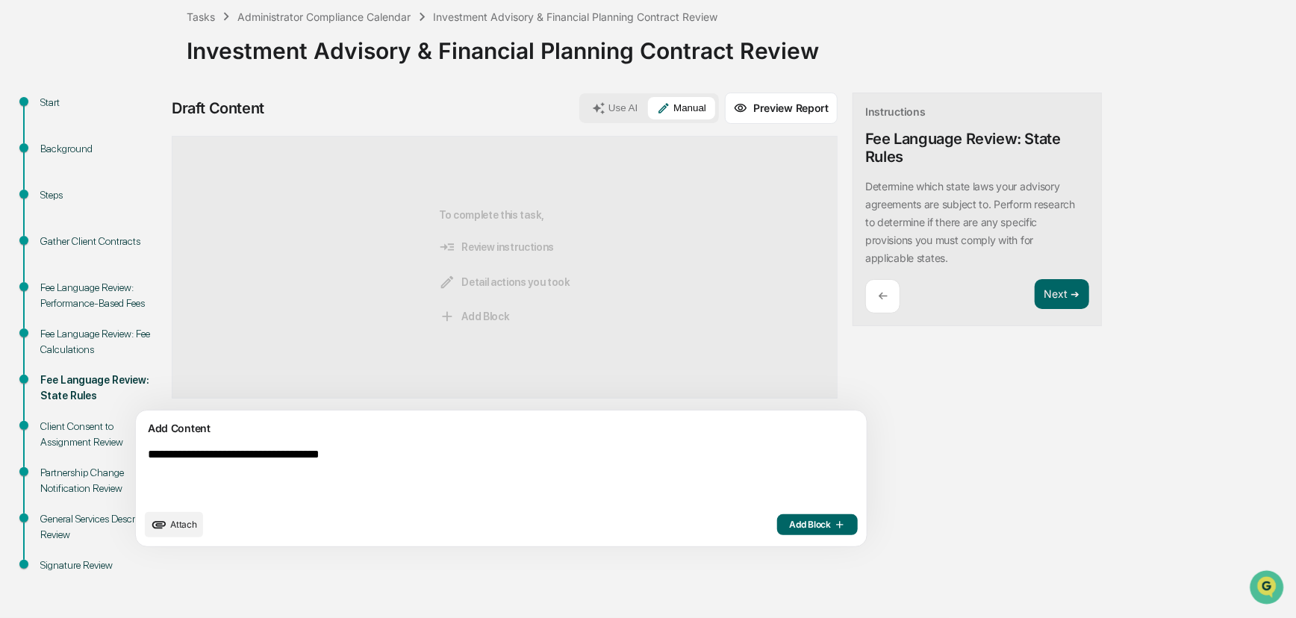
click at [443, 485] on textarea "**********" at bounding box center [466, 475] width 649 height 66
drag, startPoint x: 157, startPoint y: 463, endPoint x: 121, endPoint y: 461, distance: 36.6
click at [121, 461] on div "Start Background Steps Gather Client Contracts Fee Language Review: Performance…" at bounding box center [647, 355] width 1281 height 525
click at [579, 119] on div "Use AI Manual" at bounding box center [649, 108] width 140 height 30
click at [583, 105] on button "Use AI" at bounding box center [614, 108] width 63 height 22
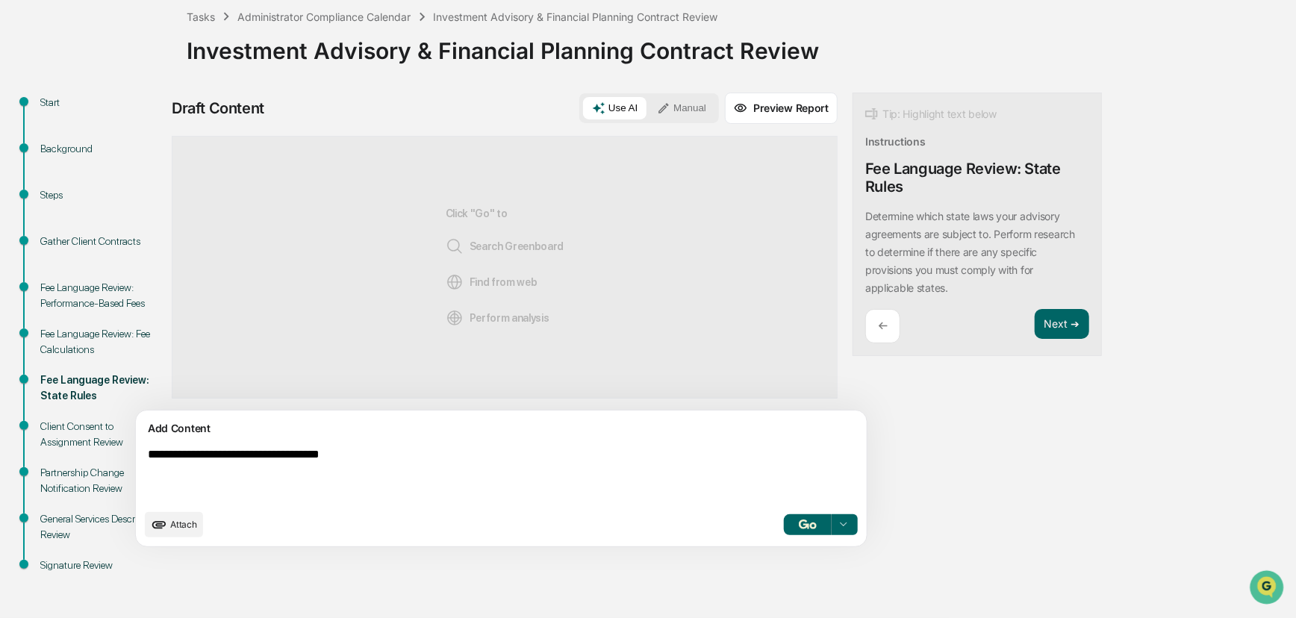
click at [415, 467] on textarea "**********" at bounding box center [466, 475] width 649 height 66
click at [799, 520] on img "button" at bounding box center [808, 525] width 18 height 10
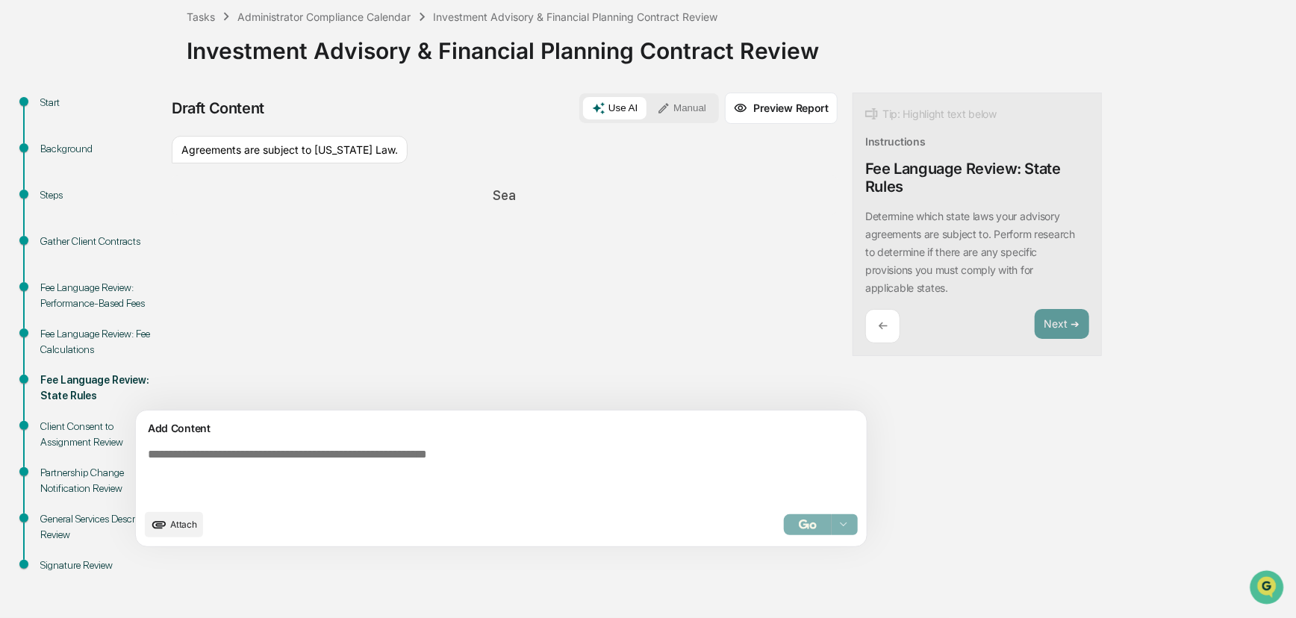
click at [936, 144] on div "Start Background Steps Gather Client Contracts Fee Language Review: Performance…" at bounding box center [647, 355] width 1281 height 525
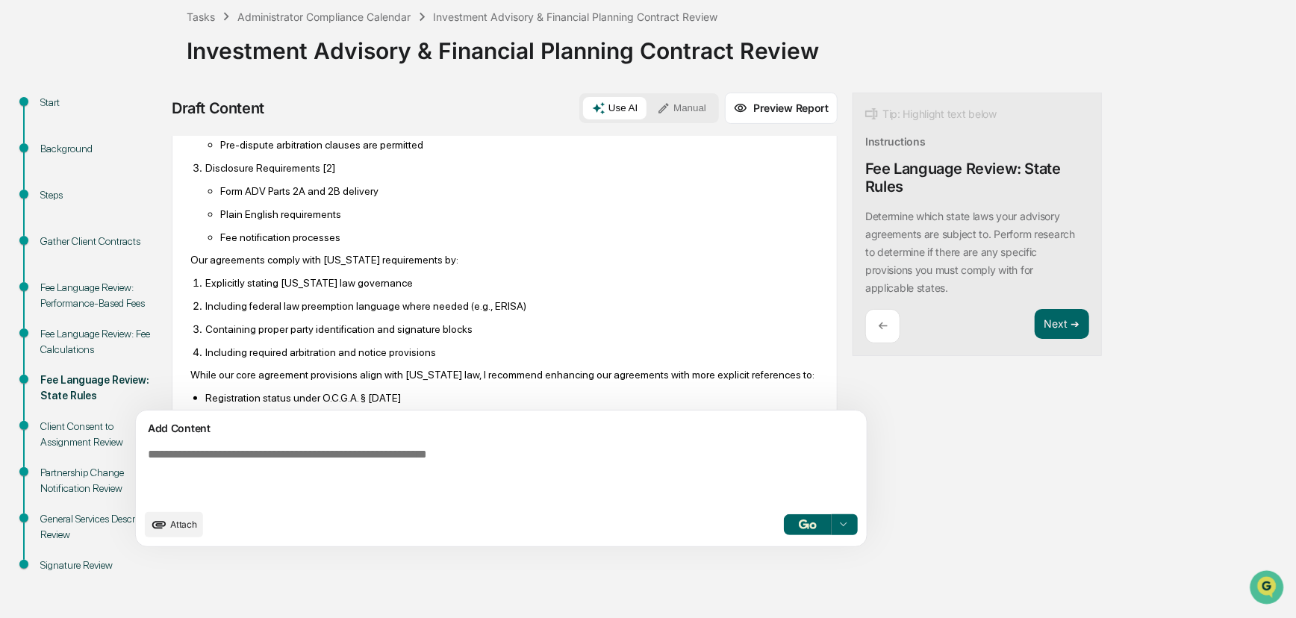
scroll to position [255, 0]
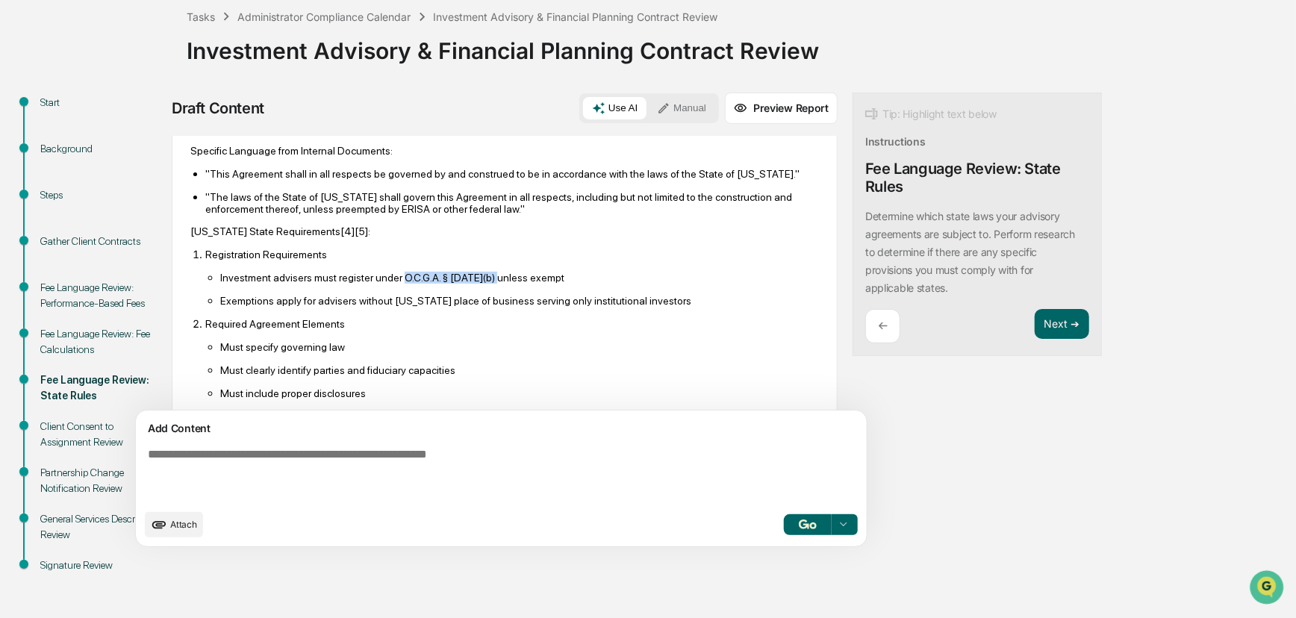
drag, startPoint x: 397, startPoint y: 295, endPoint x: 493, endPoint y: 293, distance: 95.6
click at [493, 284] on p "Investment advisers must register under O.C.G.A. § 10-5-32(b) unless exempt" at bounding box center [519, 278] width 599 height 12
copy p "O.C.G.A. § 10-5-32(b)"
click at [487, 307] on ul "Investment advisers must register under O.C.G.A. § 10-5-32(b) unless exempt Exe…" at bounding box center [512, 289] width 614 height 36
click at [491, 284] on p "Investment advisers must register under O.C.G.A. § 10-5-32(b) unless exempt" at bounding box center [519, 278] width 599 height 12
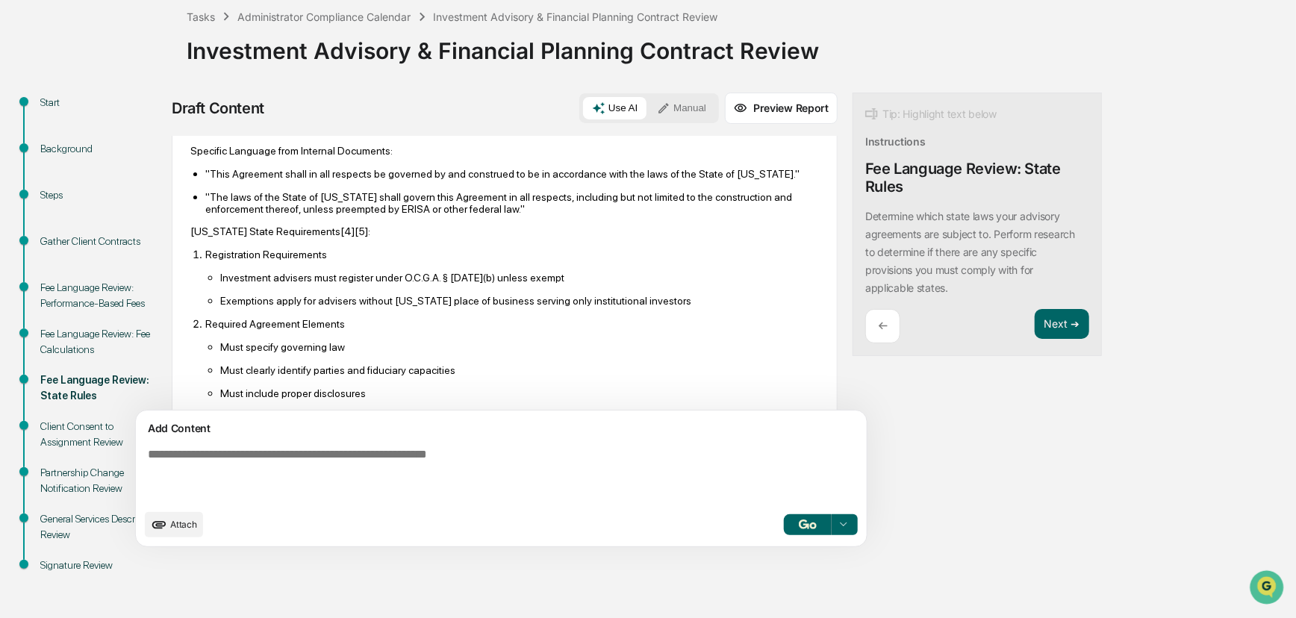
click at [375, 307] on p "Exemptions apply for advisers without Georgia place of business serving only in…" at bounding box center [519, 301] width 599 height 12
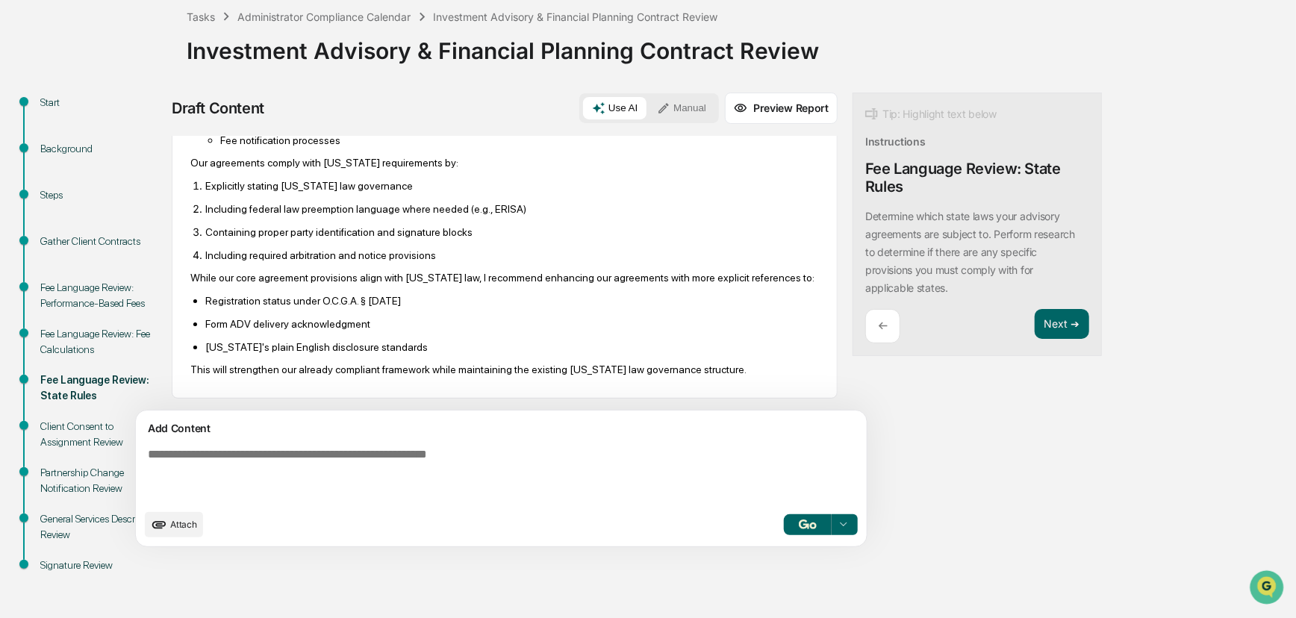
scroll to position [663, 0]
click at [936, 325] on button "Next ➔" at bounding box center [1062, 324] width 54 height 31
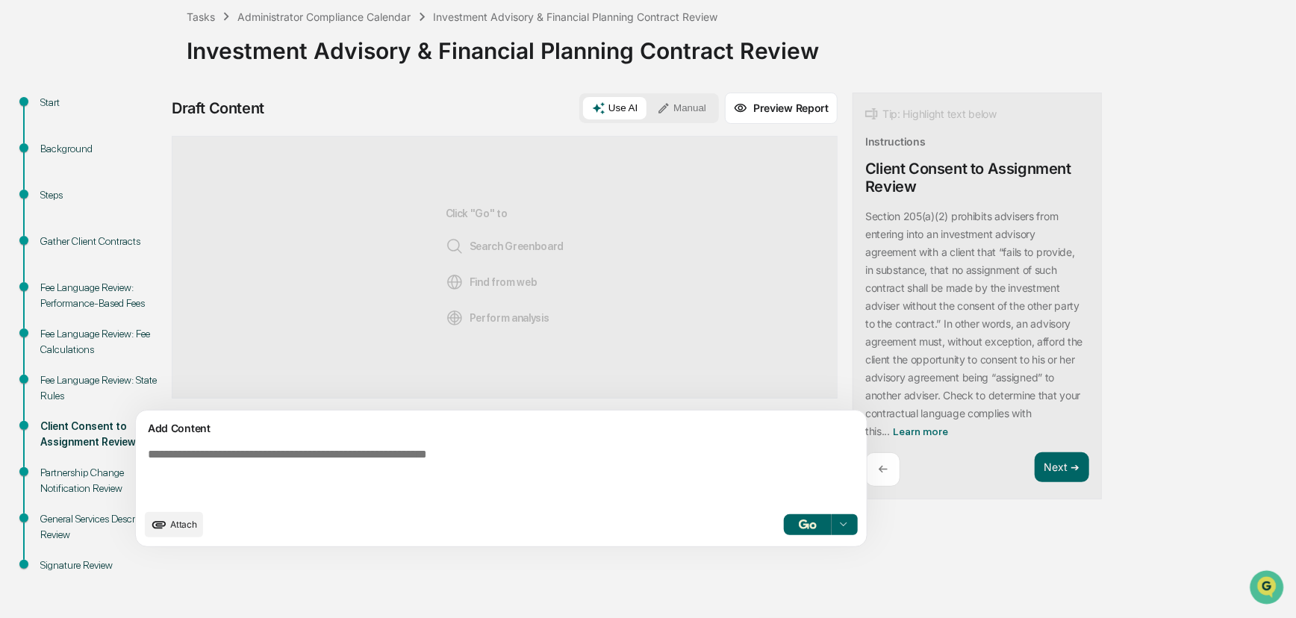
scroll to position [0, 0]
click at [879, 263] on p "Section 205(a)(2) prohibits advisers from entering into an investment advisory …" at bounding box center [973, 324] width 217 height 228
click at [865, 438] on div "Section 205(a)(2) prohibits advisers from entering into an investment advisory …" at bounding box center [977, 324] width 224 height 233
click at [893, 433] on span "Learn more" at bounding box center [920, 431] width 55 height 12
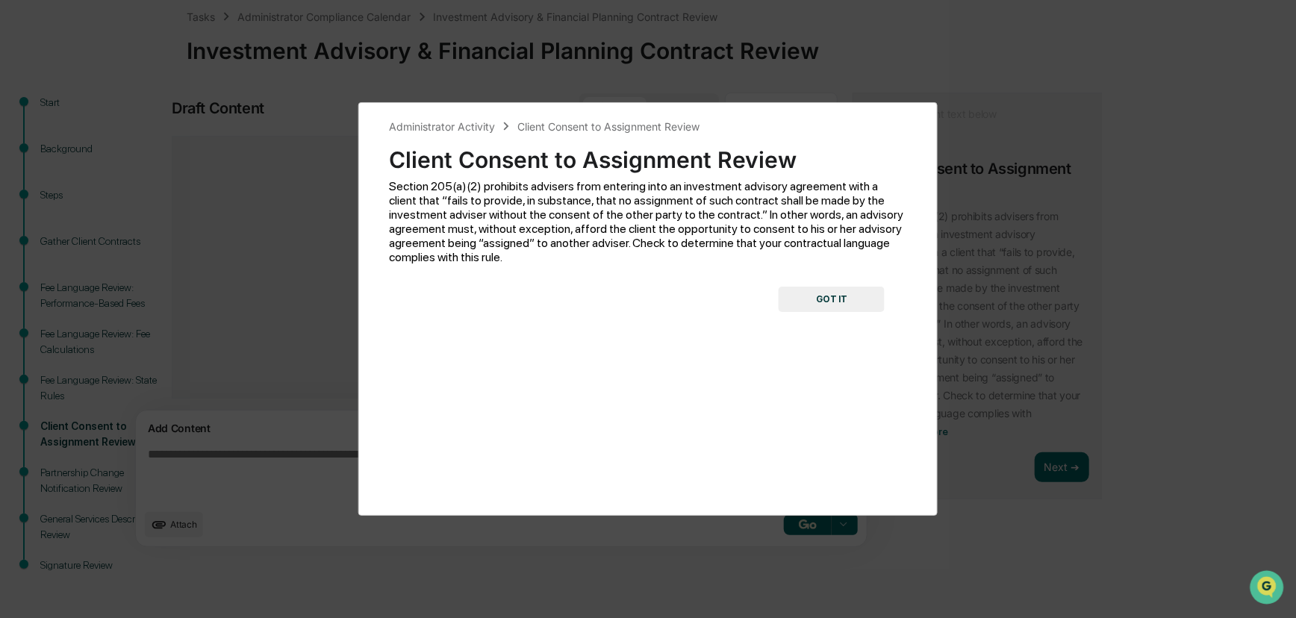
click at [858, 297] on button "GOT IT" at bounding box center [832, 299] width 106 height 25
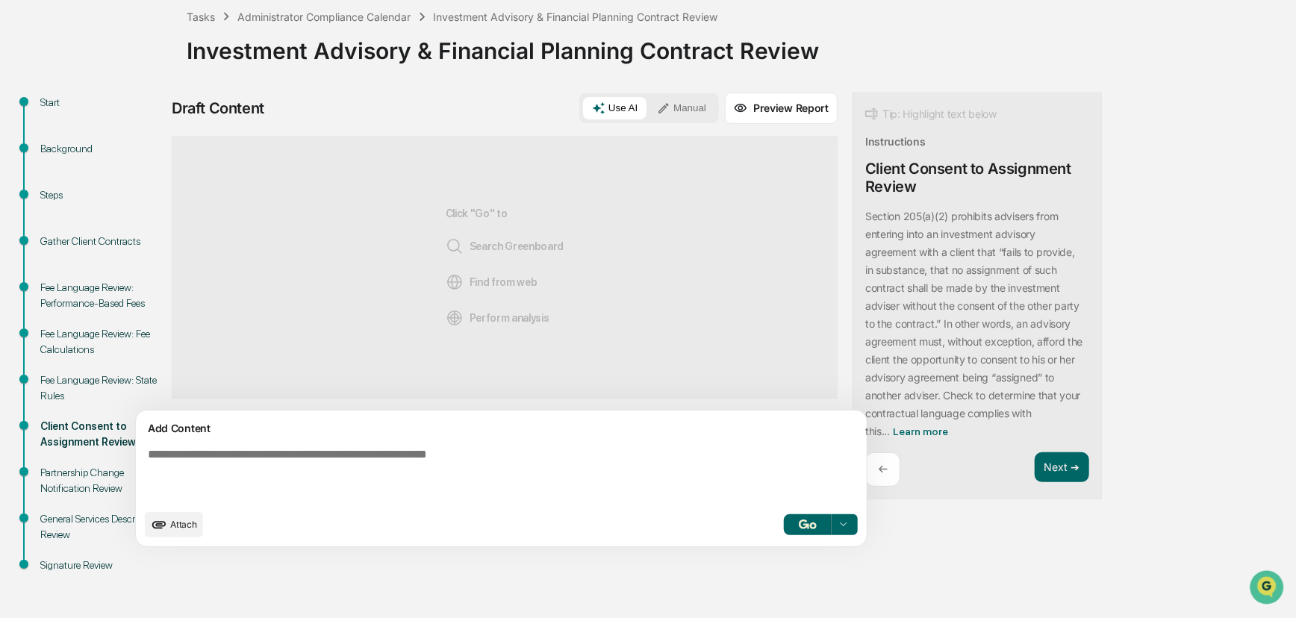
click at [484, 460] on textarea at bounding box center [466, 475] width 649 height 66
type textarea "**********"
click at [784, 525] on button "button" at bounding box center [808, 524] width 48 height 21
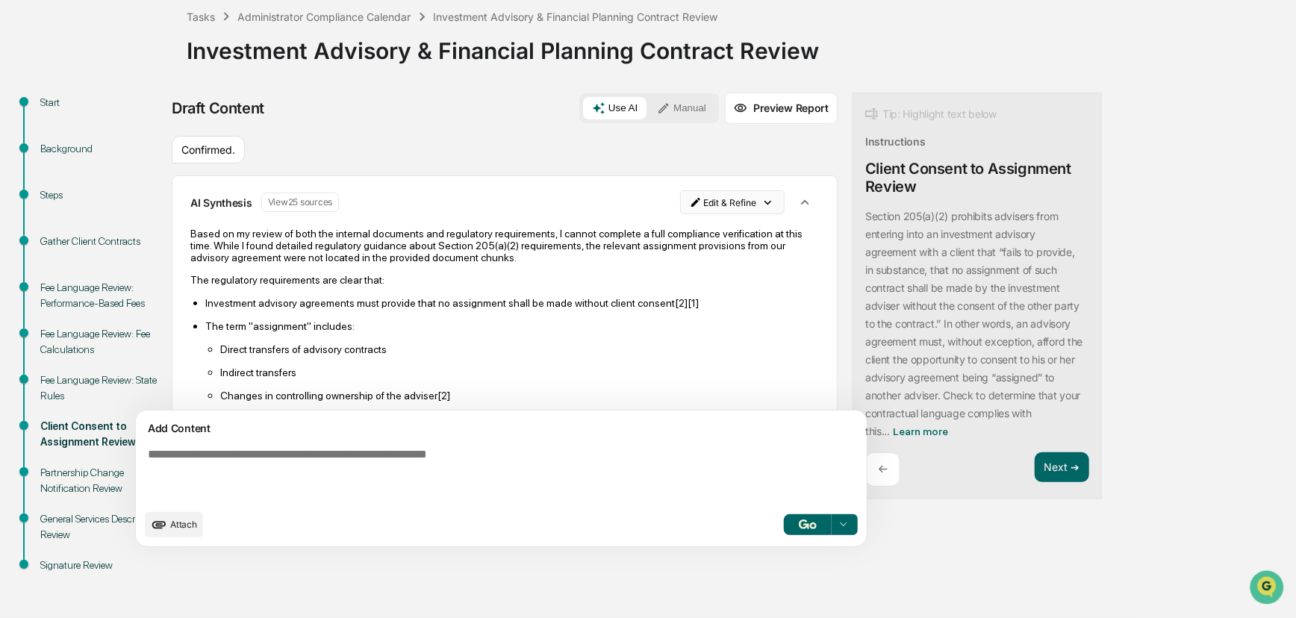
click at [693, 207] on html "Calendar Manage Tasks Reviews Approval Management Company People, Data, Setting…" at bounding box center [648, 224] width 1296 height 618
click at [686, 259] on div "Delete Result" at bounding box center [660, 257] width 110 height 24
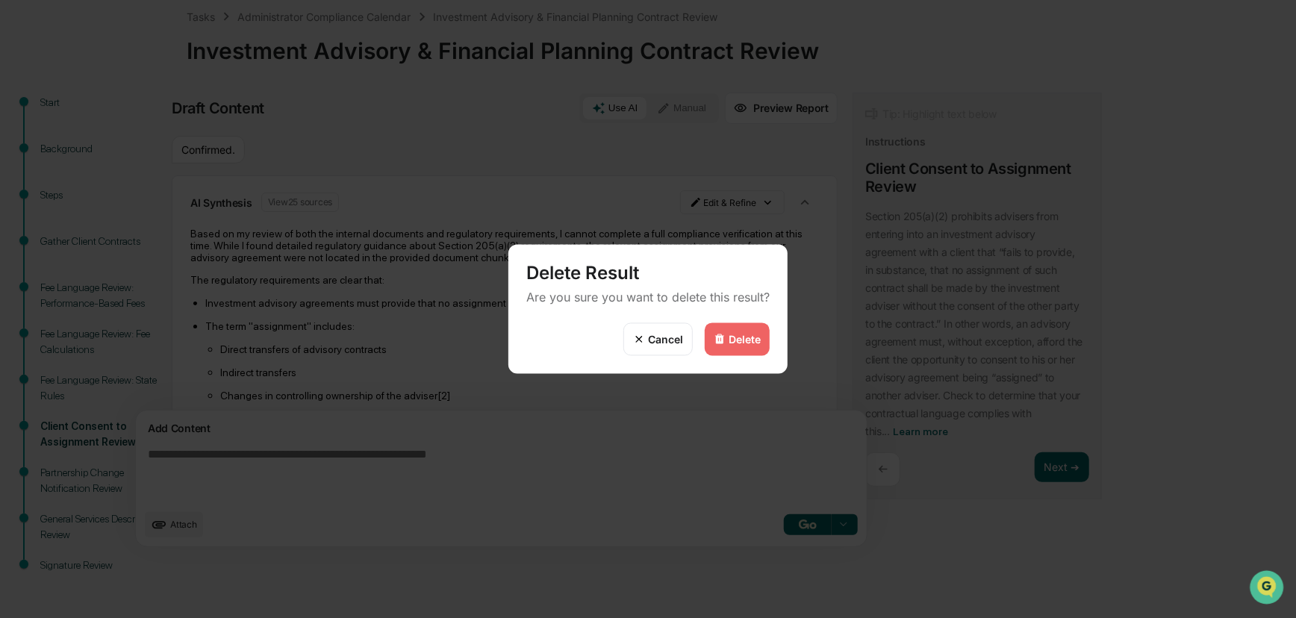
click at [735, 333] on div "Delete" at bounding box center [745, 339] width 32 height 13
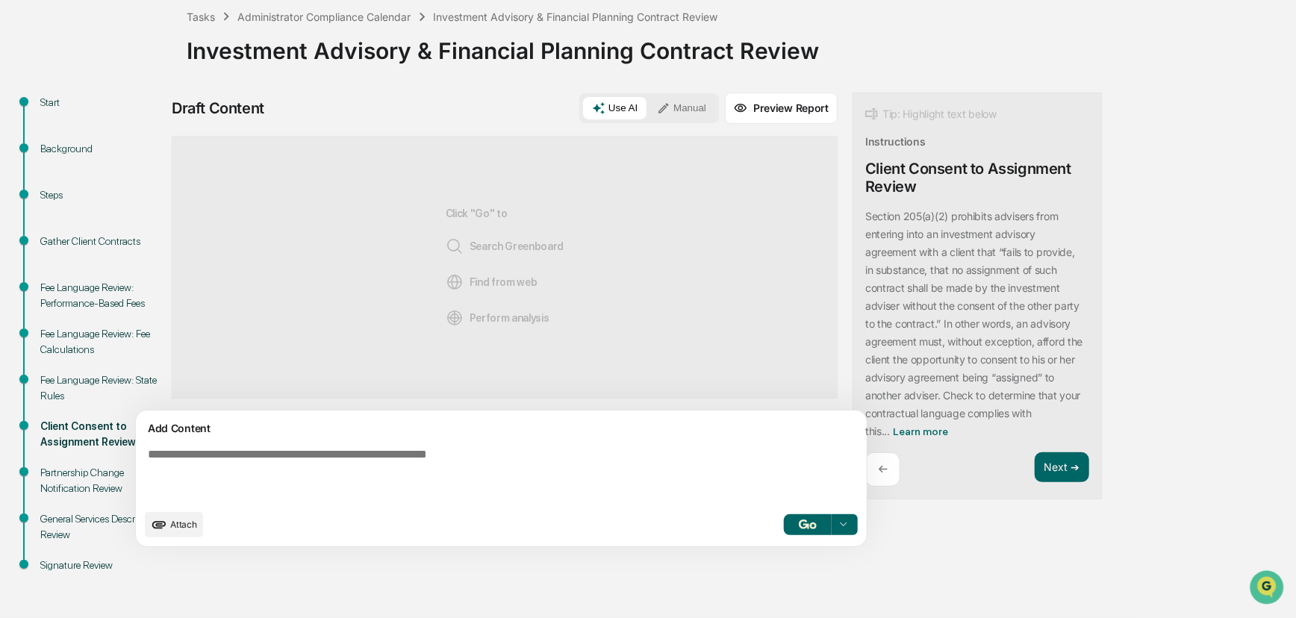
click at [648, 112] on button "Manual" at bounding box center [681, 108] width 67 height 22
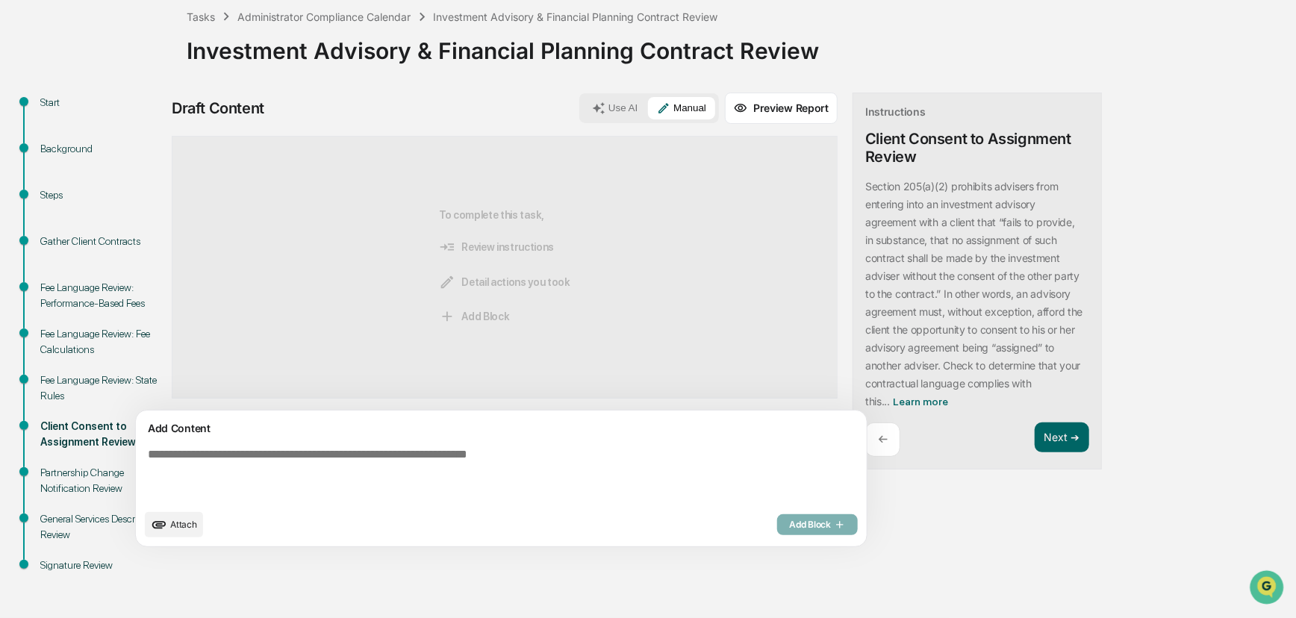
click at [316, 455] on textarea at bounding box center [466, 475] width 649 height 66
type textarea "*"
type textarea "**********"
click at [789, 530] on span "Add Block" at bounding box center [817, 525] width 57 height 12
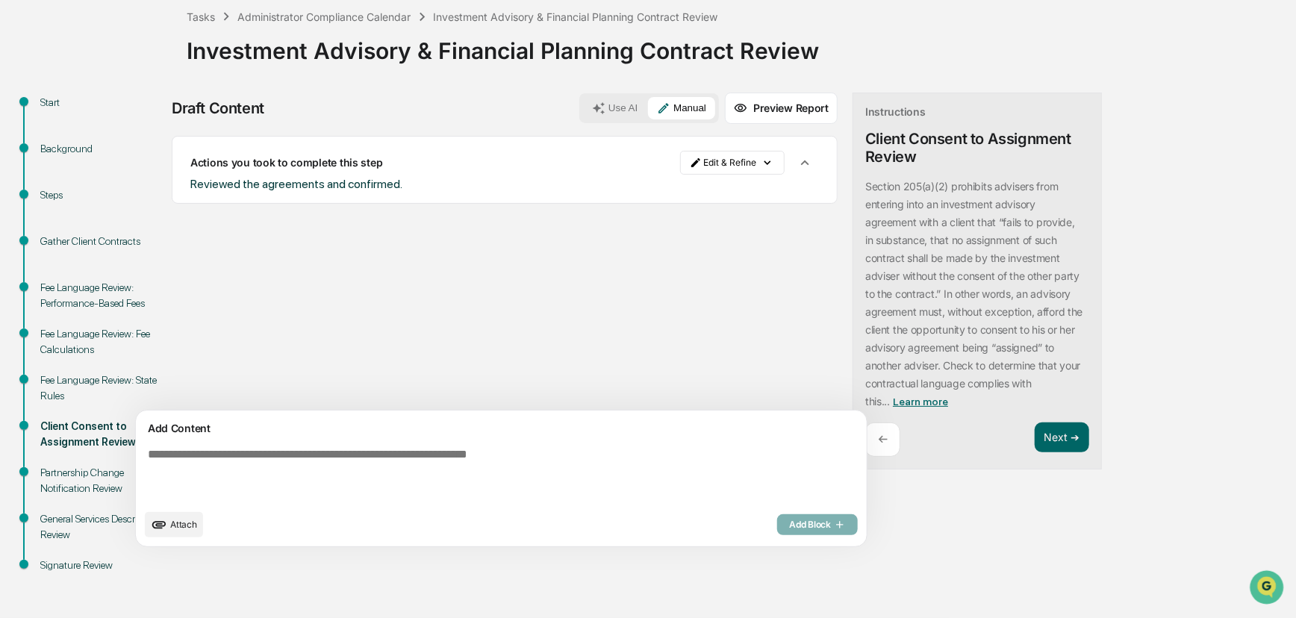
click at [893, 400] on span "Learn more" at bounding box center [920, 402] width 55 height 12
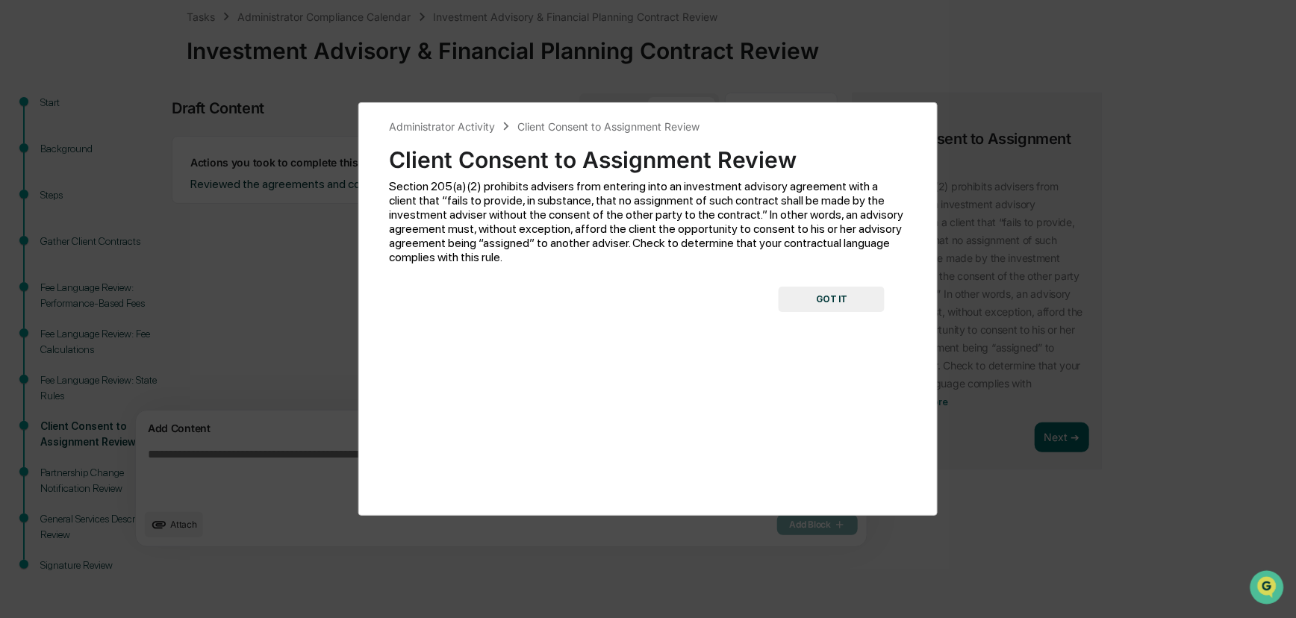
click at [786, 308] on button "GOT IT" at bounding box center [832, 299] width 106 height 25
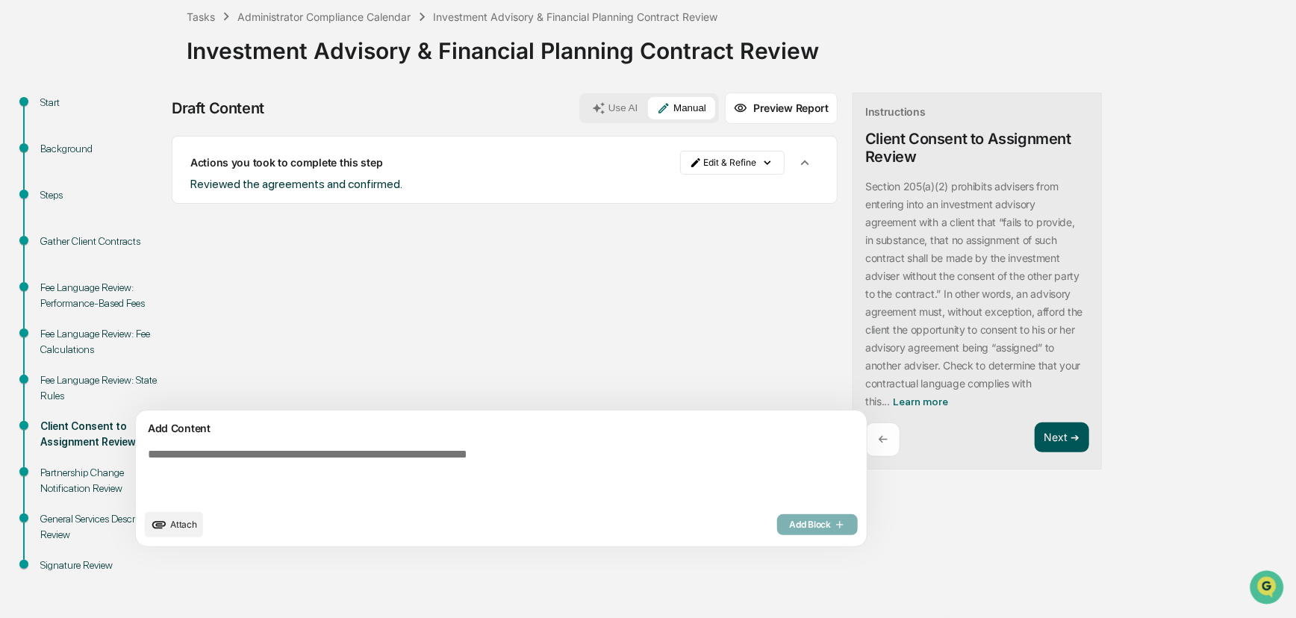
click at [936, 443] on button "Next ➔" at bounding box center [1062, 437] width 54 height 31
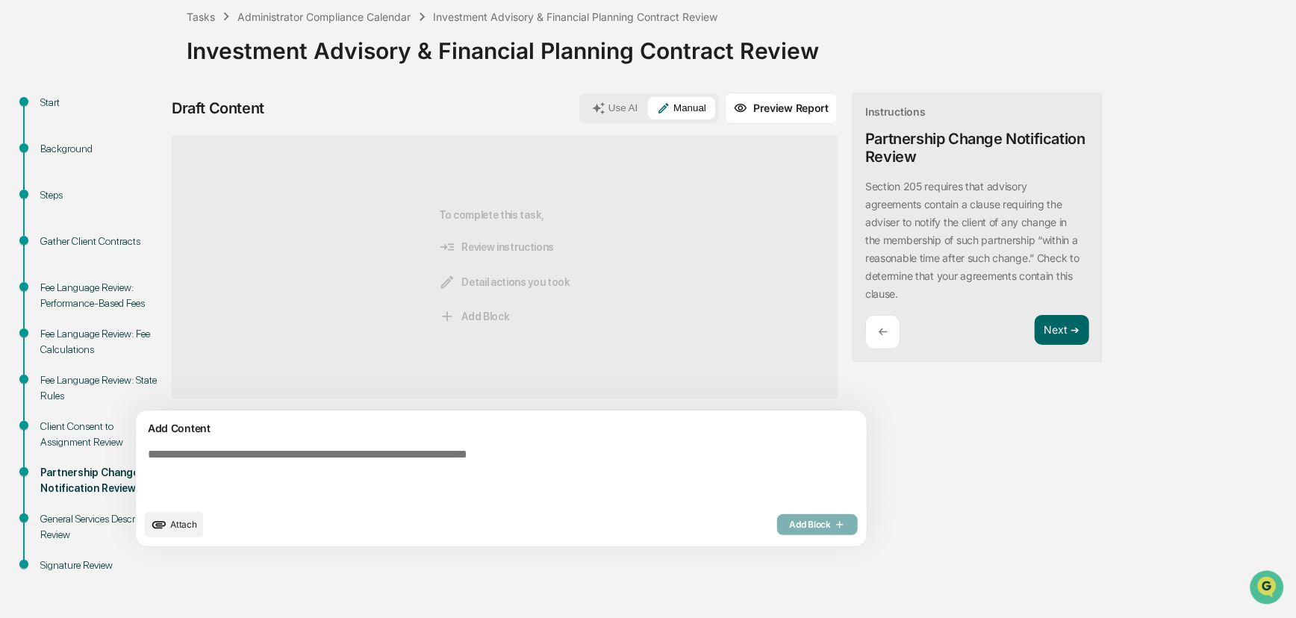
click at [626, 434] on div "Add Content" at bounding box center [501, 428] width 713 height 18
click at [189, 521] on span "Attach" at bounding box center [183, 524] width 27 height 11
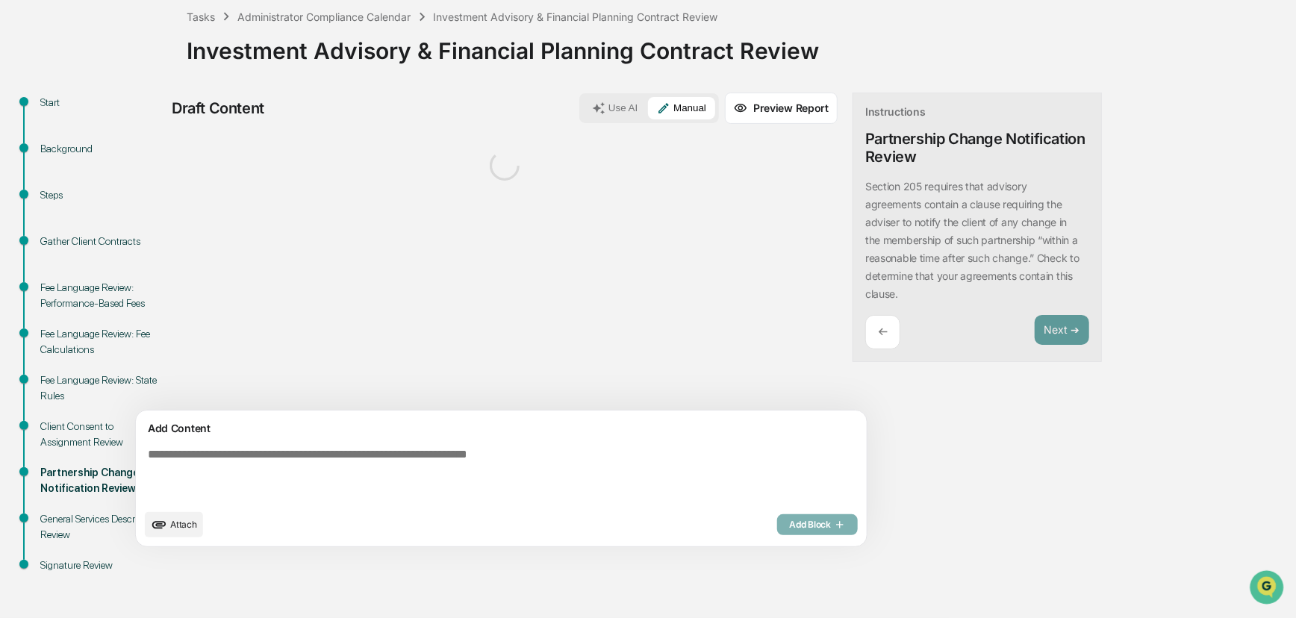
click at [335, 464] on textarea at bounding box center [466, 475] width 649 height 66
type textarea "**********"
click at [579, 123] on div "Use AI Manual Preview Report" at bounding box center [708, 108] width 258 height 31
click at [583, 112] on button "Use AI" at bounding box center [614, 108] width 63 height 22
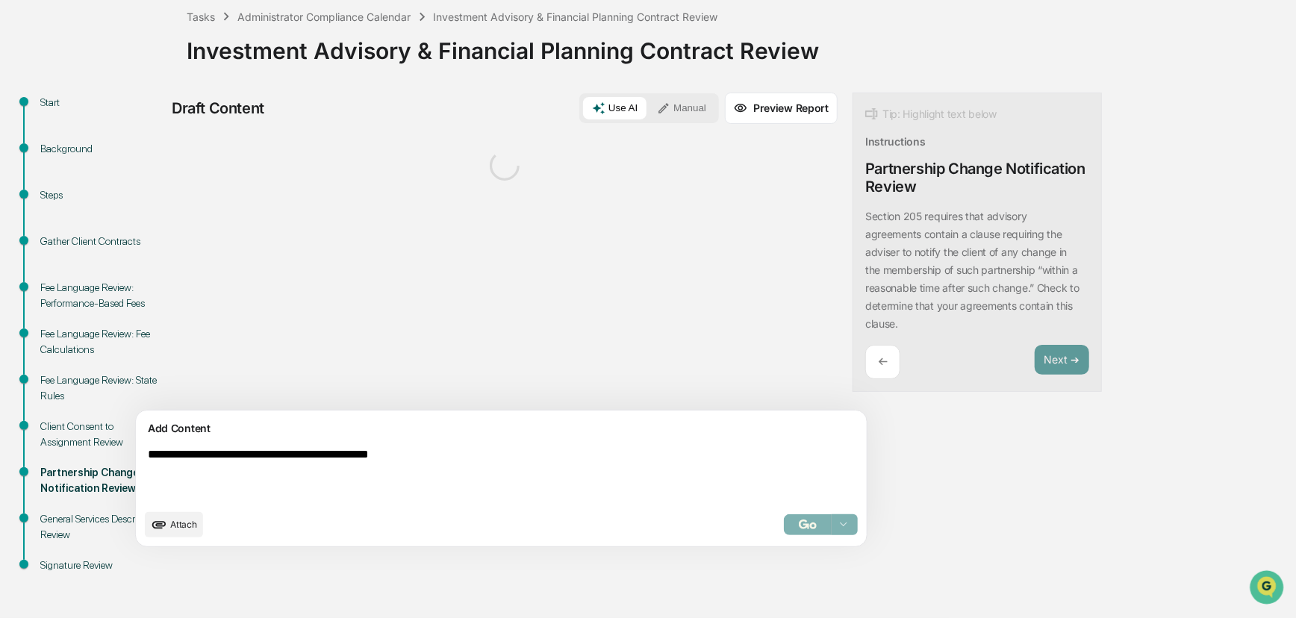
click at [608, 451] on textarea "**********" at bounding box center [466, 475] width 649 height 66
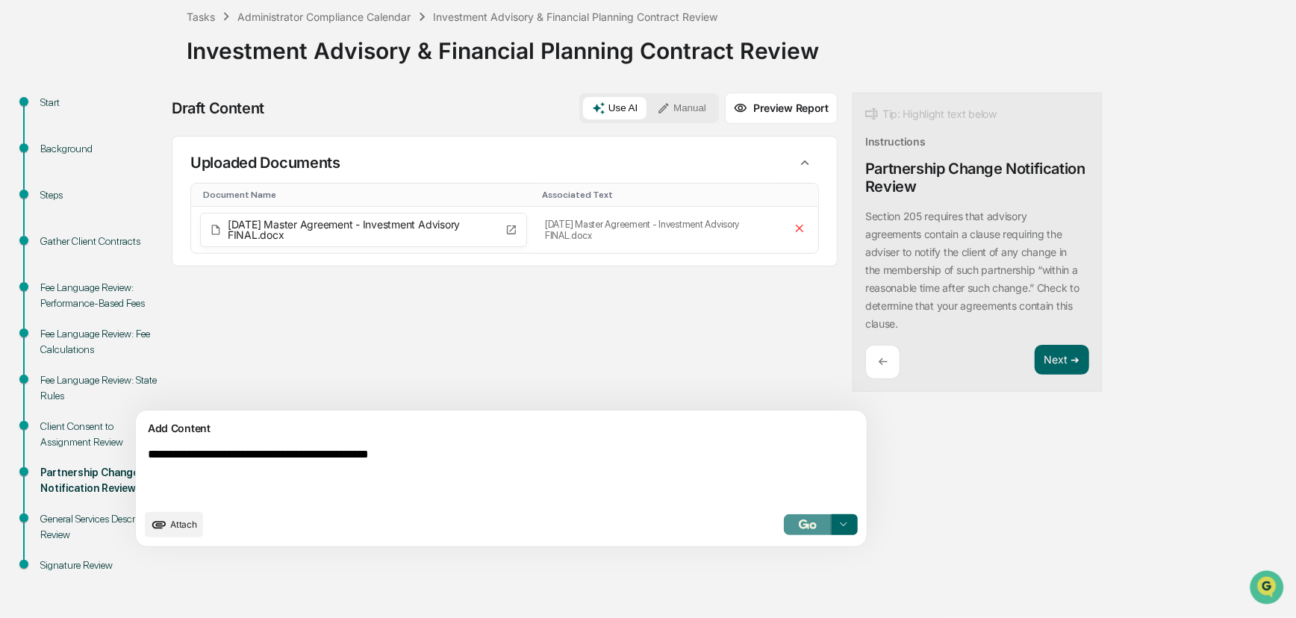
click at [784, 530] on button "button" at bounding box center [808, 524] width 48 height 21
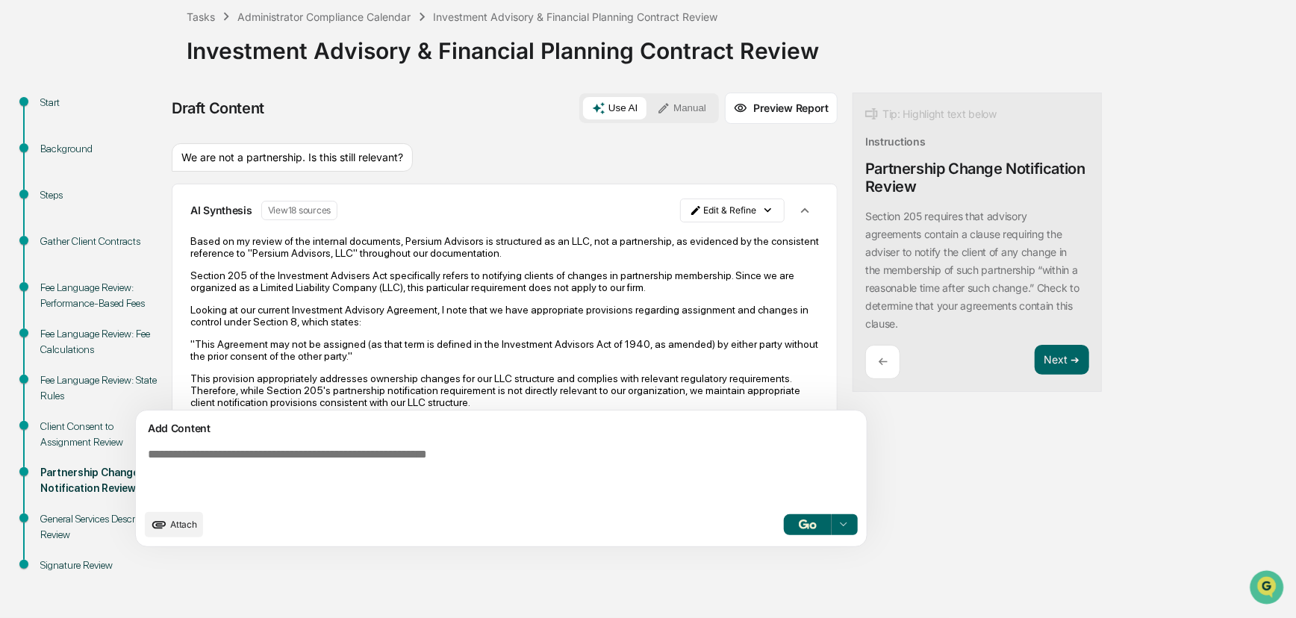
scroll to position [178, 0]
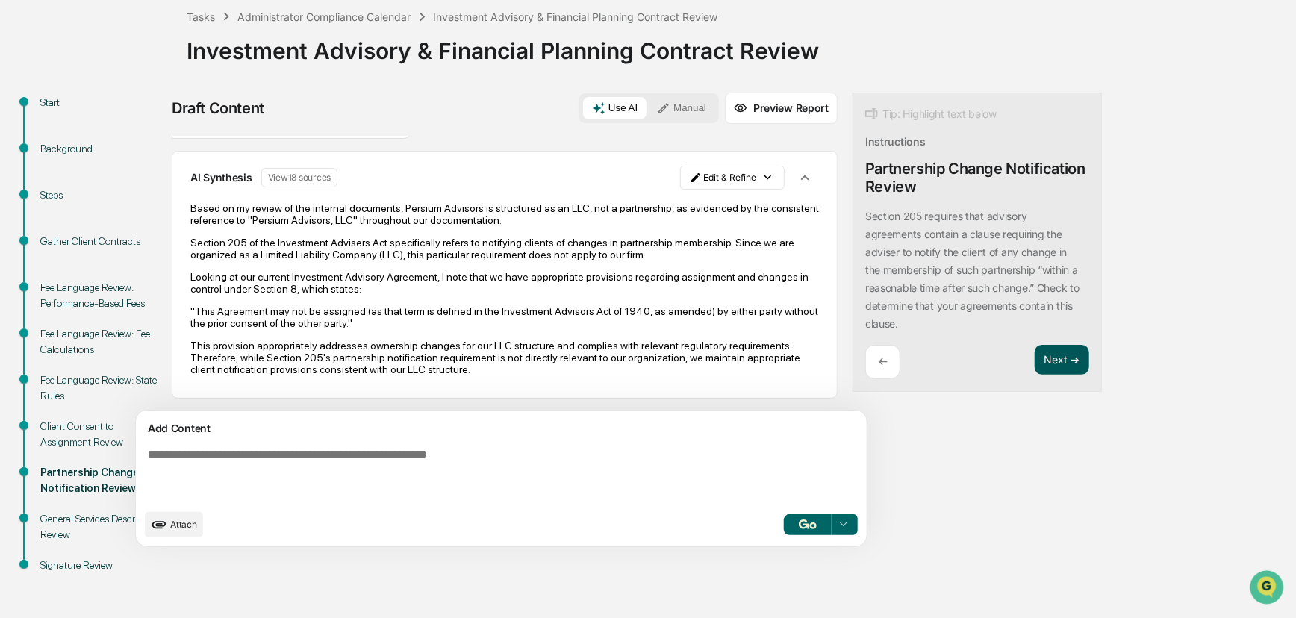
click at [936, 363] on button "Next ➔" at bounding box center [1062, 360] width 54 height 31
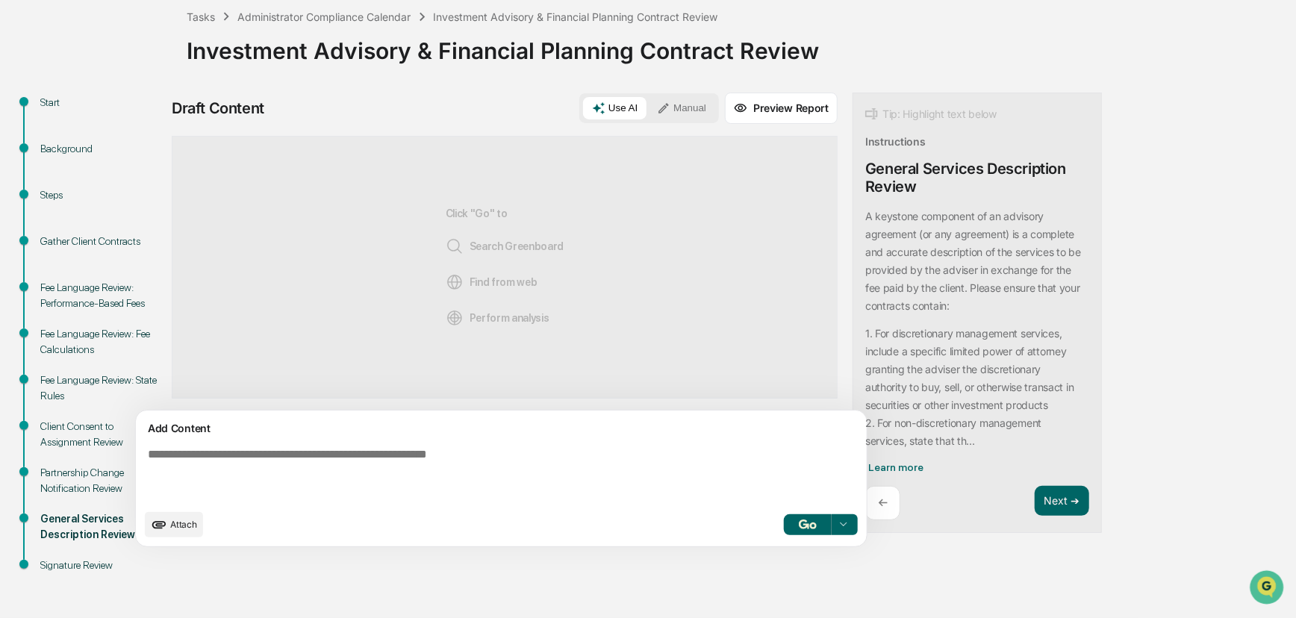
click at [882, 260] on div "A keystone component of an advisory agreement (or any agreement) is a complete …" at bounding box center [974, 329] width 218 height 243
click at [865, 462] on div "A keystone component of an advisory agreement (or any agreement) is a complete …" at bounding box center [977, 341] width 224 height 266
click at [868, 464] on span "Learn more" at bounding box center [895, 467] width 55 height 12
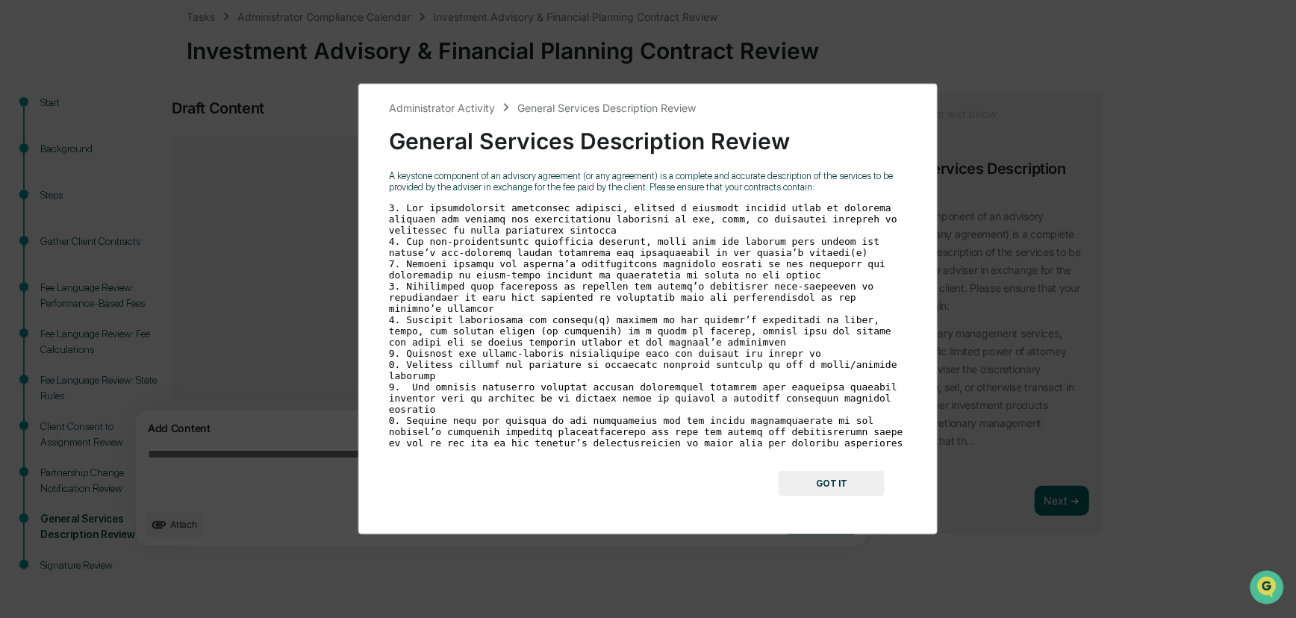
click at [838, 471] on button "GOT IT" at bounding box center [832, 483] width 106 height 25
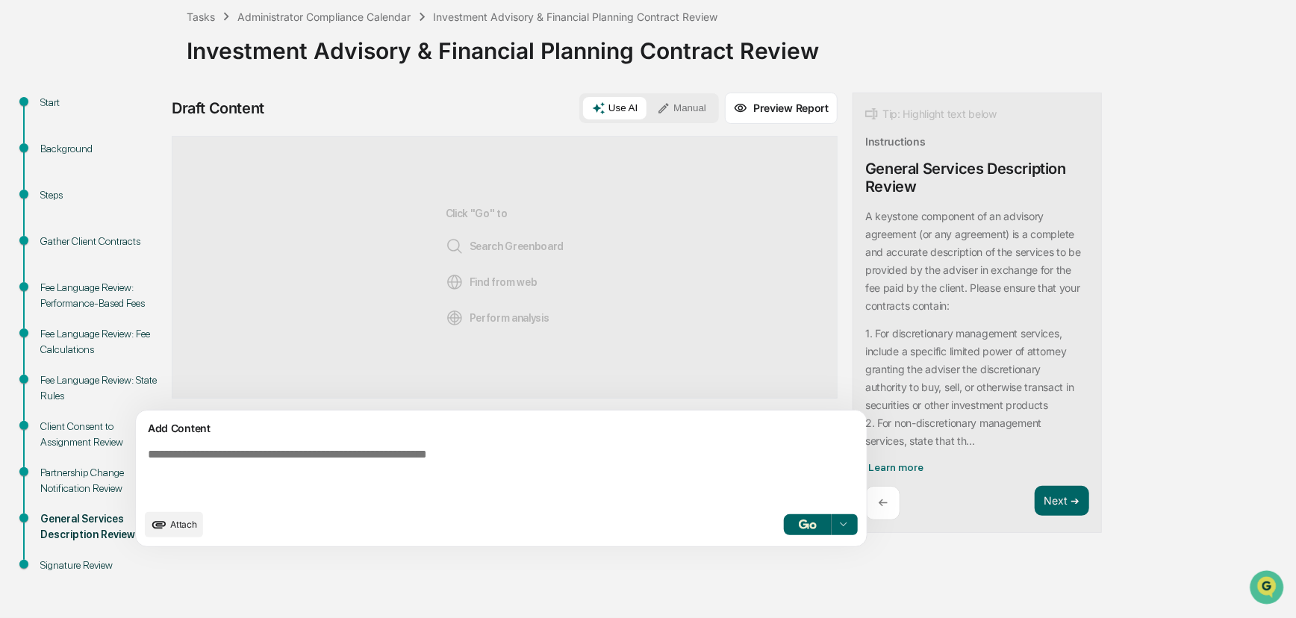
click at [189, 523] on span "Attach" at bounding box center [183, 524] width 27 height 11
click at [176, 528] on span "Attach" at bounding box center [183, 524] width 27 height 11
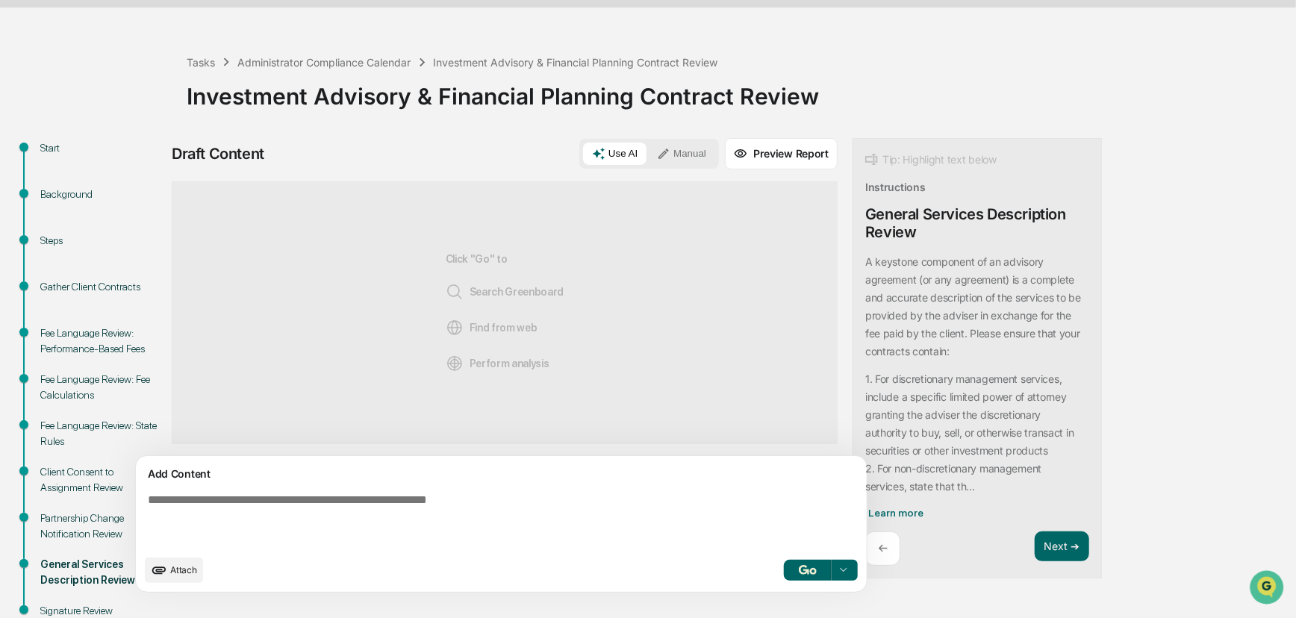
scroll to position [85, 0]
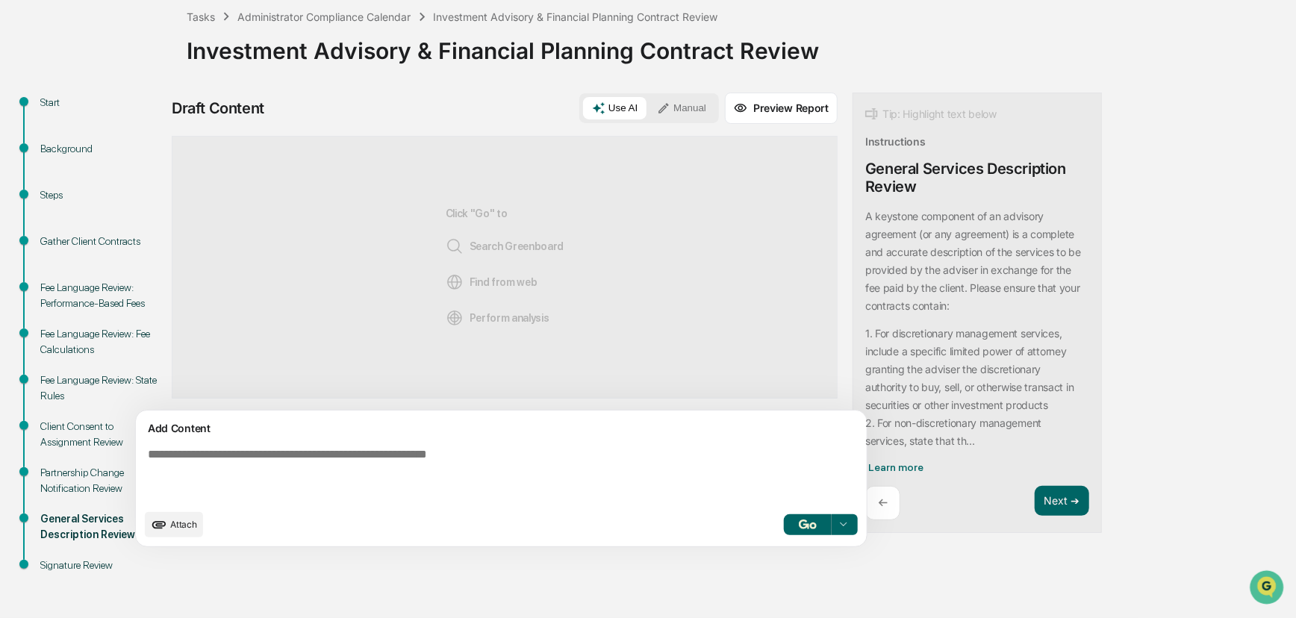
click at [346, 471] on textarea at bounding box center [466, 475] width 649 height 66
click at [865, 508] on div "←" at bounding box center [882, 503] width 35 height 35
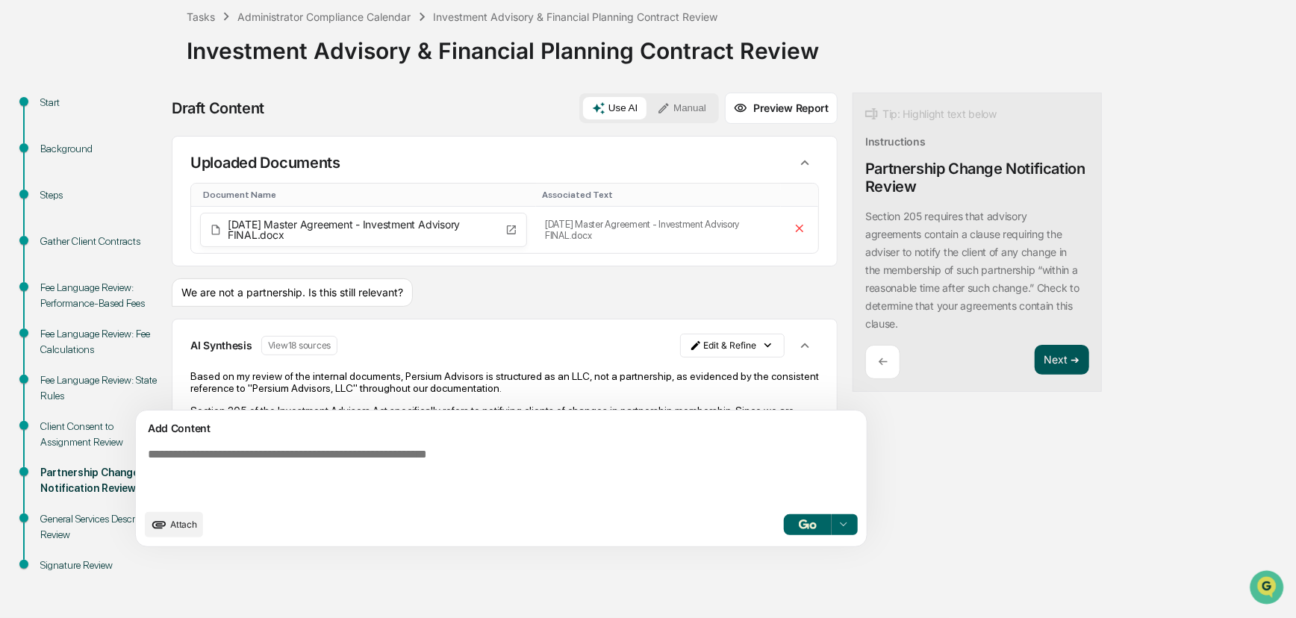
click at [936, 352] on button "Next ➔" at bounding box center [1062, 360] width 54 height 31
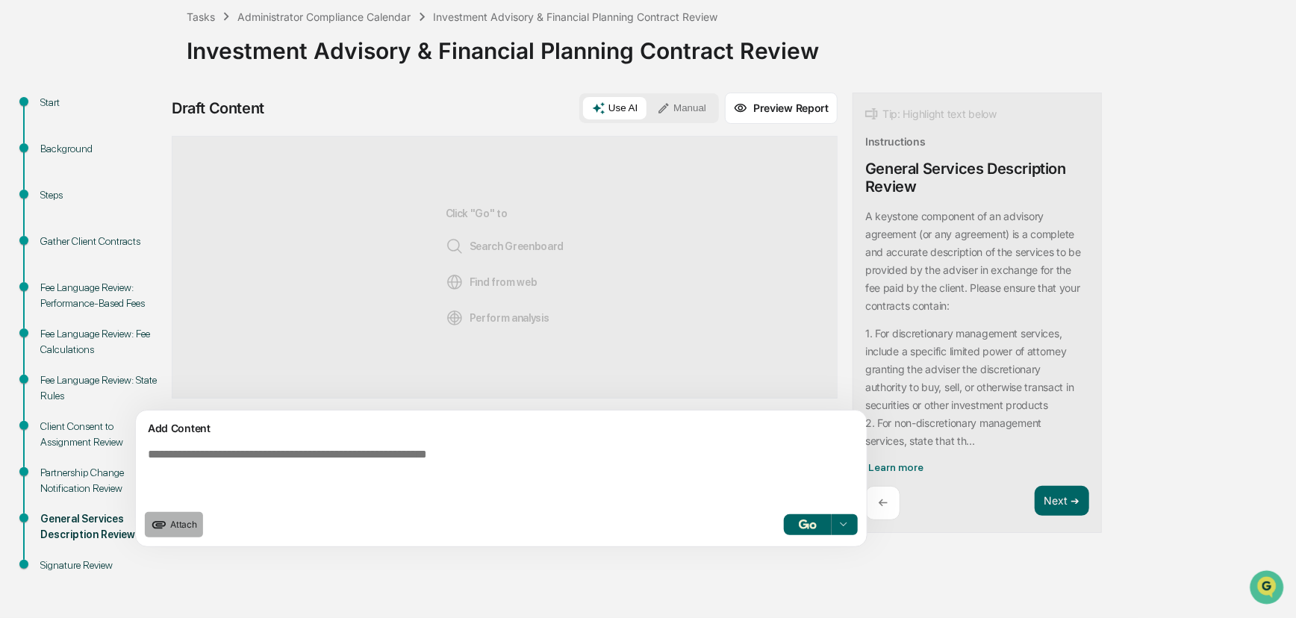
click at [186, 523] on span "Attach" at bounding box center [183, 524] width 27 height 11
click at [411, 437] on div "Add Content Attach Select..." at bounding box center [501, 479] width 731 height 136
click at [381, 461] on textarea at bounding box center [466, 475] width 649 height 66
click at [425, 459] on textarea "**********" at bounding box center [466, 475] width 649 height 66
drag, startPoint x: 292, startPoint y: 455, endPoint x: 212, endPoint y: 457, distance: 79.9
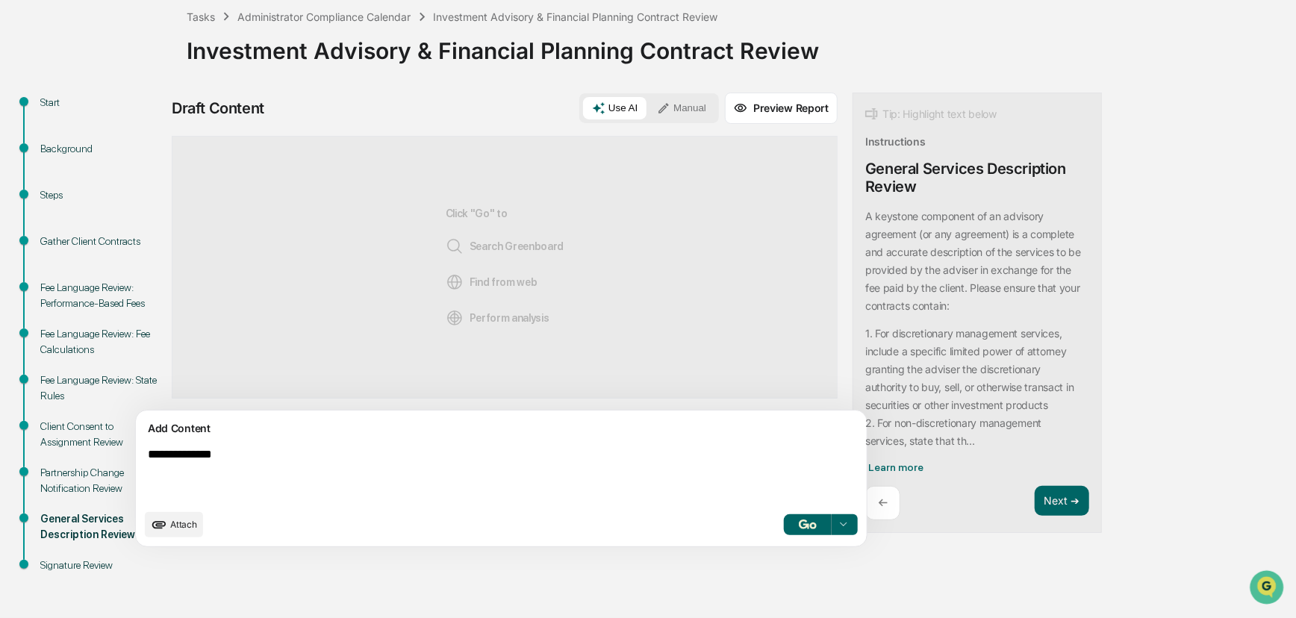
click at [212, 457] on textarea "**********" at bounding box center [466, 475] width 649 height 66
paste textarea "**********"
type textarea "**********"
click at [708, 527] on div "Attach Select..." at bounding box center [501, 524] width 713 height 25
click at [784, 526] on button "button" at bounding box center [808, 524] width 48 height 21
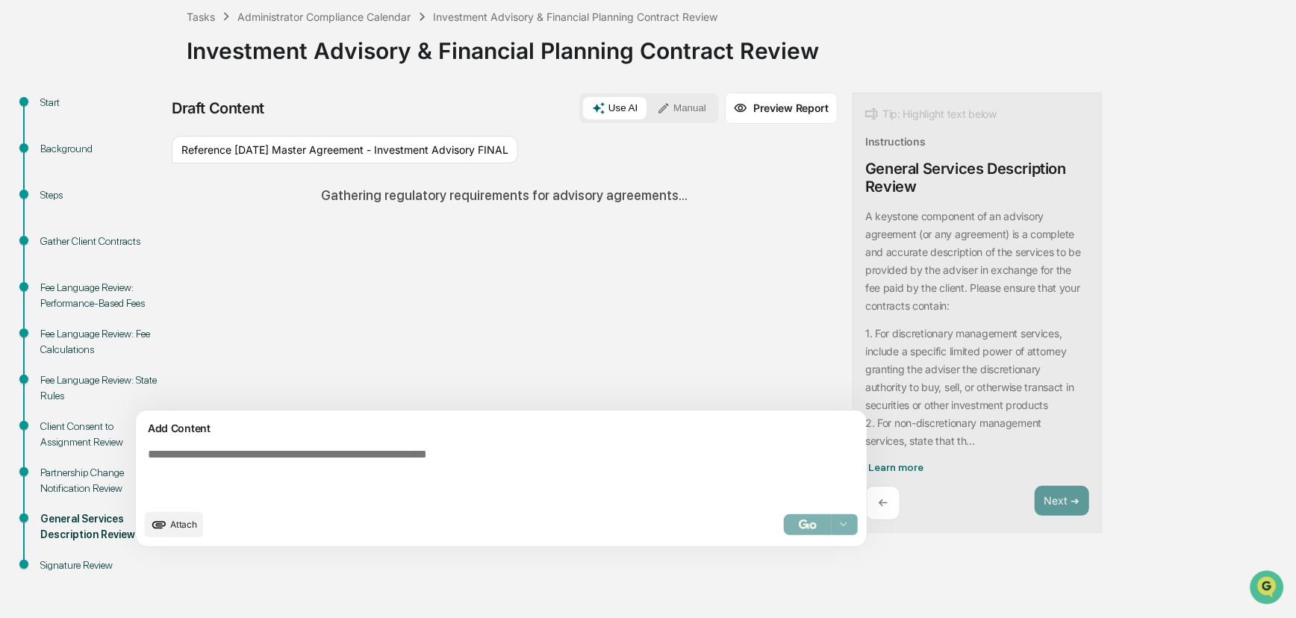
click at [936, 171] on div "Start Background Steps Gather Client Contracts Fee Language Review: Performance…" at bounding box center [647, 355] width 1281 height 525
click at [868, 463] on span "Learn more" at bounding box center [895, 467] width 55 height 12
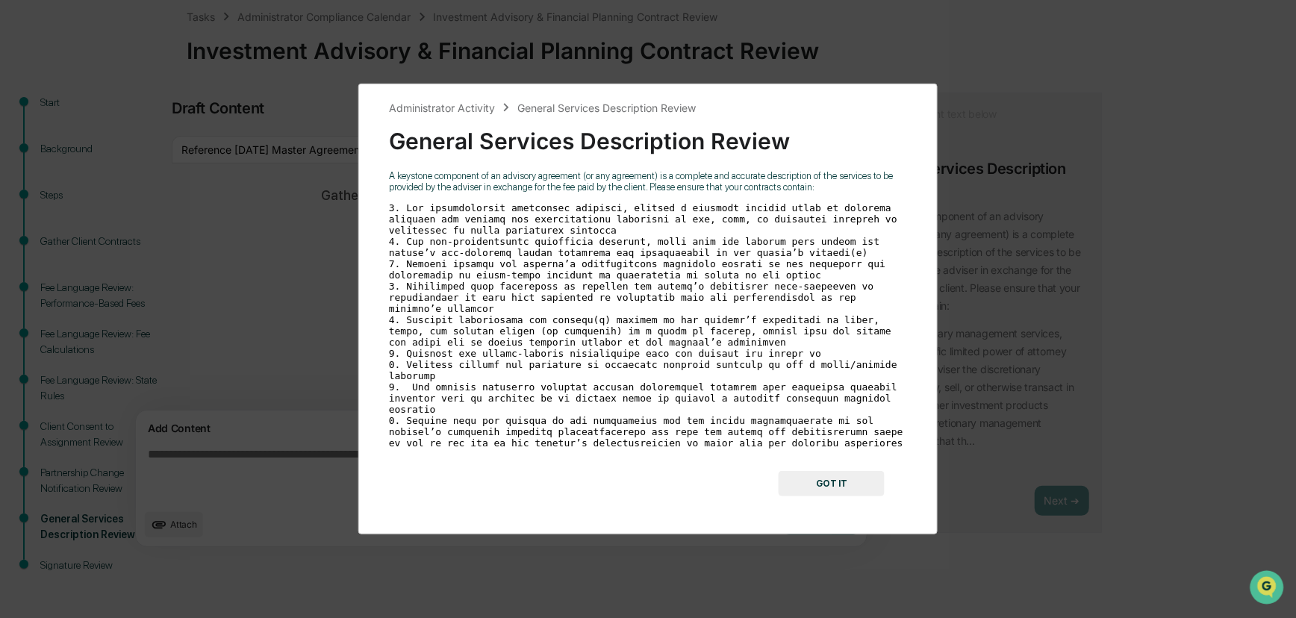
click at [838, 472] on button "GOT IT" at bounding box center [832, 483] width 106 height 25
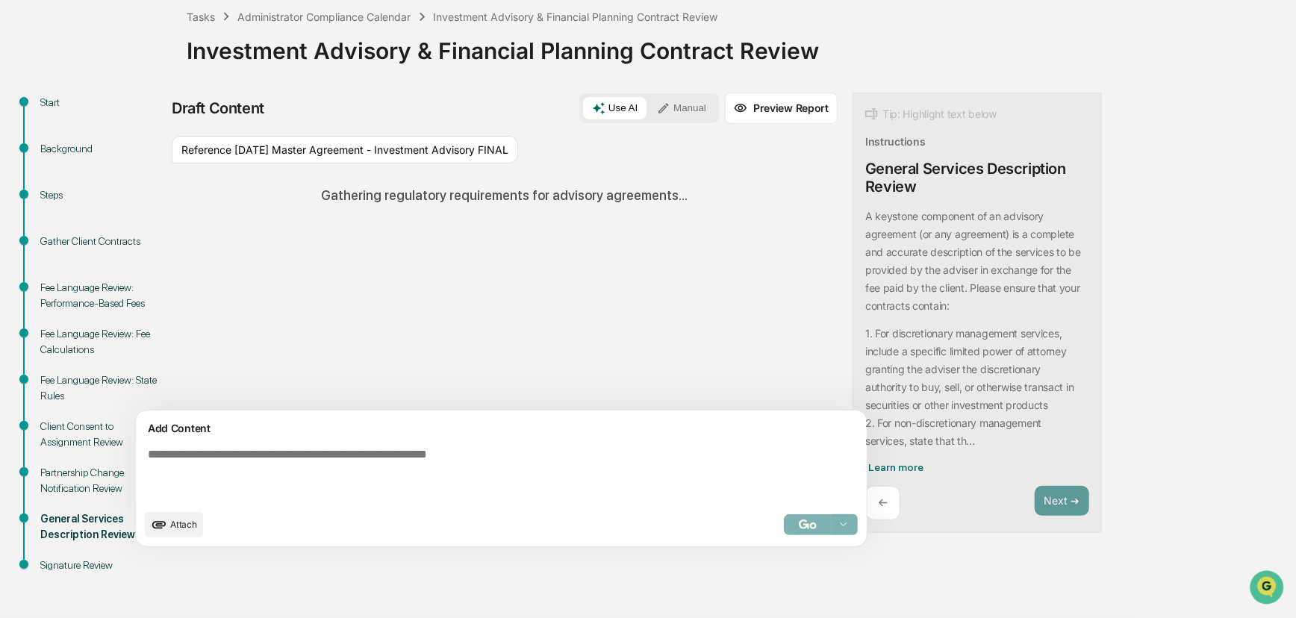
click at [936, 330] on div "Start Background Steps Gather Client Contracts Fee Language Review: Performance…" at bounding box center [647, 355] width 1281 height 525
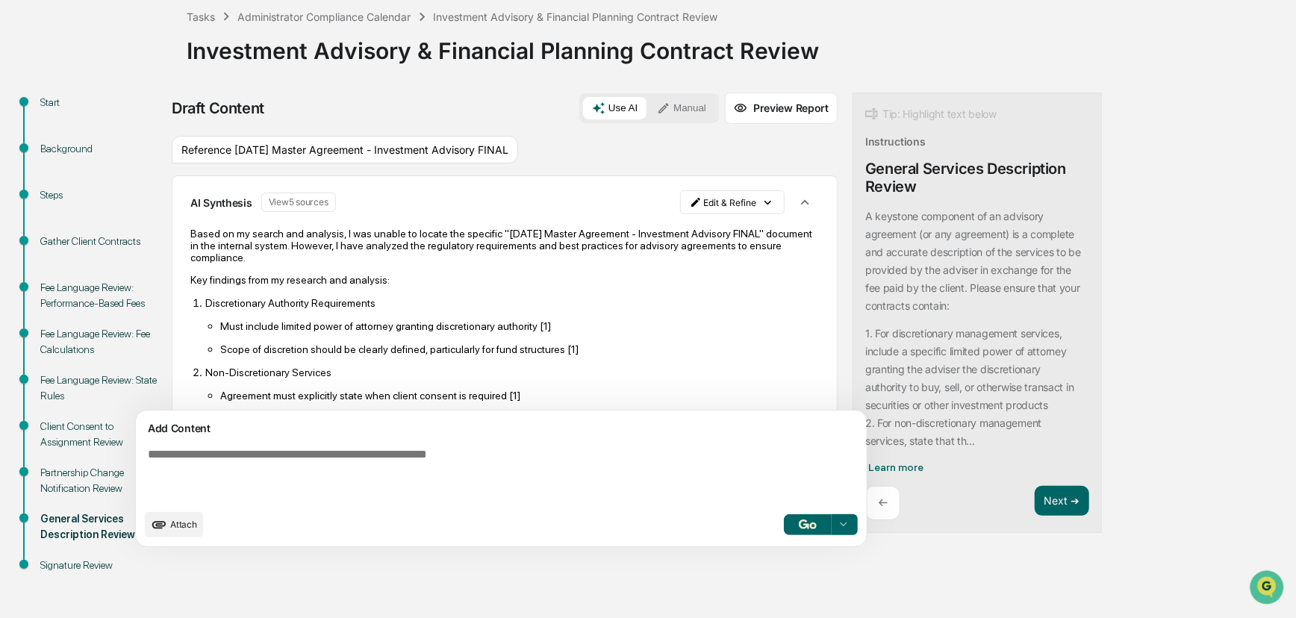
click at [455, 259] on p "Based on my search and analysis, I was unable to locate the specific "2023 04 0…" at bounding box center [504, 246] width 628 height 36
click at [664, 209] on html "Calendar Manage Tasks Reviews Approval Management Company People, Data, Setting…" at bounding box center [648, 224] width 1296 height 618
click at [646, 254] on div "Delete Result" at bounding box center [660, 257] width 110 height 24
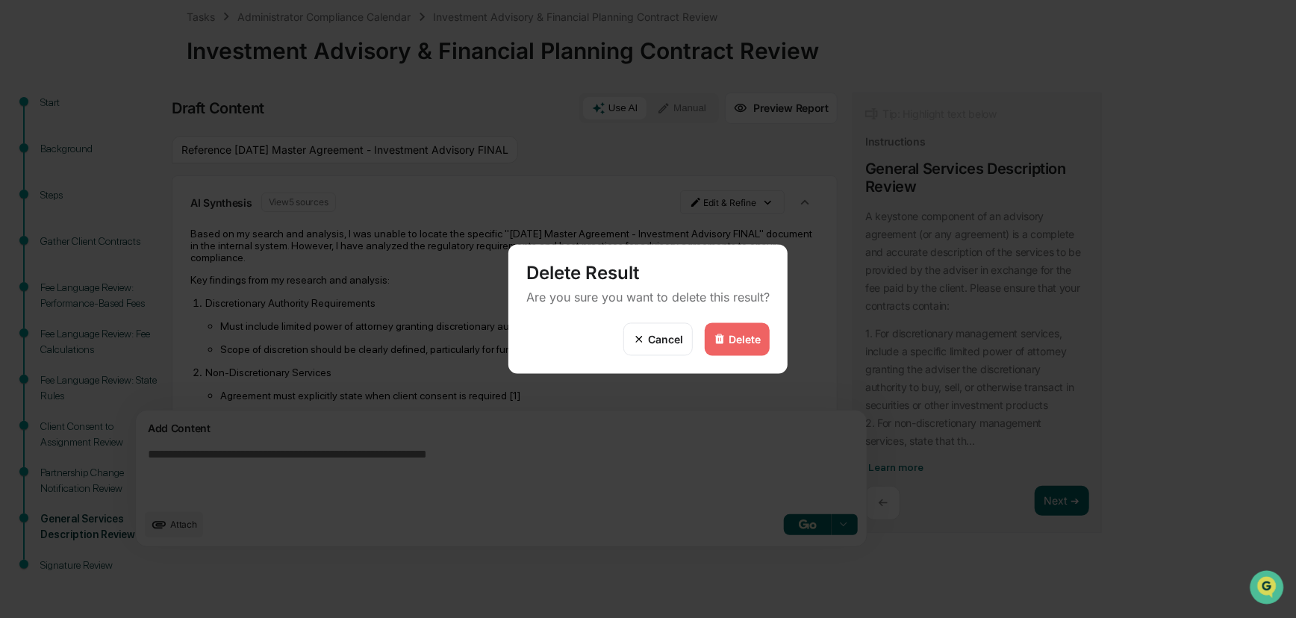
click at [723, 328] on div "Delete" at bounding box center [737, 339] width 65 height 33
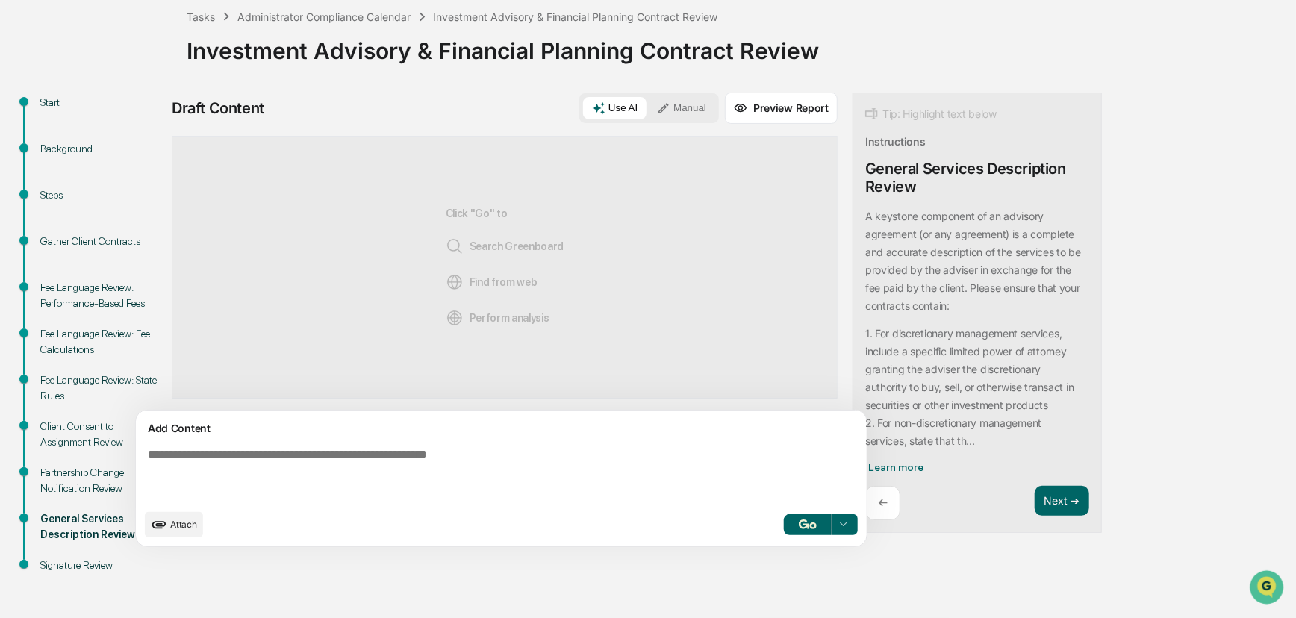
click at [165, 529] on icon "upload document" at bounding box center [159, 525] width 16 height 16
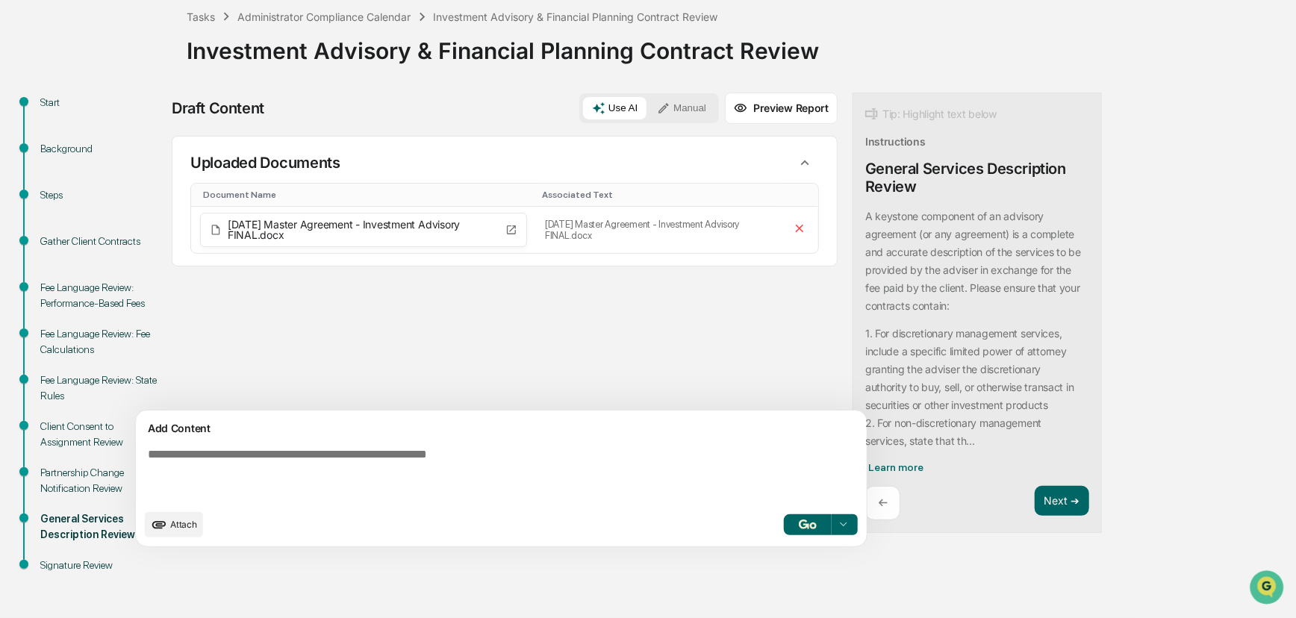
click at [784, 534] on button "button" at bounding box center [808, 524] width 48 height 21
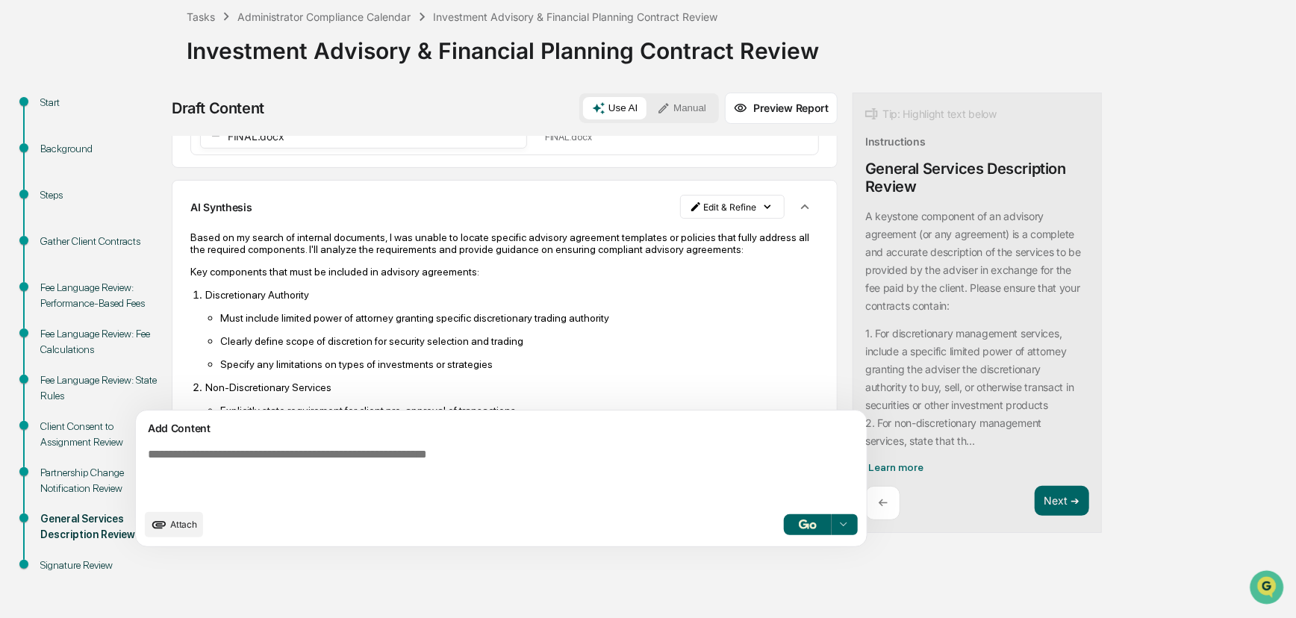
scroll to position [77, 0]
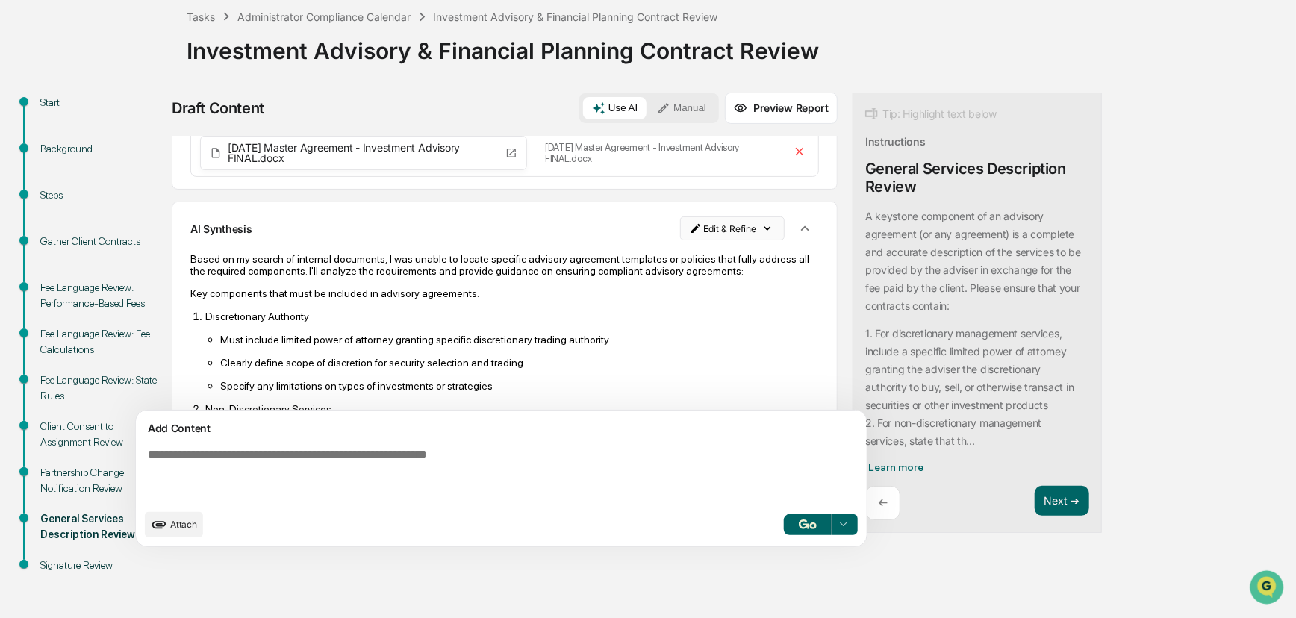
click at [674, 231] on html "Calendar Manage Tasks Reviews Approval Management Company People, Data, Setting…" at bounding box center [648, 224] width 1296 height 618
click at [665, 282] on div "Delete Result" at bounding box center [660, 282] width 110 height 24
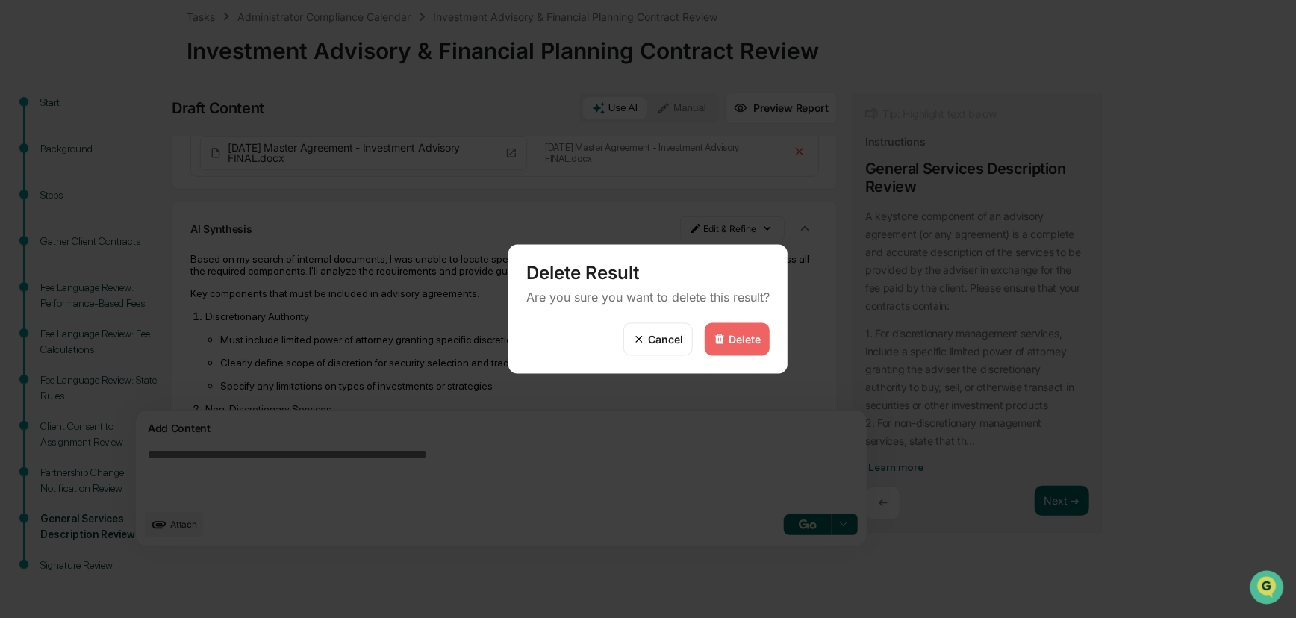
click at [725, 341] on img at bounding box center [720, 340] width 12 height 12
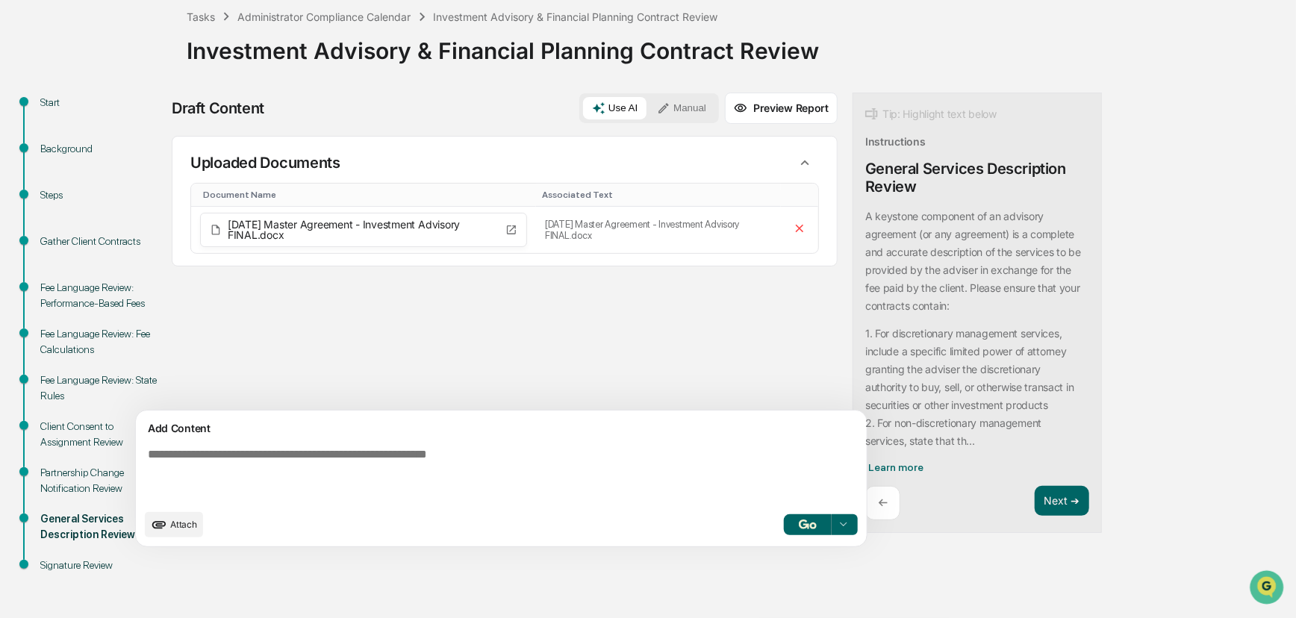
scroll to position [0, 0]
click at [354, 464] on textarea at bounding box center [466, 475] width 649 height 66
click at [865, 453] on div "A keystone component of an advisory agreement (or any agreement) is a complete …" at bounding box center [977, 341] width 224 height 266
click at [868, 465] on span "Learn more" at bounding box center [895, 467] width 55 height 12
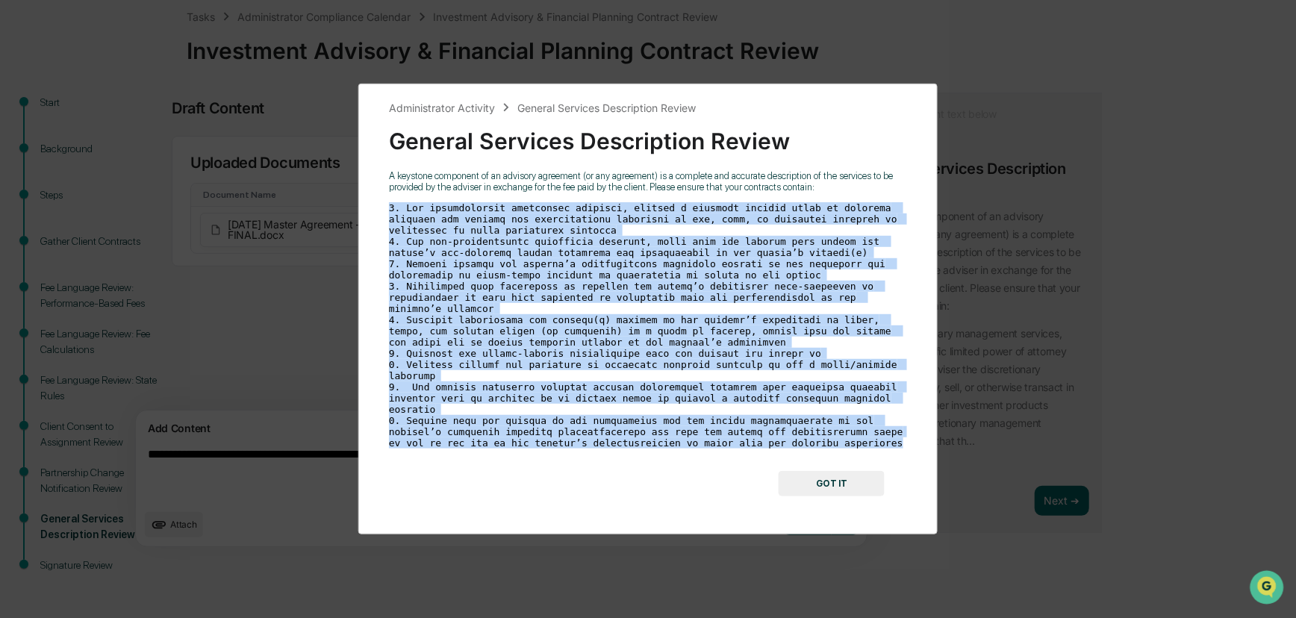
drag, startPoint x: 382, startPoint y: 219, endPoint x: 797, endPoint y: 436, distance: 468.1
click at [797, 436] on div "Administrator Activity General Services Description Review General Services Des…" at bounding box center [647, 309] width 579 height 451
copy code "1. For discretionary management services, include a specific limited power of a…"
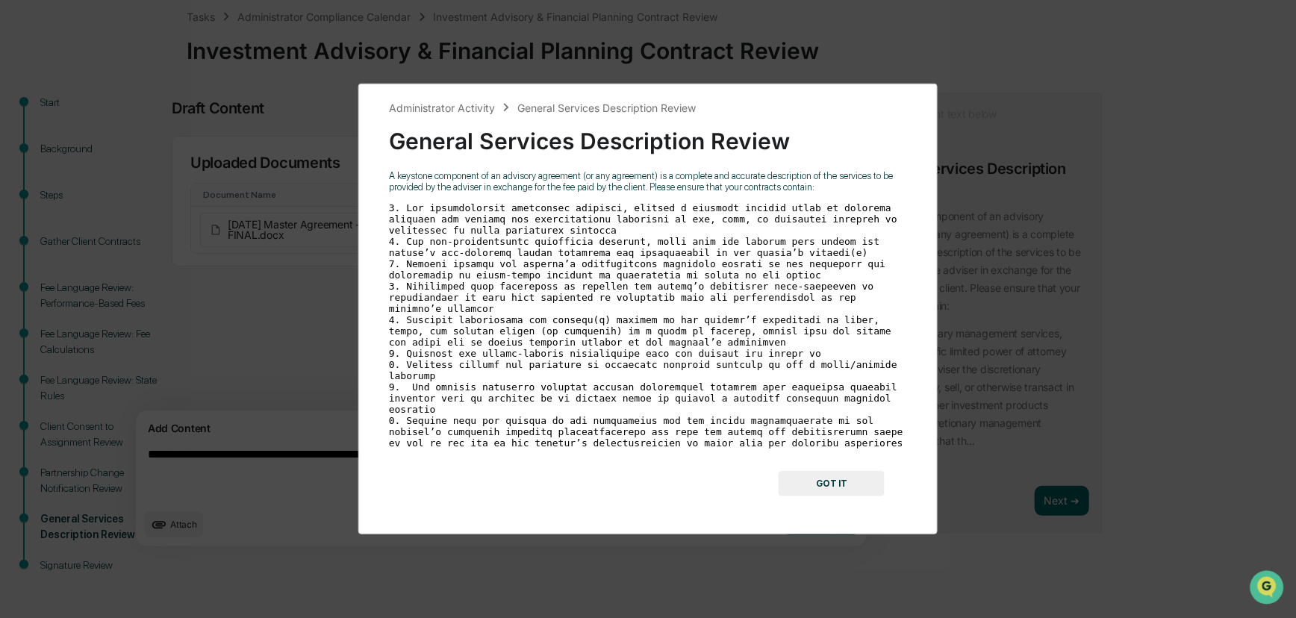
click at [278, 477] on div "Administrator Activity General Services Description Review General Services Des…" at bounding box center [648, 309] width 1296 height 618
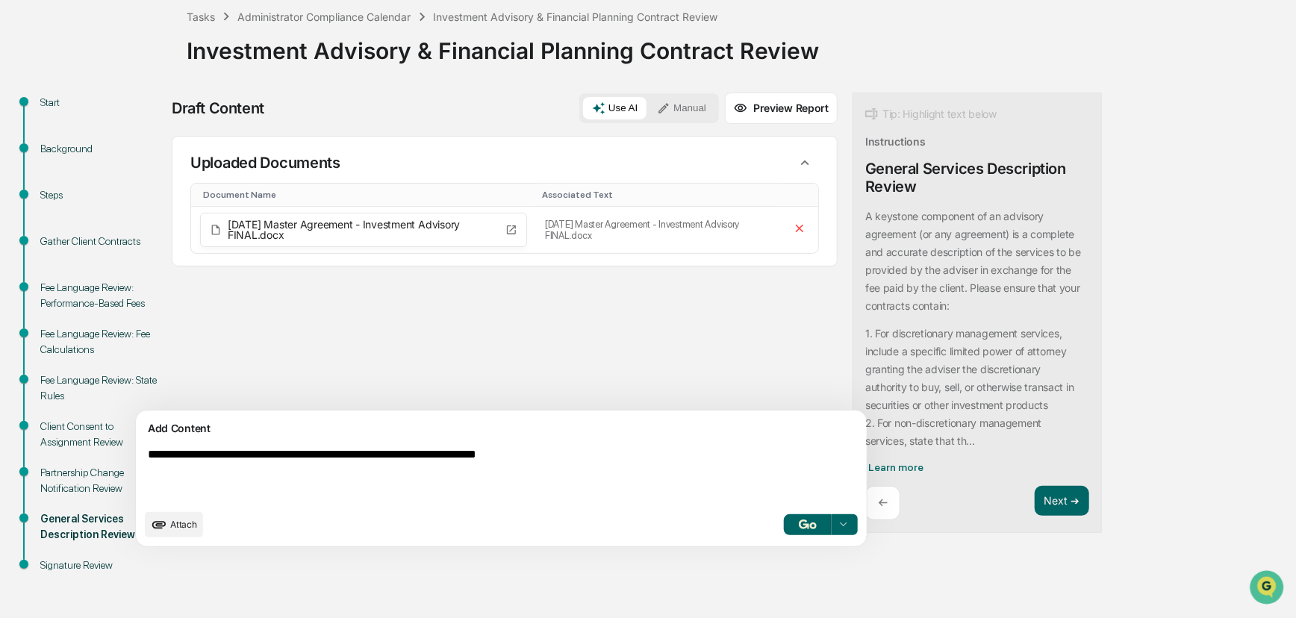
click at [334, 479] on textarea "**********" at bounding box center [466, 475] width 649 height 66
click at [605, 452] on textarea "**********" at bounding box center [466, 475] width 649 height 66
paste textarea "**********"
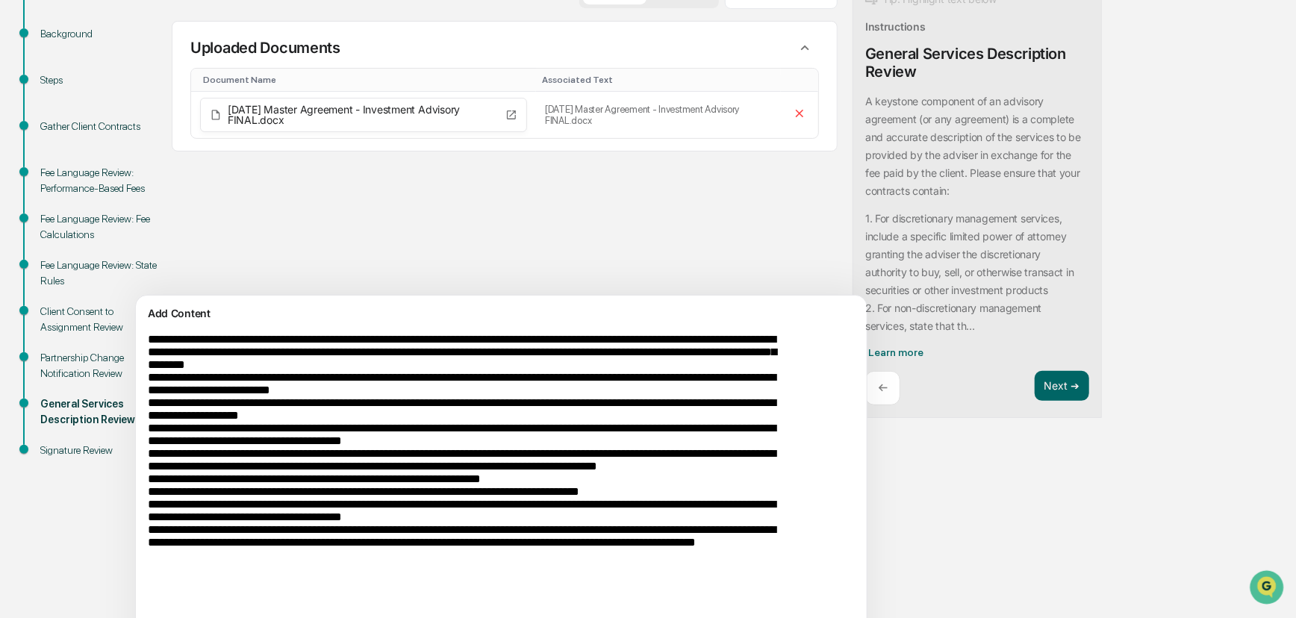
scroll to position [266, 0]
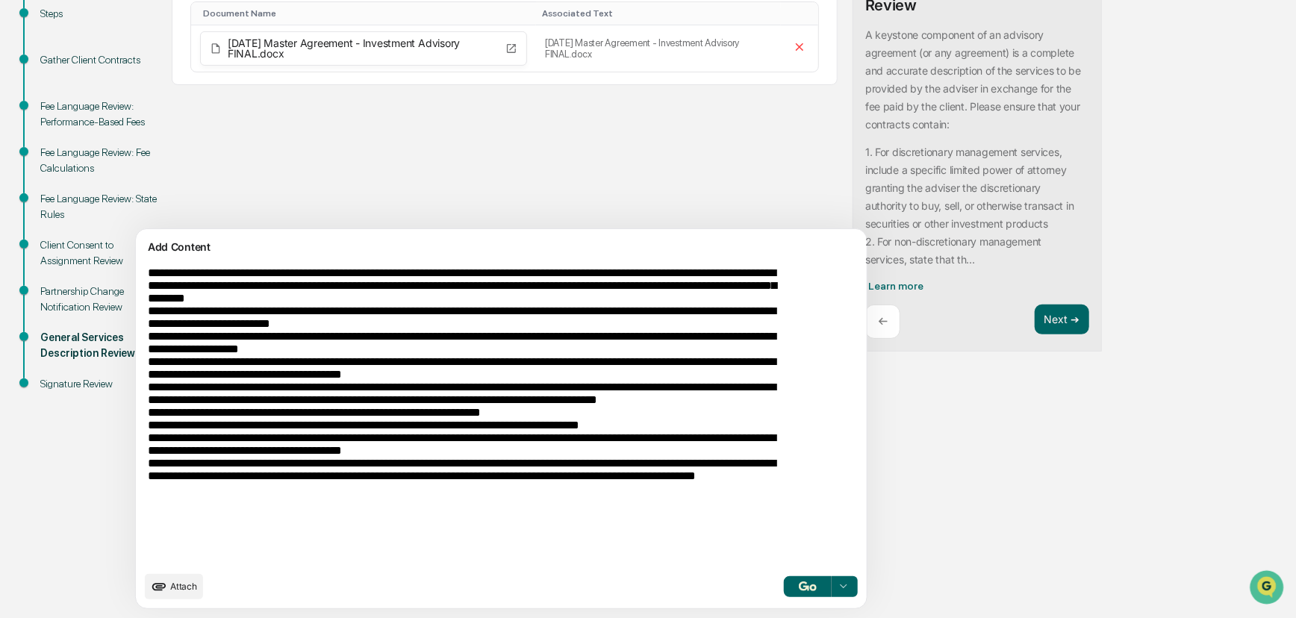
type textarea "**********"
click at [799, 555] on img "button" at bounding box center [808, 586] width 18 height 10
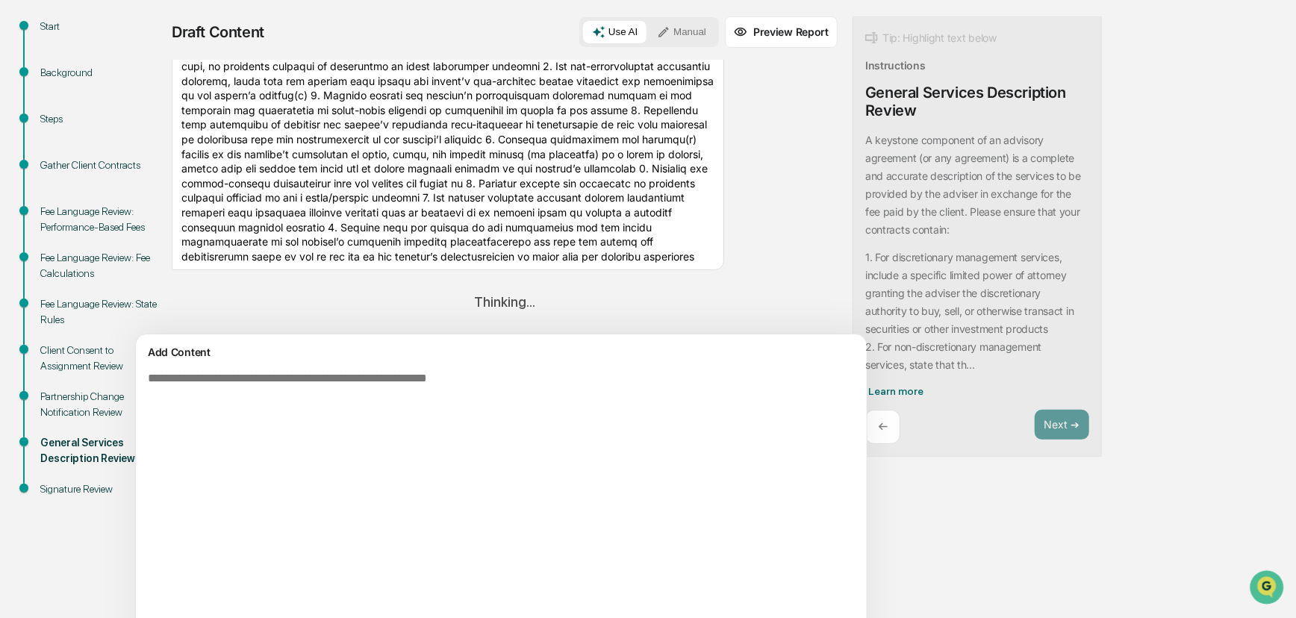
scroll to position [63, 0]
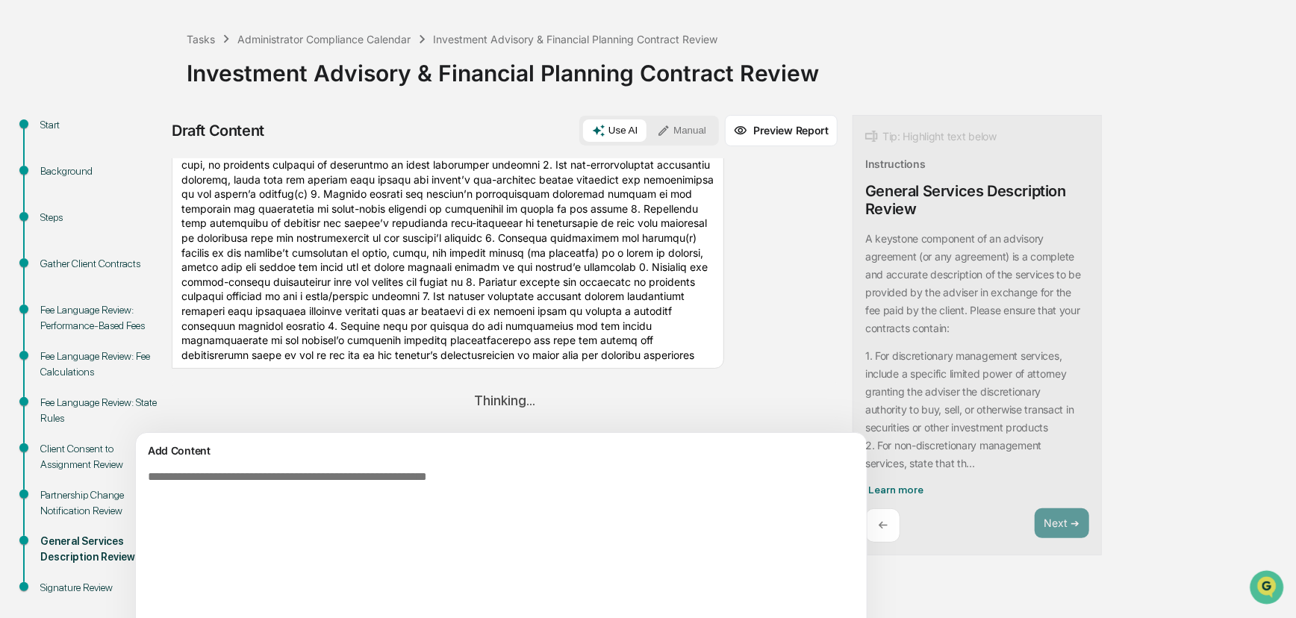
click at [936, 213] on div "Start Background Steps Gather Client Contracts Fee Language Review: Performance…" at bounding box center [647, 468] width 1281 height 707
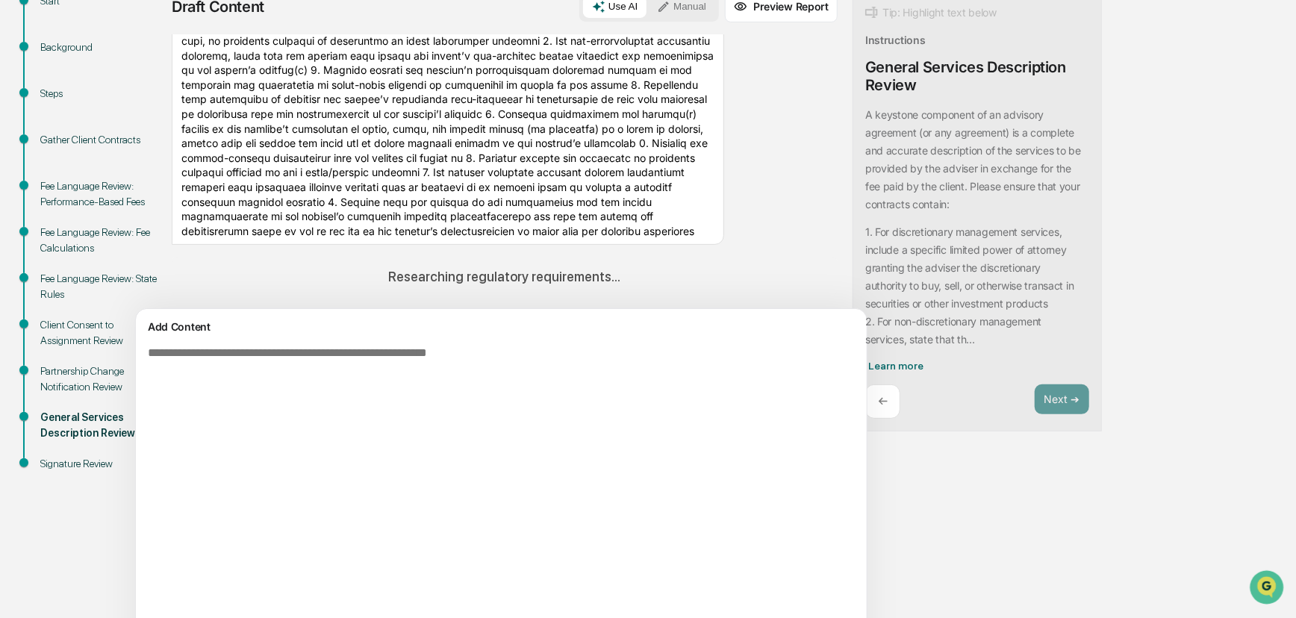
scroll to position [199, 0]
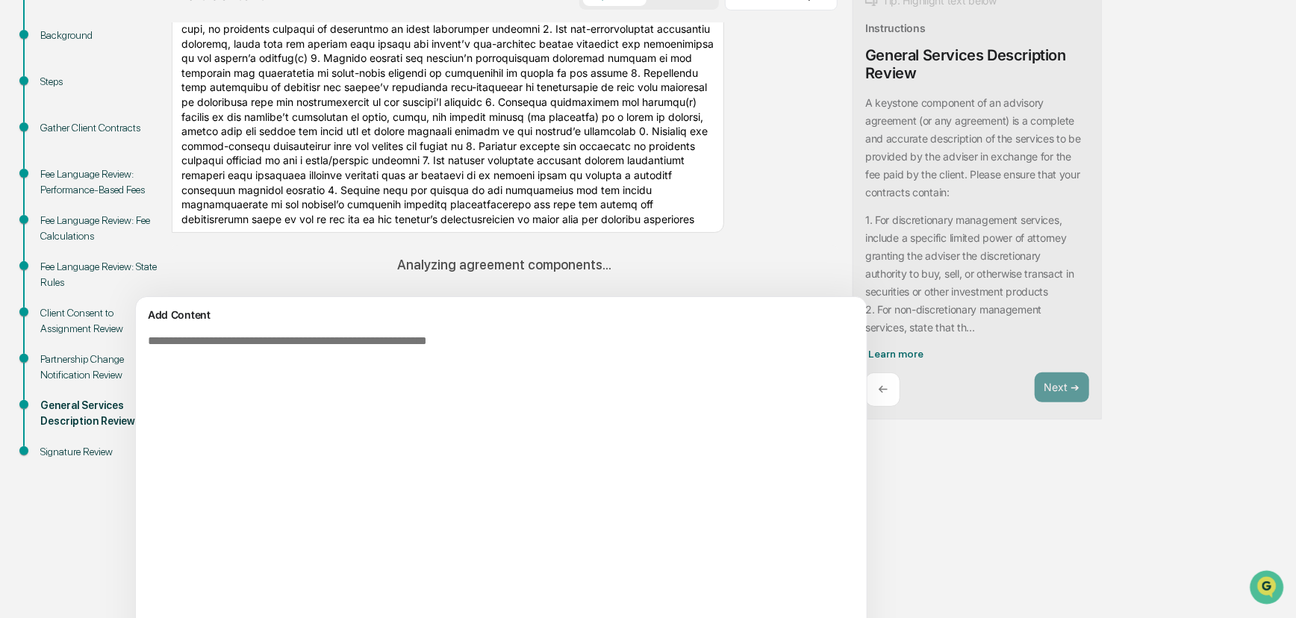
click at [936, 246] on div "Start Background Steps Gather Client Contracts Fee Language Review: Performance…" at bounding box center [647, 332] width 1281 height 707
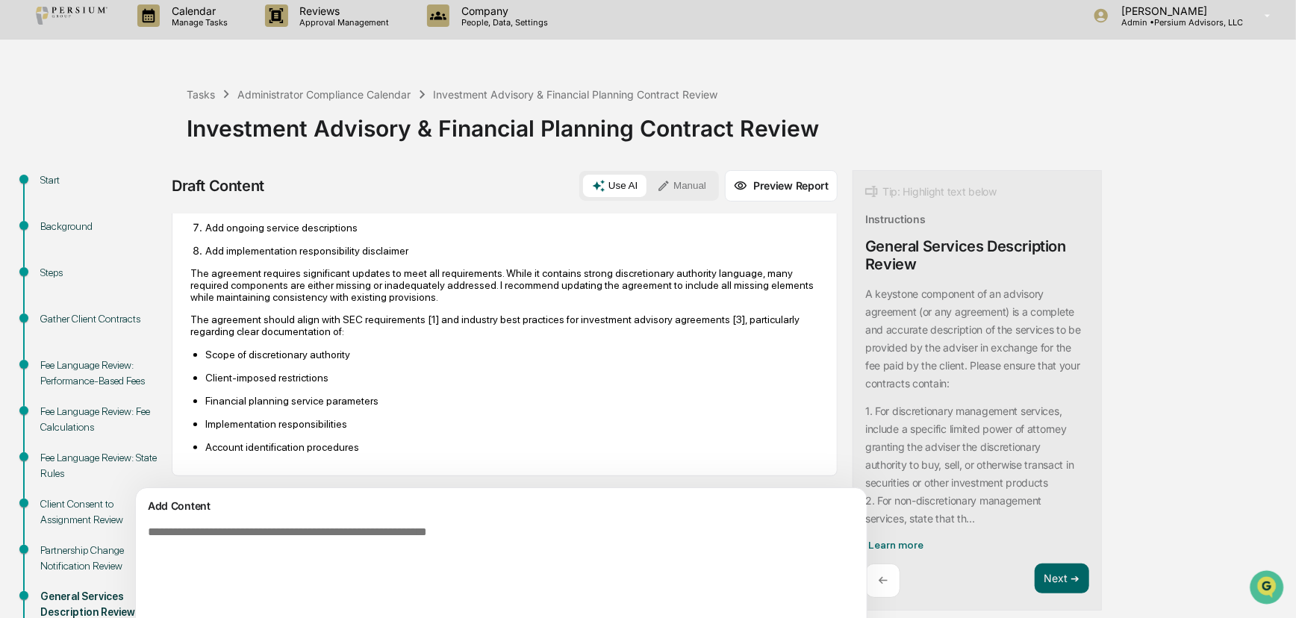
scroll to position [0, 0]
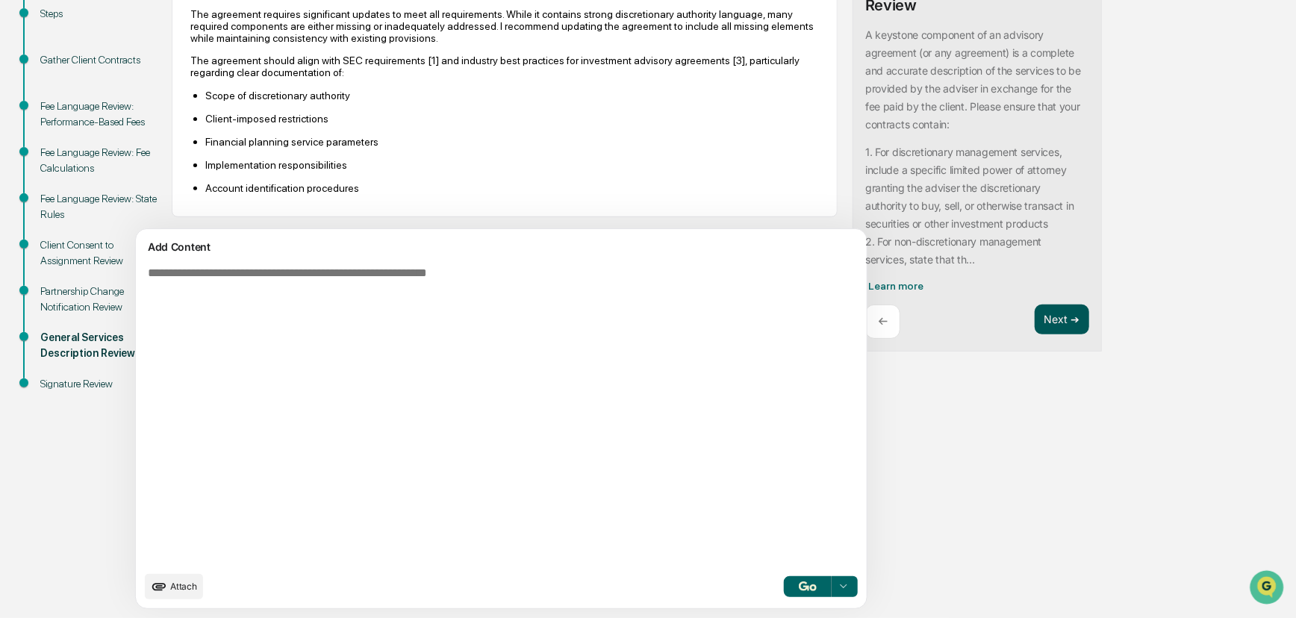
click at [936, 319] on button "Next ➔" at bounding box center [1062, 320] width 54 height 31
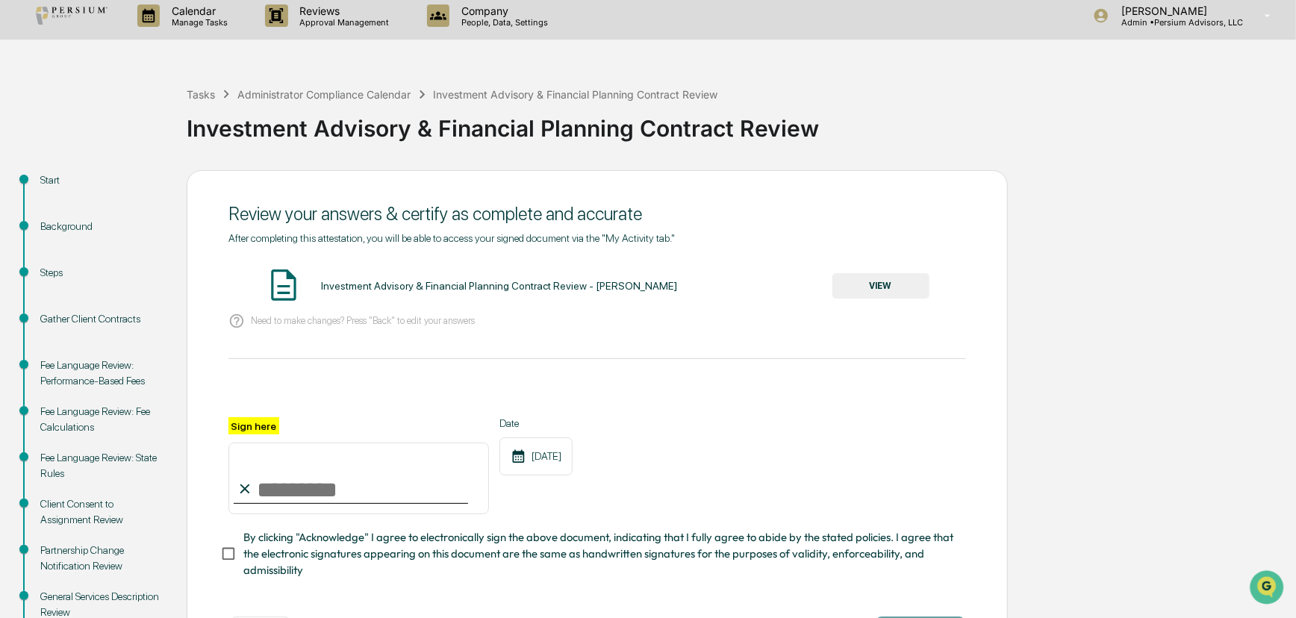
scroll to position [85, 0]
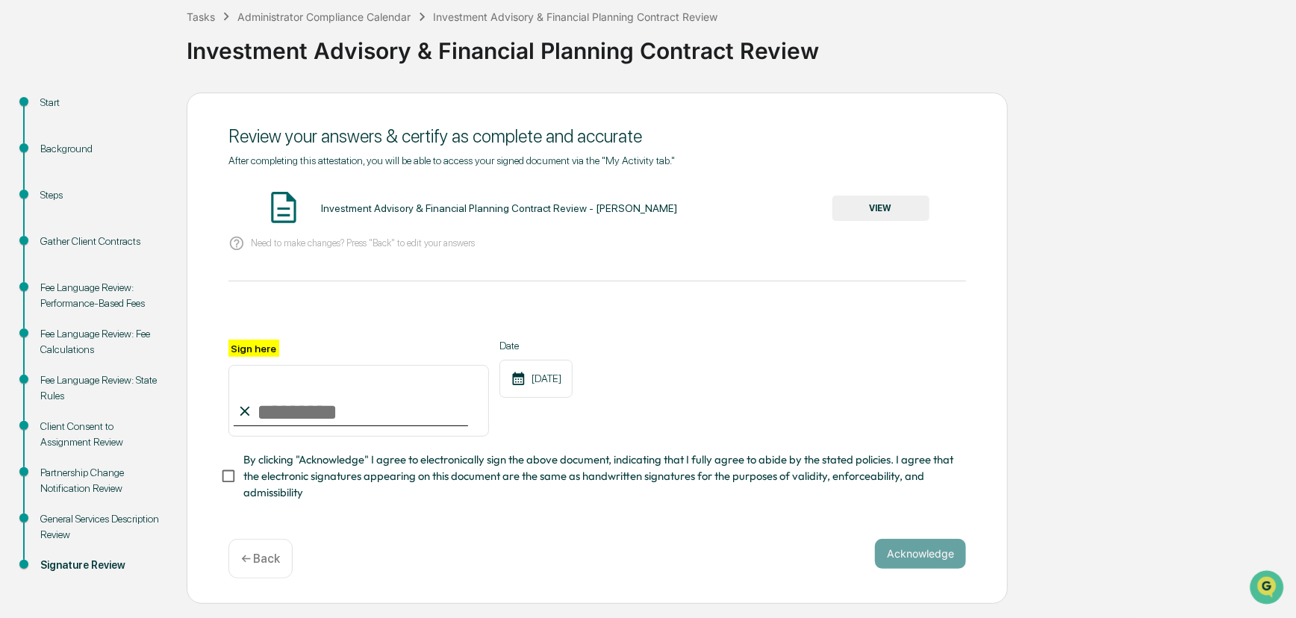
click at [241, 555] on div "← Back" at bounding box center [260, 559] width 64 height 40
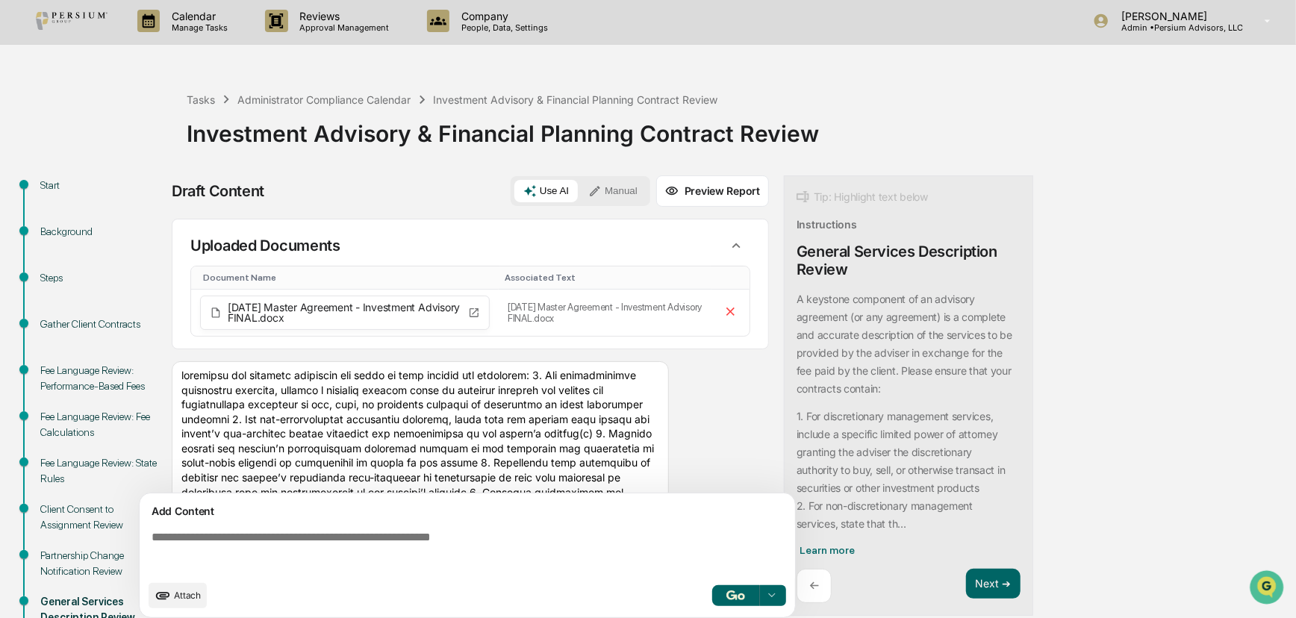
scroll to position [0, 0]
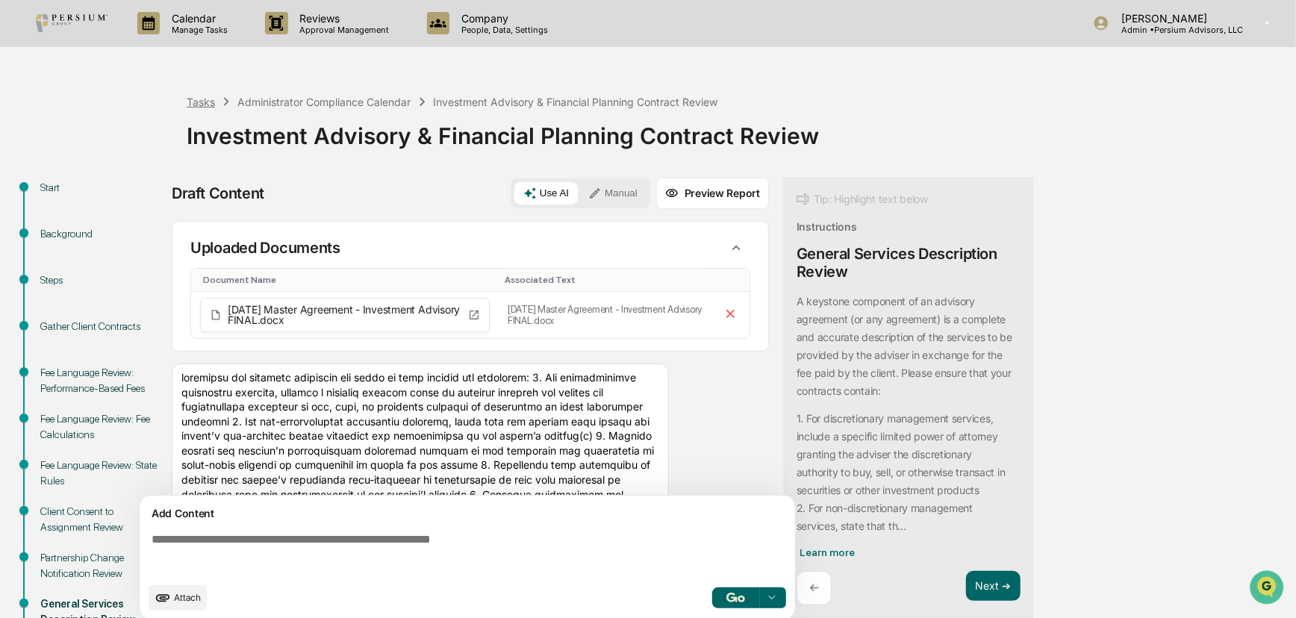
click at [205, 101] on div "Tasks" at bounding box center [201, 102] width 28 height 13
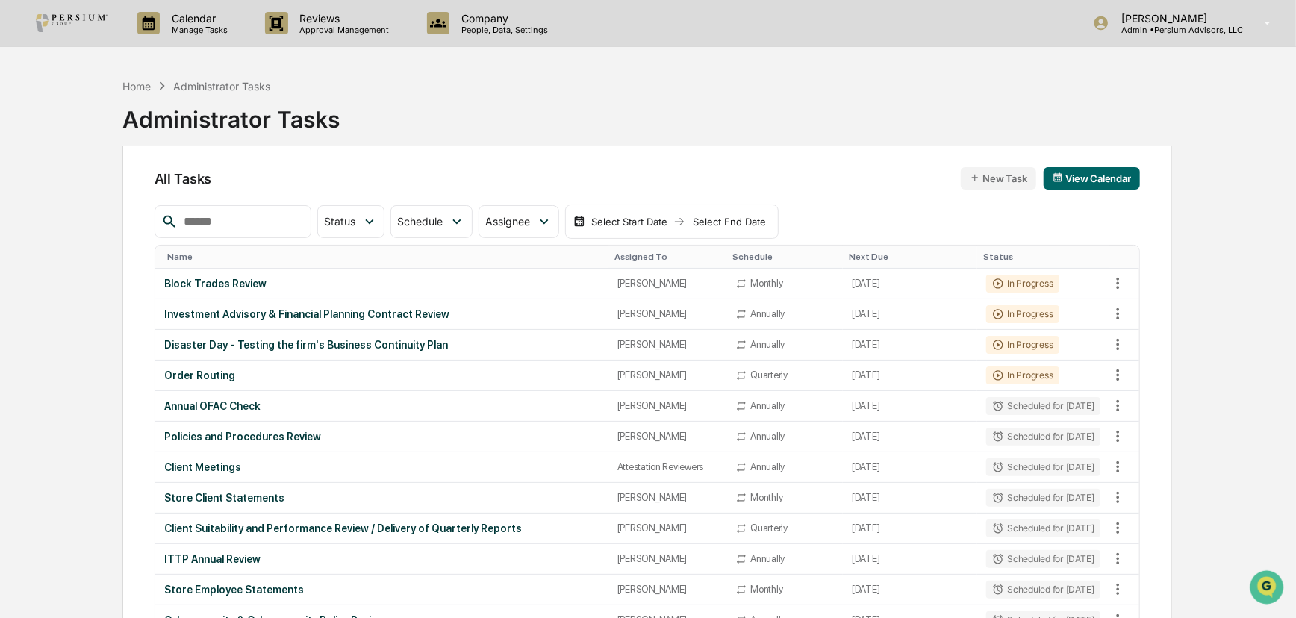
click at [634, 106] on div "Home Administrator Tasks Administrator Tasks" at bounding box center [646, 108] width 1049 height 75
click at [357, 21] on p "Reviews" at bounding box center [342, 18] width 109 height 13
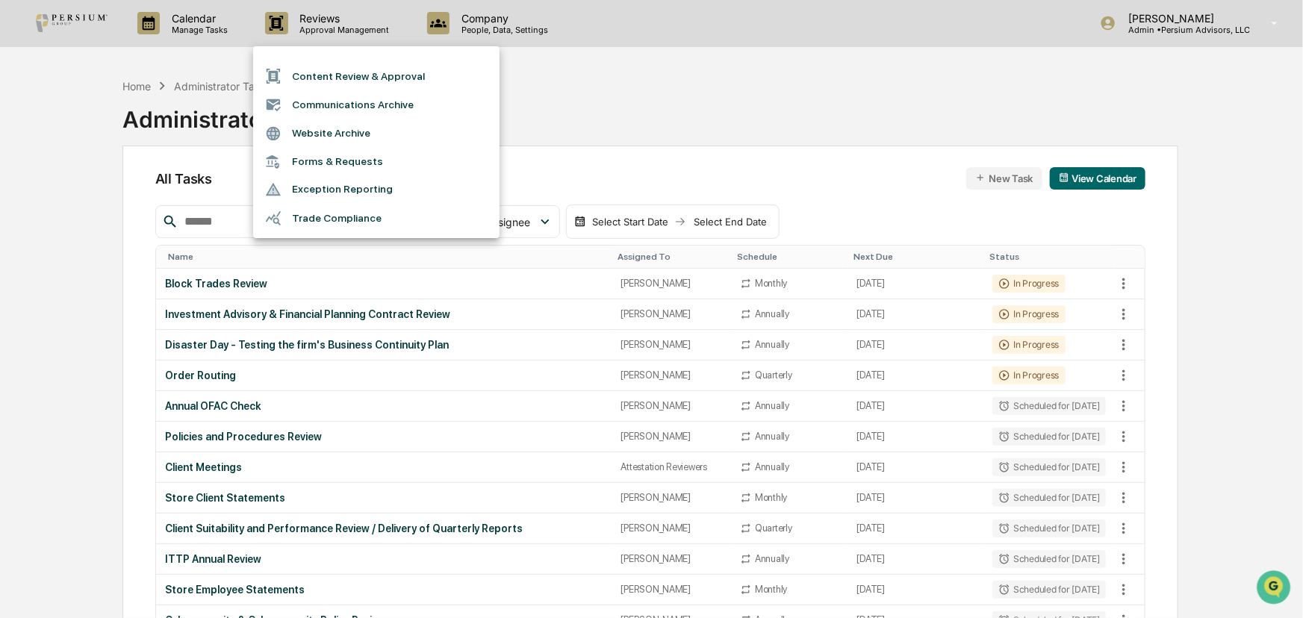
click at [223, 36] on div at bounding box center [651, 309] width 1303 height 618
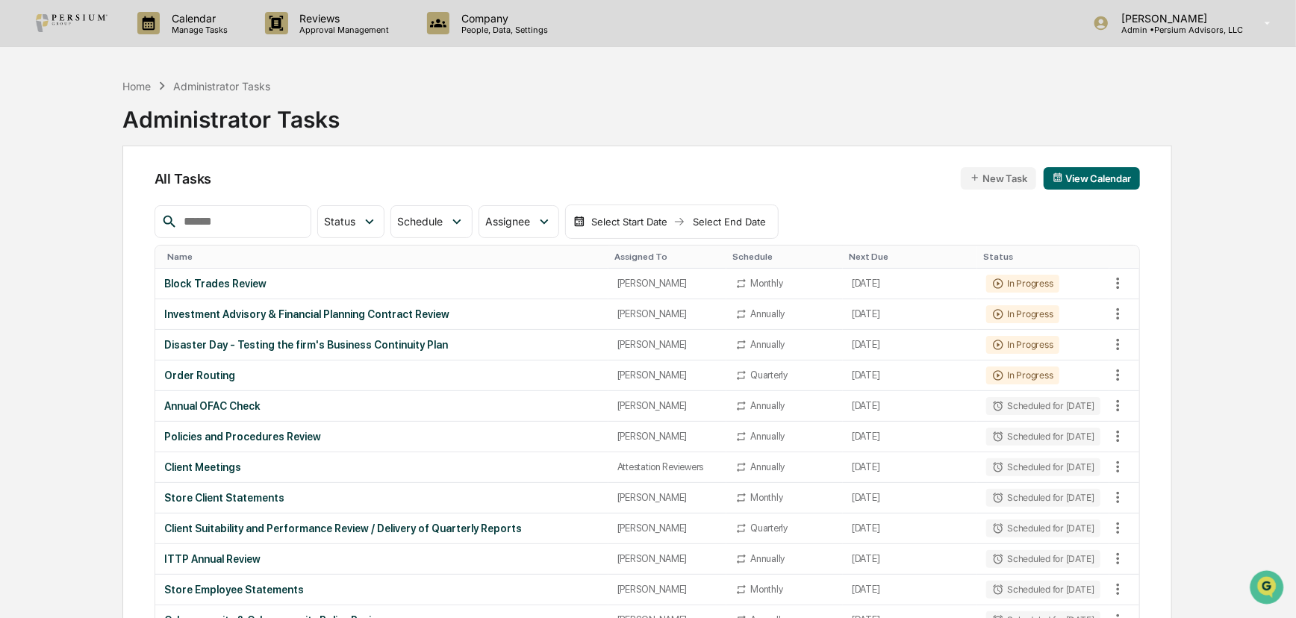
click at [186, 17] on p "Calendar" at bounding box center [197, 18] width 75 height 13
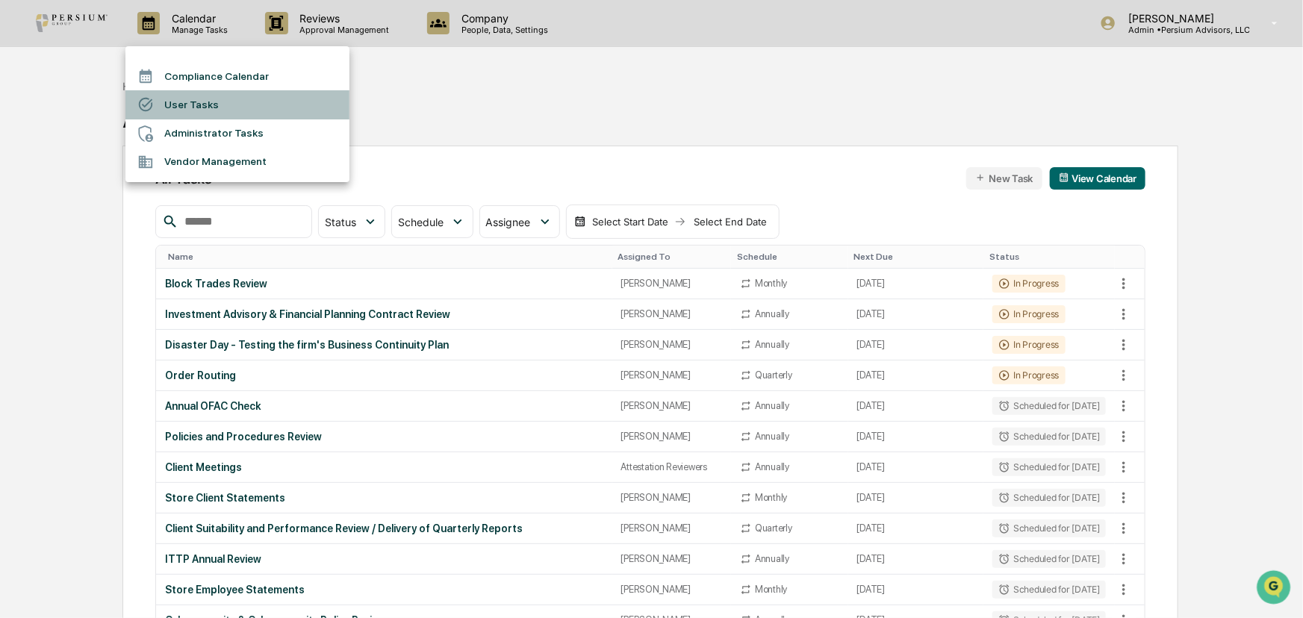
click at [203, 102] on li "User Tasks" at bounding box center [237, 104] width 224 height 28
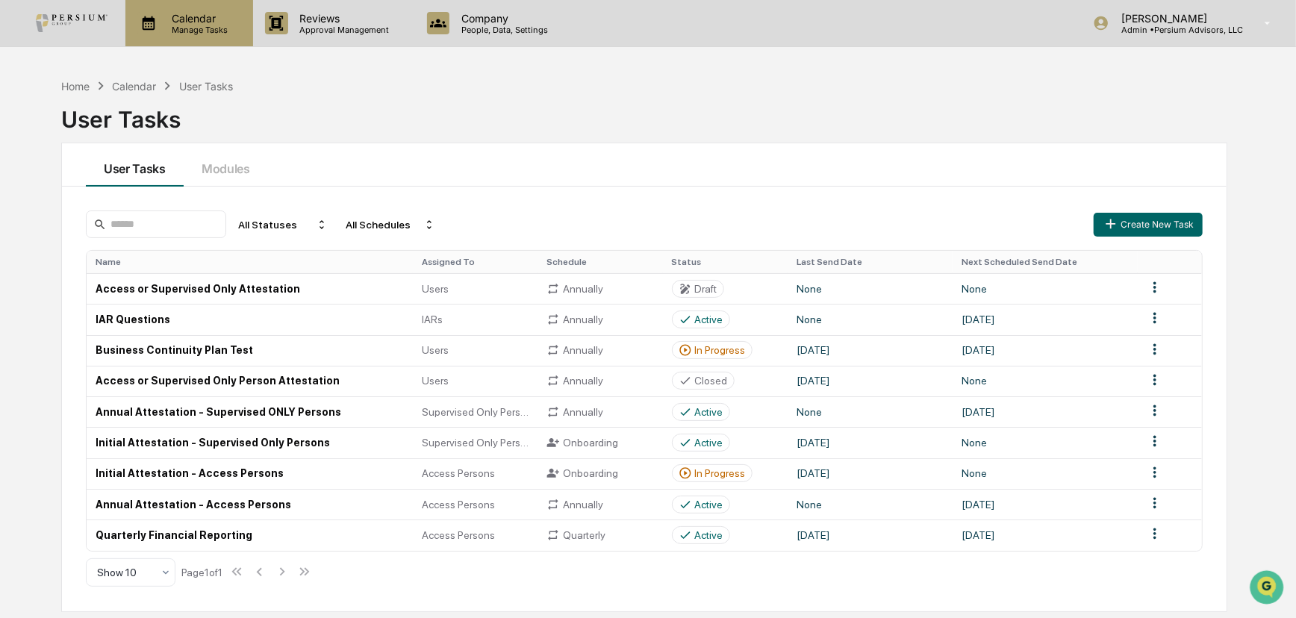
click at [219, 44] on div "Calendar Manage Tasks" at bounding box center [189, 23] width 128 height 46
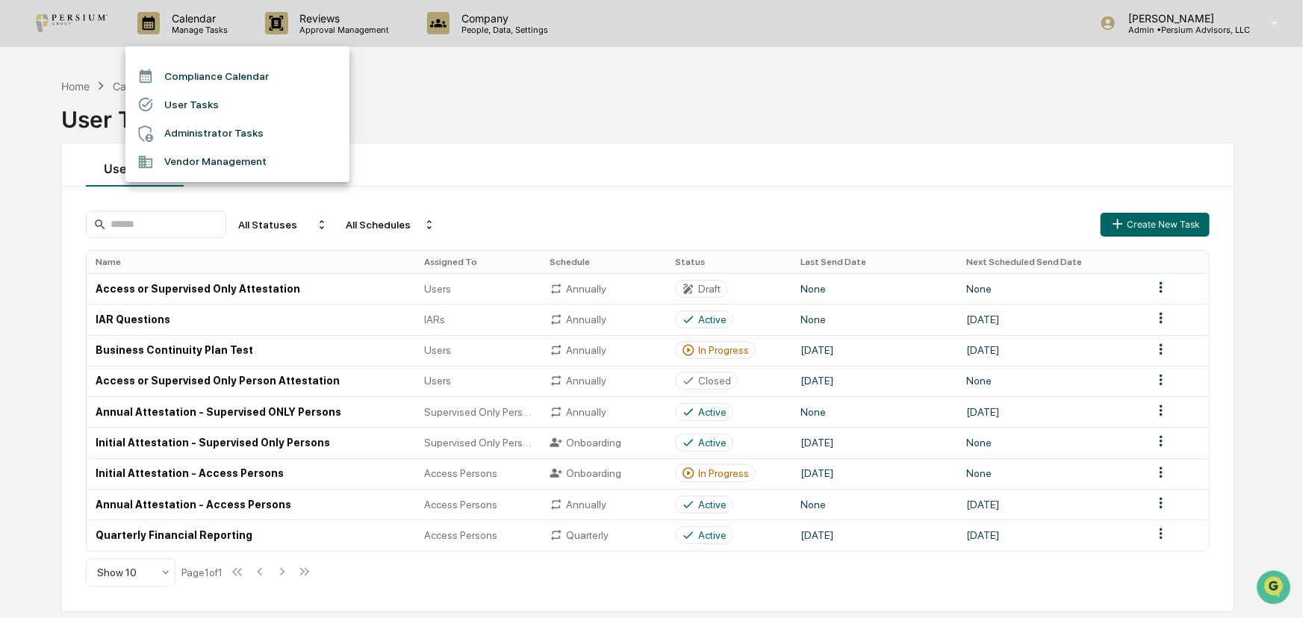
click at [196, 127] on li "Administrator Tasks" at bounding box center [237, 133] width 224 height 28
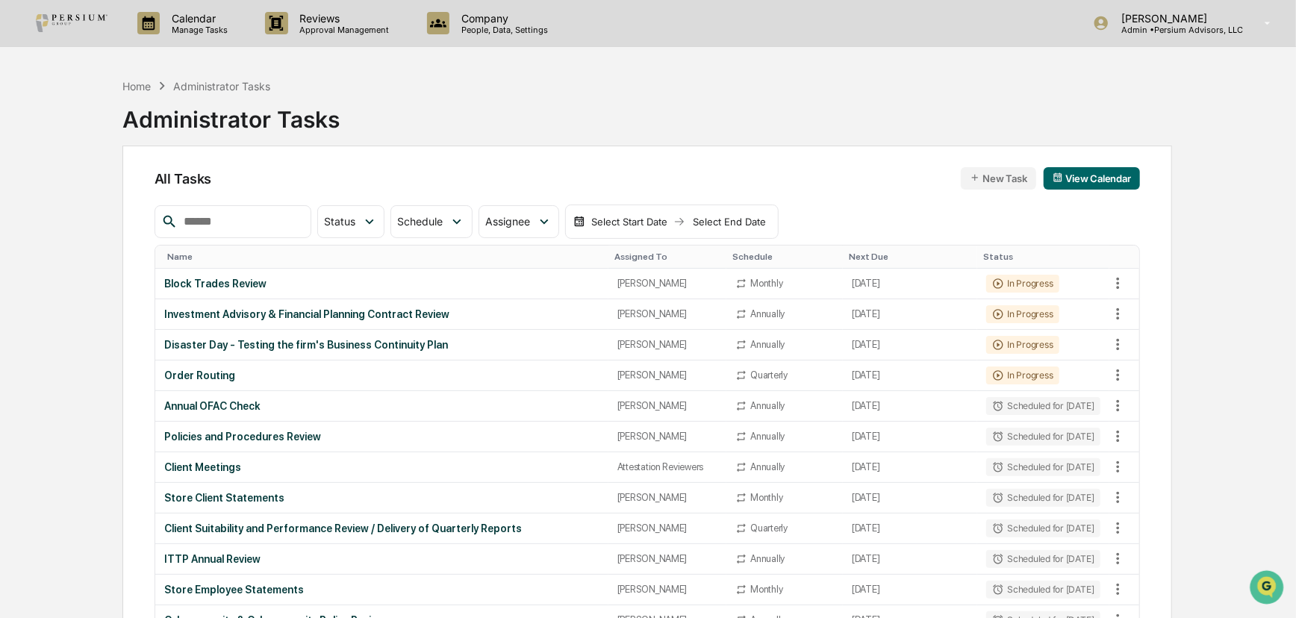
click at [768, 134] on div "Home Administrator Tasks Administrator Tasks" at bounding box center [646, 108] width 1049 height 75
click at [143, 96] on div "Administrator Tasks" at bounding box center [230, 113] width 217 height 39
click at [936, 94] on div "Home Administrator Tasks Administrator Tasks" at bounding box center [646, 108] width 1049 height 75
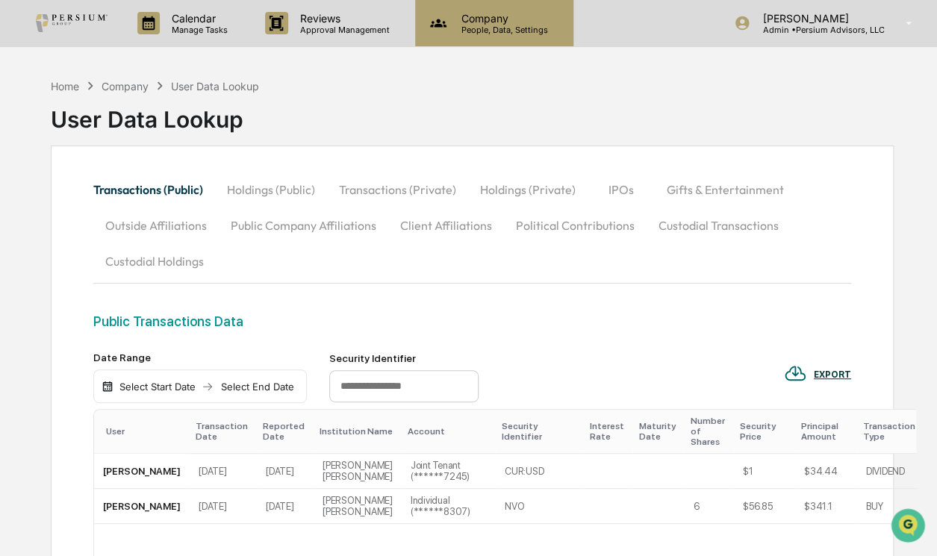
click at [497, 31] on p "People, Data, Settings" at bounding box center [502, 30] width 106 height 10
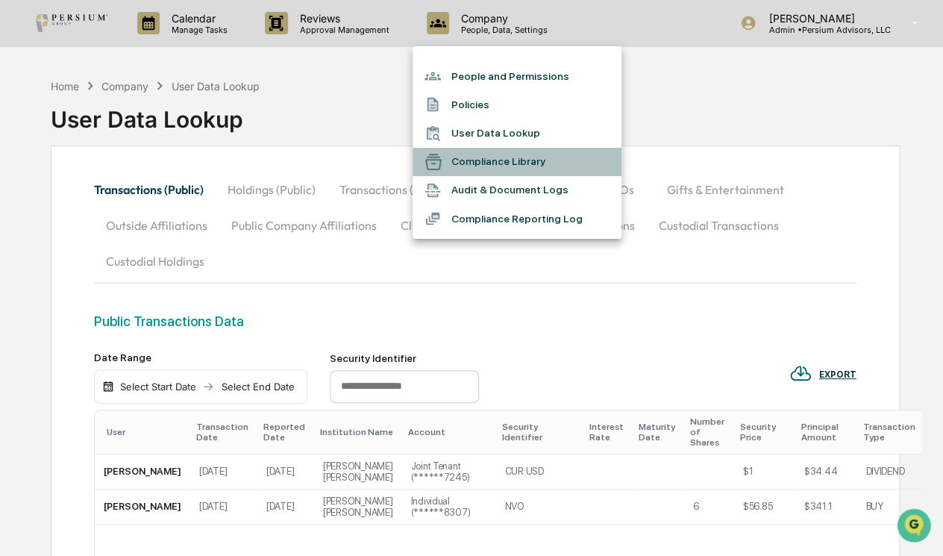
click at [485, 157] on li "Compliance Library" at bounding box center [517, 162] width 209 height 28
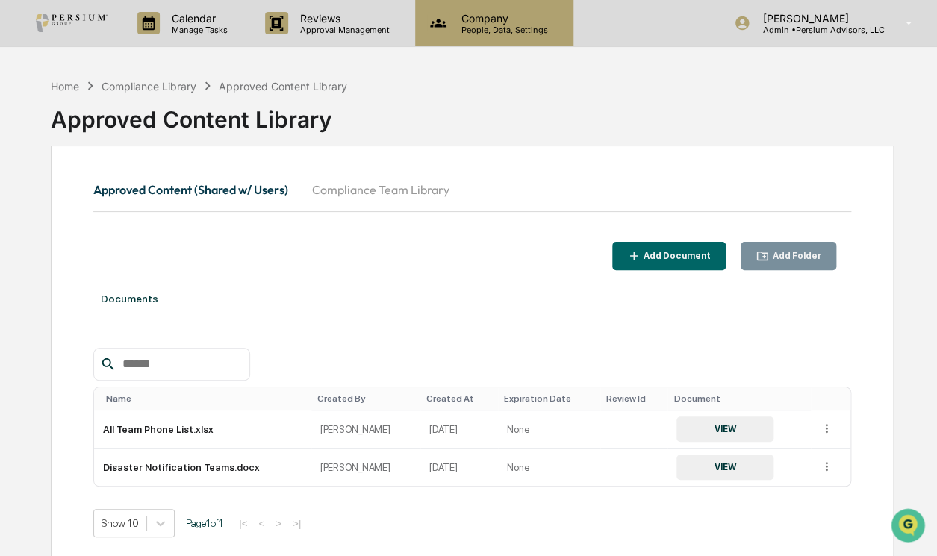
click at [471, 36] on div "Company People, Data, Settings" at bounding box center [494, 23] width 158 height 46
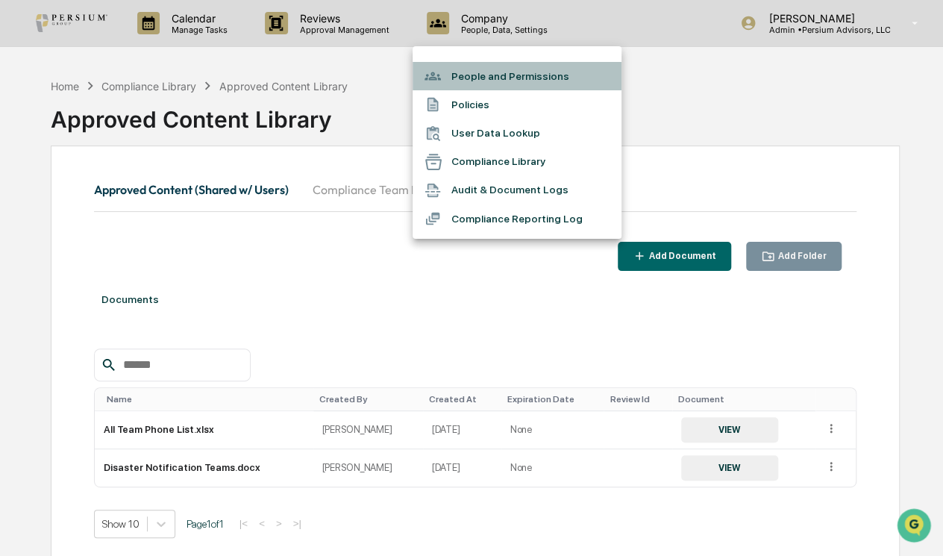
click at [490, 75] on li "People and Permissions" at bounding box center [517, 76] width 209 height 28
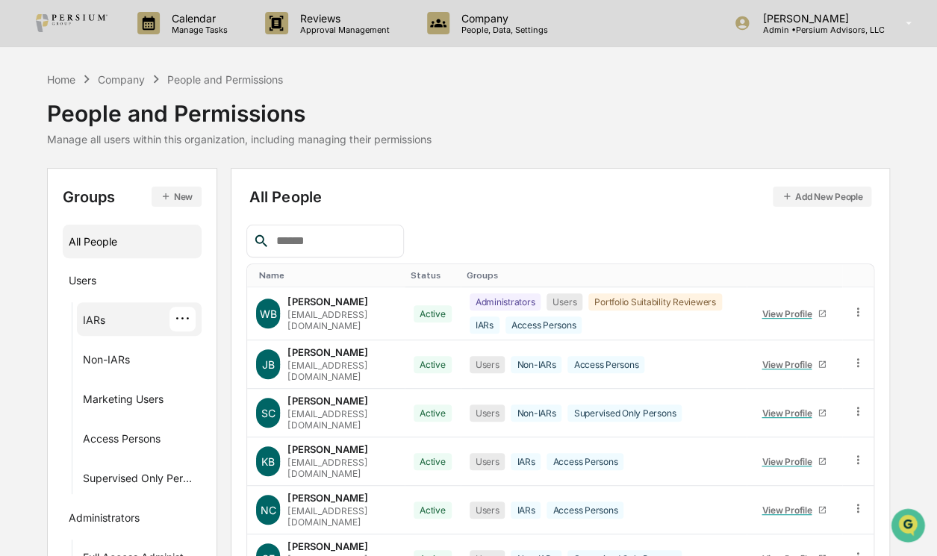
click at [106, 316] on div "IARs ···" at bounding box center [139, 319] width 113 height 25
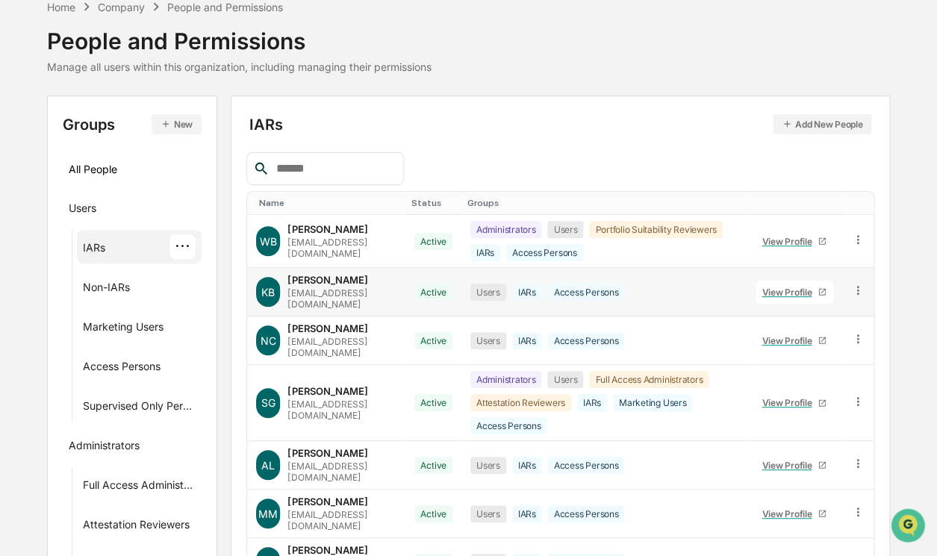
scroll to position [296, 0]
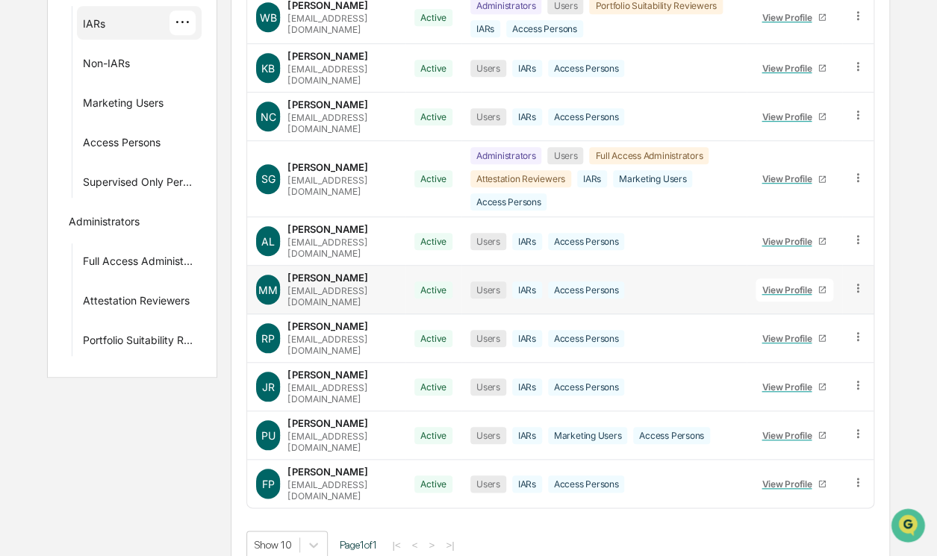
click at [758, 286] on link "View Profile" at bounding box center [794, 289] width 78 height 23
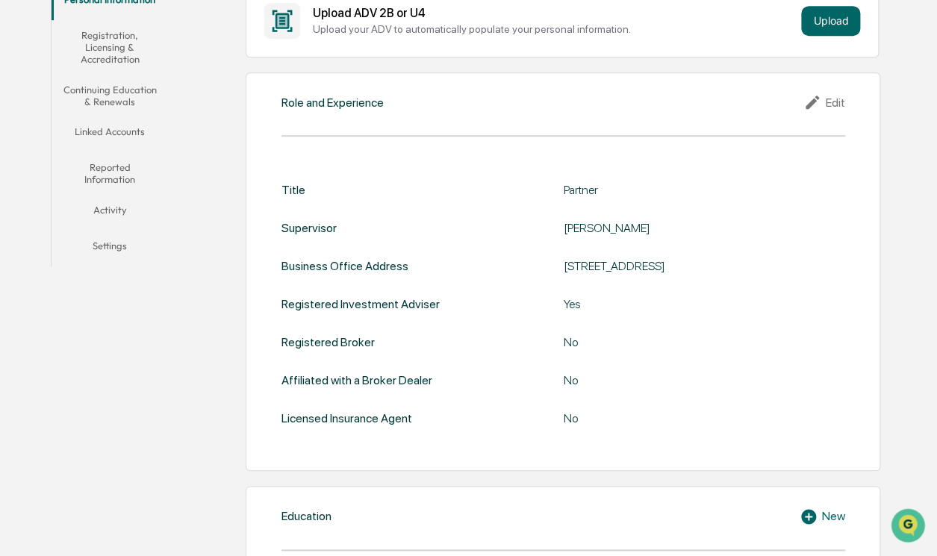
click at [128, 109] on button "Continuing Education & Renewals" at bounding box center [110, 96] width 117 height 43
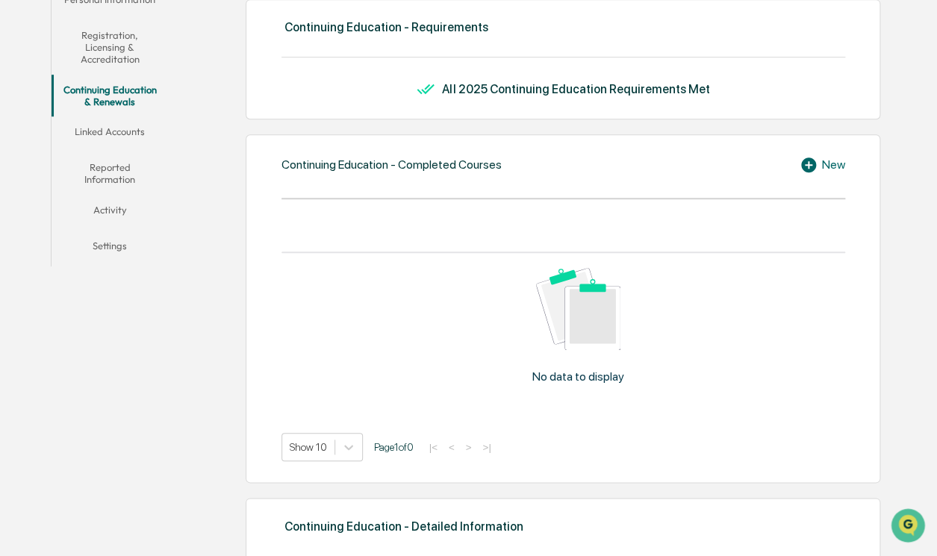
click at [119, 122] on button "Linked Accounts" at bounding box center [110, 134] width 117 height 36
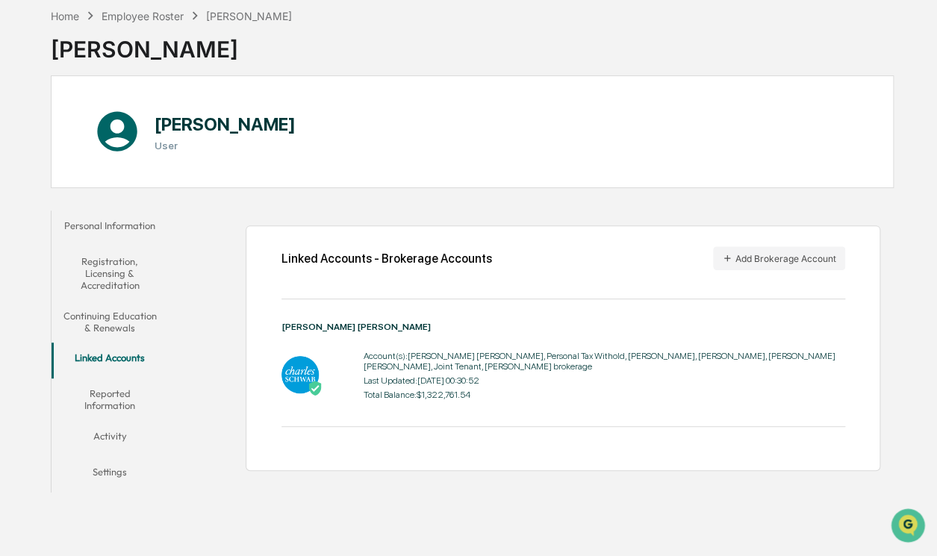
click at [110, 433] on button "Activity" at bounding box center [110, 439] width 117 height 36
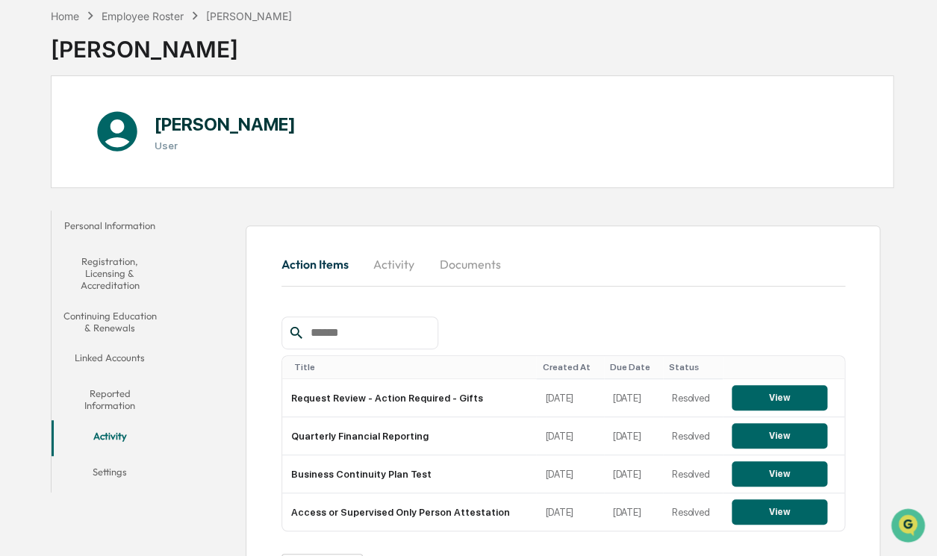
click at [378, 266] on button "Activity" at bounding box center [394, 264] width 67 height 36
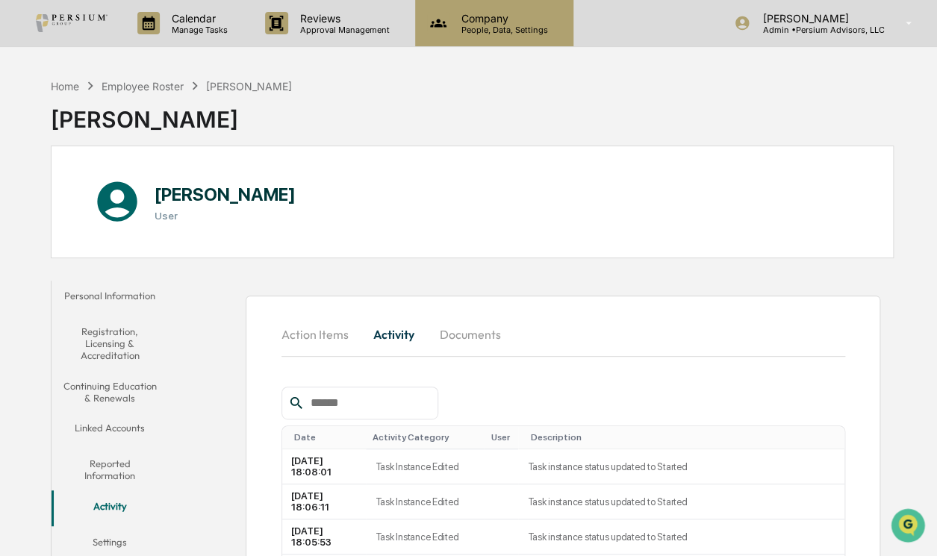
click at [490, 35] on div "Company People, Data, Settings" at bounding box center [494, 23] width 158 height 46
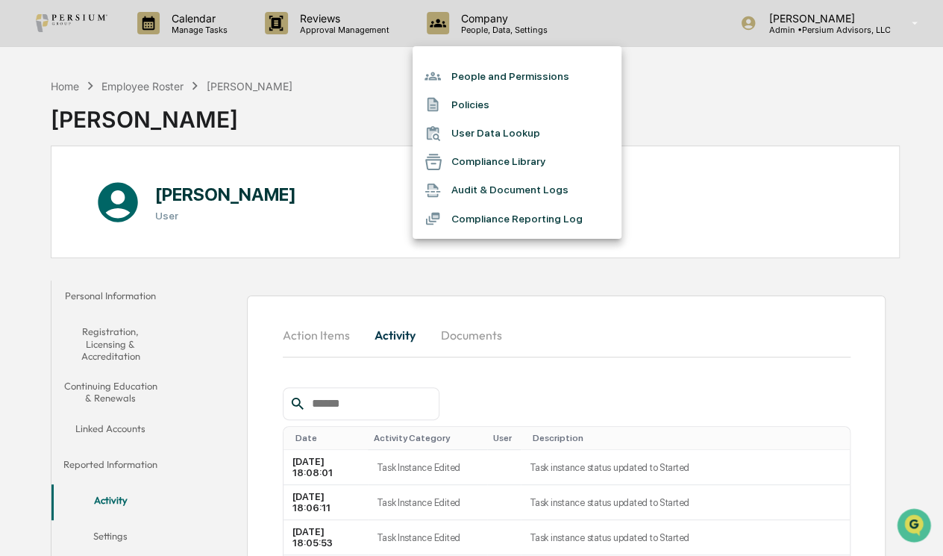
click at [335, 41] on div at bounding box center [471, 278] width 943 height 556
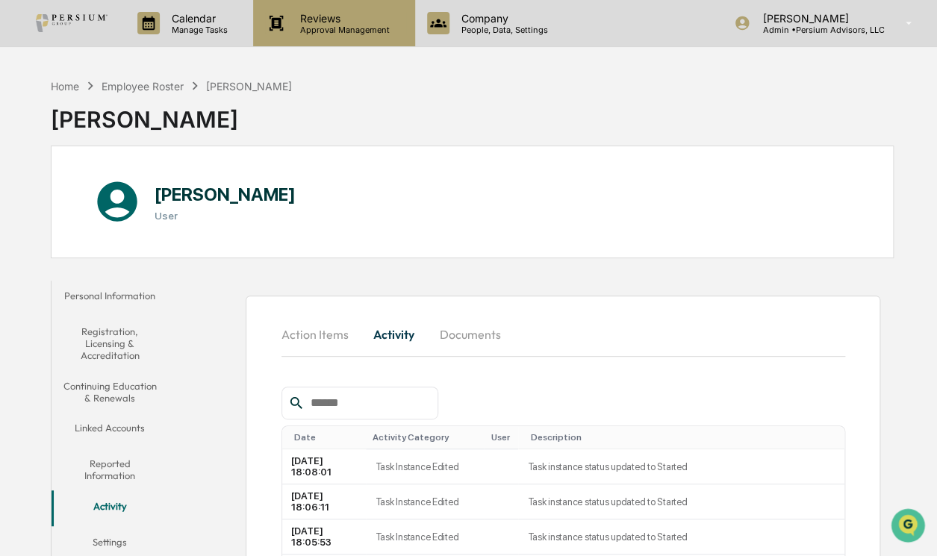
click at [319, 30] on p "Approval Management" at bounding box center [342, 30] width 109 height 10
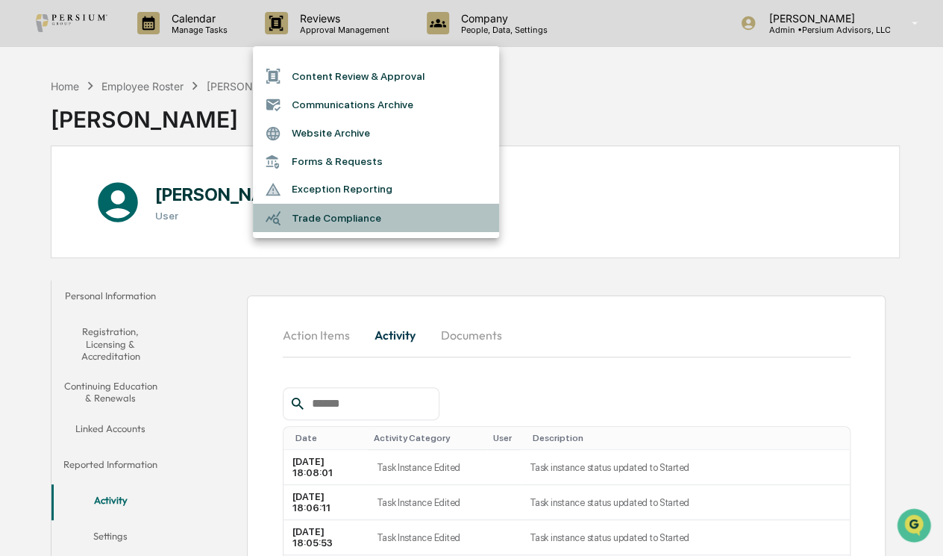
click at [324, 219] on li "Trade Compliance" at bounding box center [376, 218] width 246 height 28
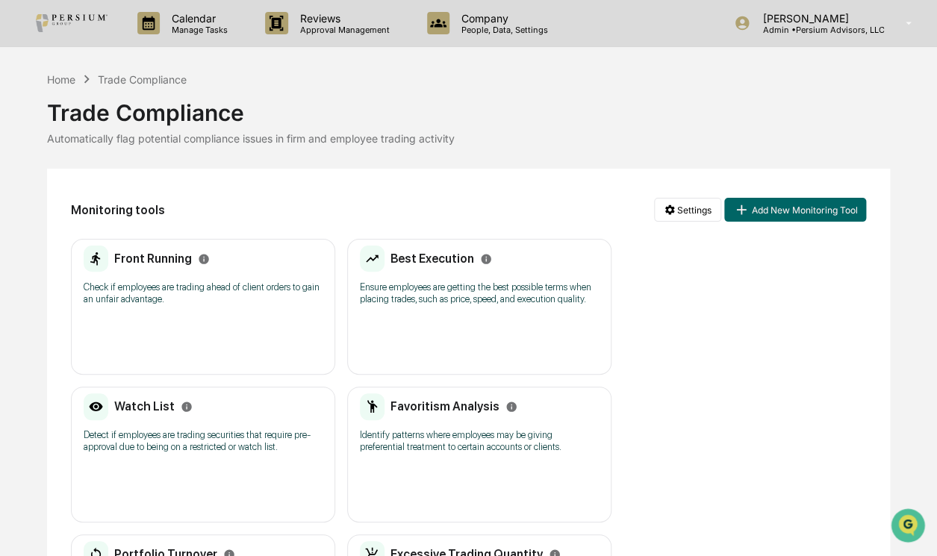
click at [263, 252] on div "Front Running" at bounding box center [203, 259] width 239 height 27
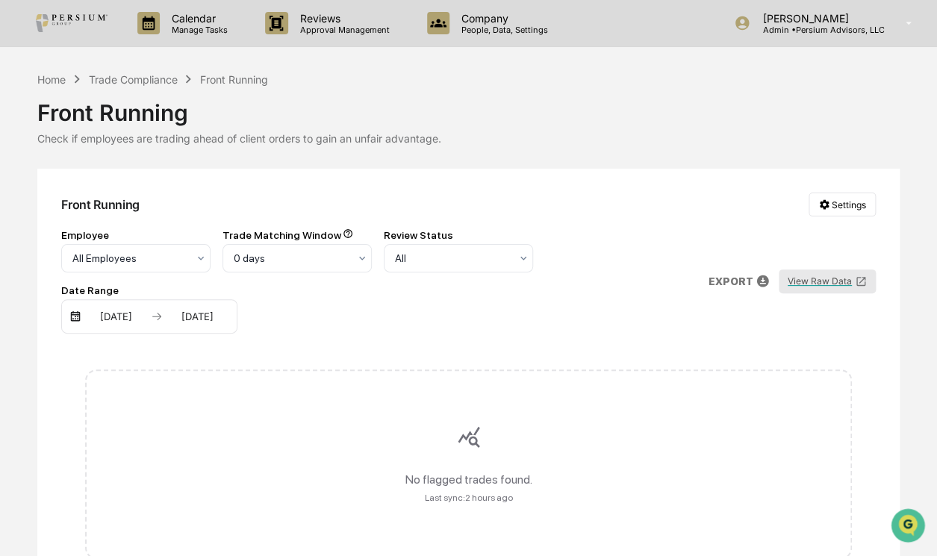
click at [832, 281] on button "View Raw Data" at bounding box center [827, 281] width 97 height 24
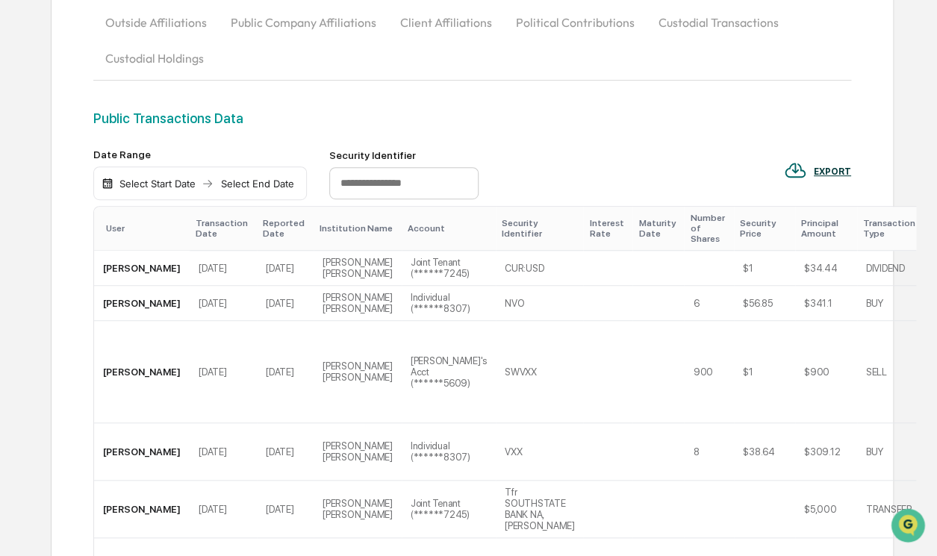
click at [110, 181] on img at bounding box center [108, 184] width 12 height 12
click at [105, 184] on img at bounding box center [108, 184] width 12 height 12
click at [137, 184] on div "Select Start Date" at bounding box center [157, 184] width 82 height 12
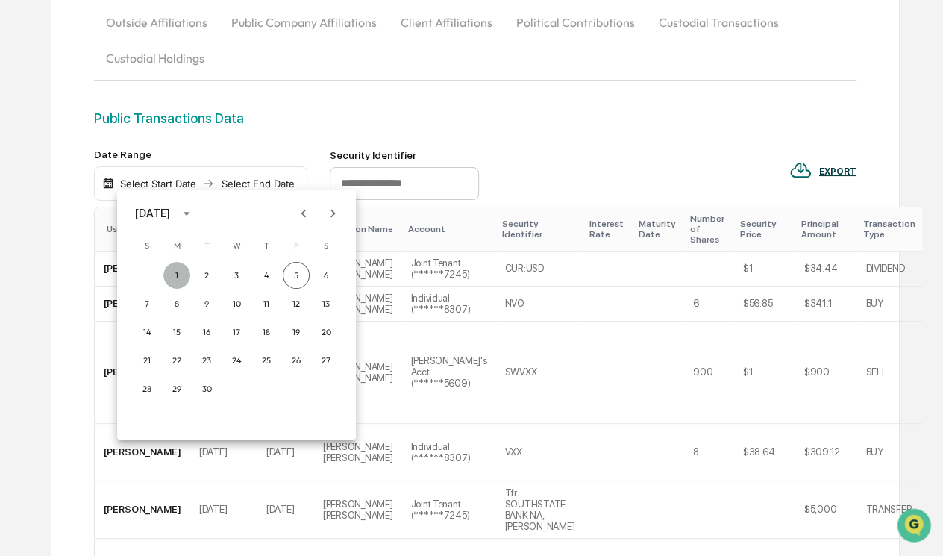
click at [181, 275] on button "1" at bounding box center [176, 275] width 27 height 27
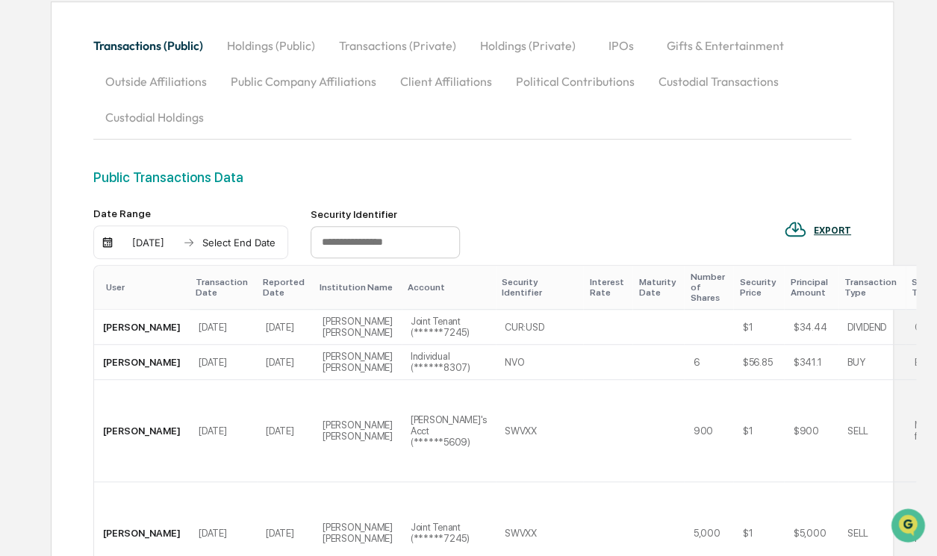
click at [259, 237] on div "Select End Date" at bounding box center [239, 243] width 82 height 12
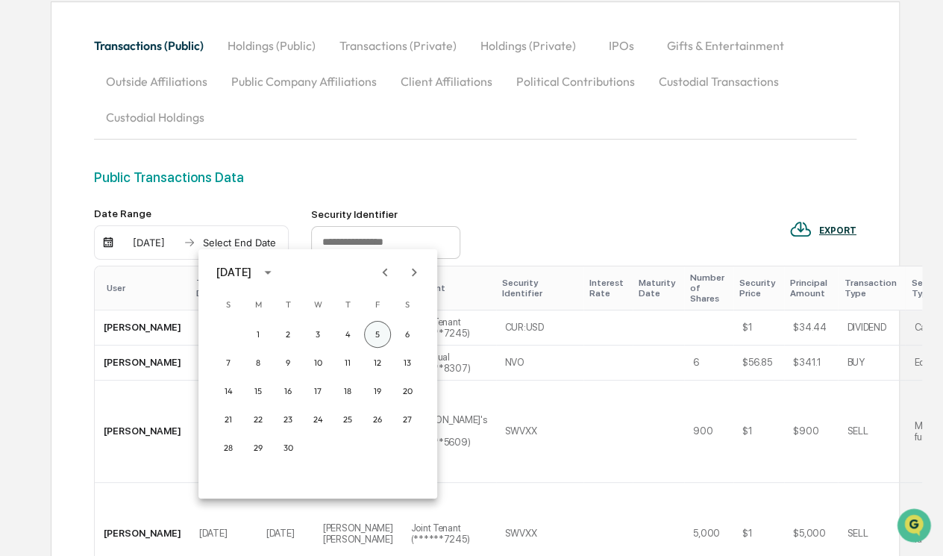
click at [379, 331] on button "5" at bounding box center [377, 334] width 27 height 27
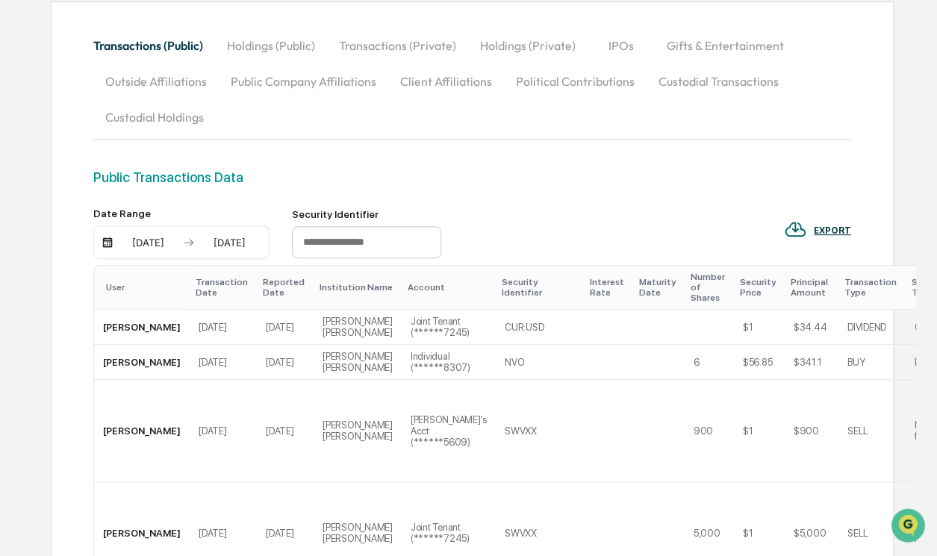
click at [620, 186] on div "Public Transactions Data" at bounding box center [472, 188] width 758 height 38
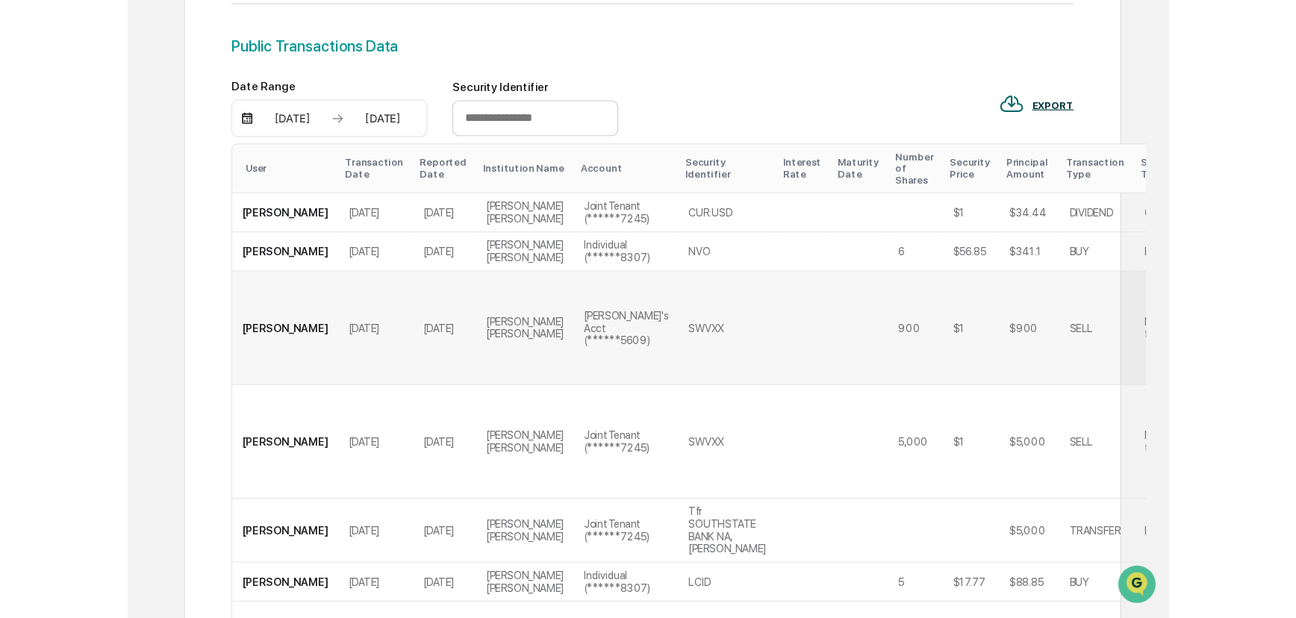
scroll to position [256, 0]
